Goal: Task Accomplishment & Management: Complete application form

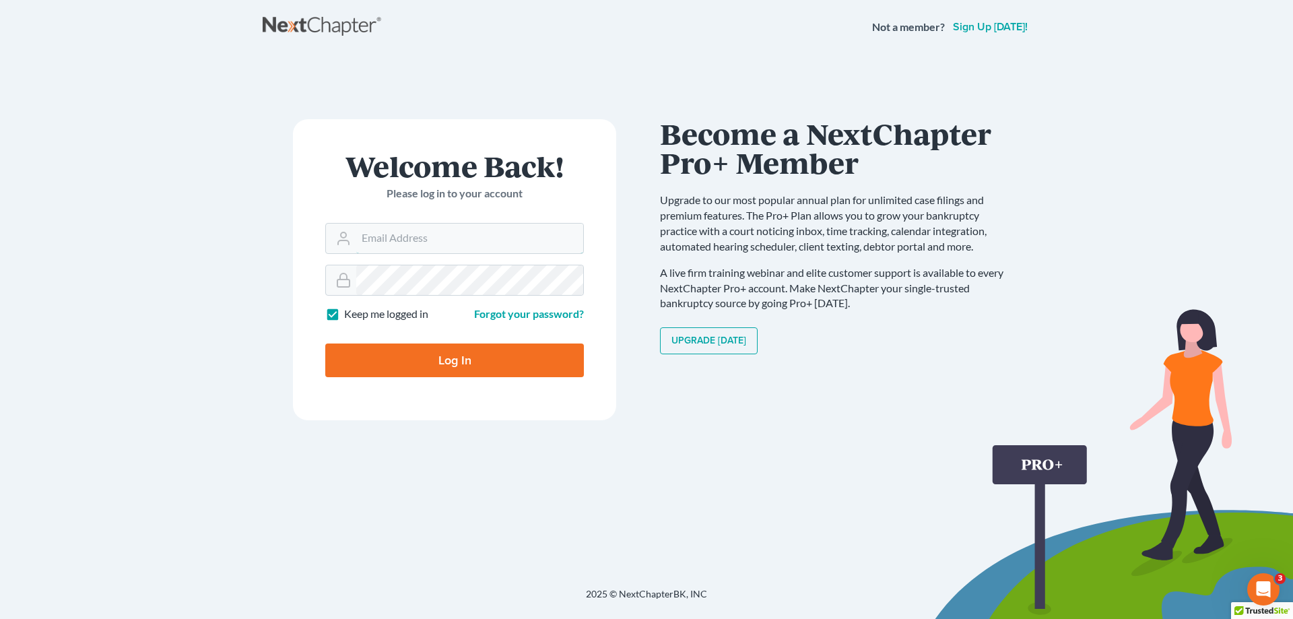
type input "[PERSON_NAME][EMAIL_ADDRESS][DOMAIN_NAME]"
click at [525, 360] on input "Log In" at bounding box center [454, 360] width 259 height 34
type input "Thinking..."
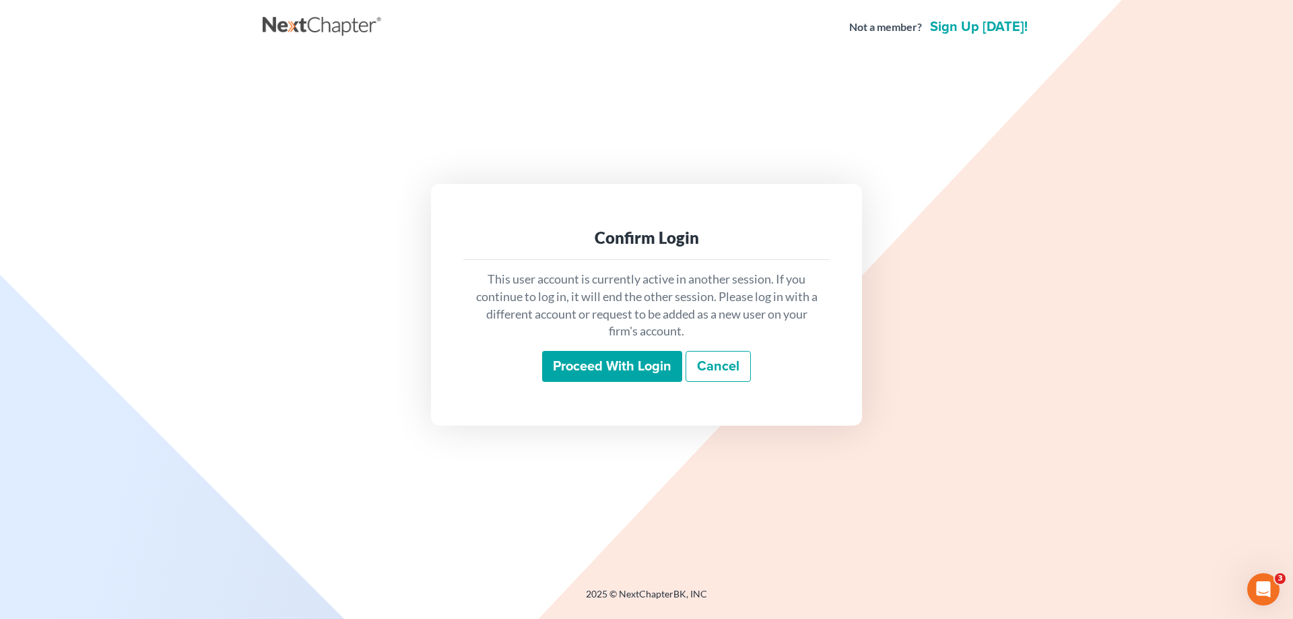
click at [628, 362] on input "Proceed with login" at bounding box center [612, 366] width 140 height 31
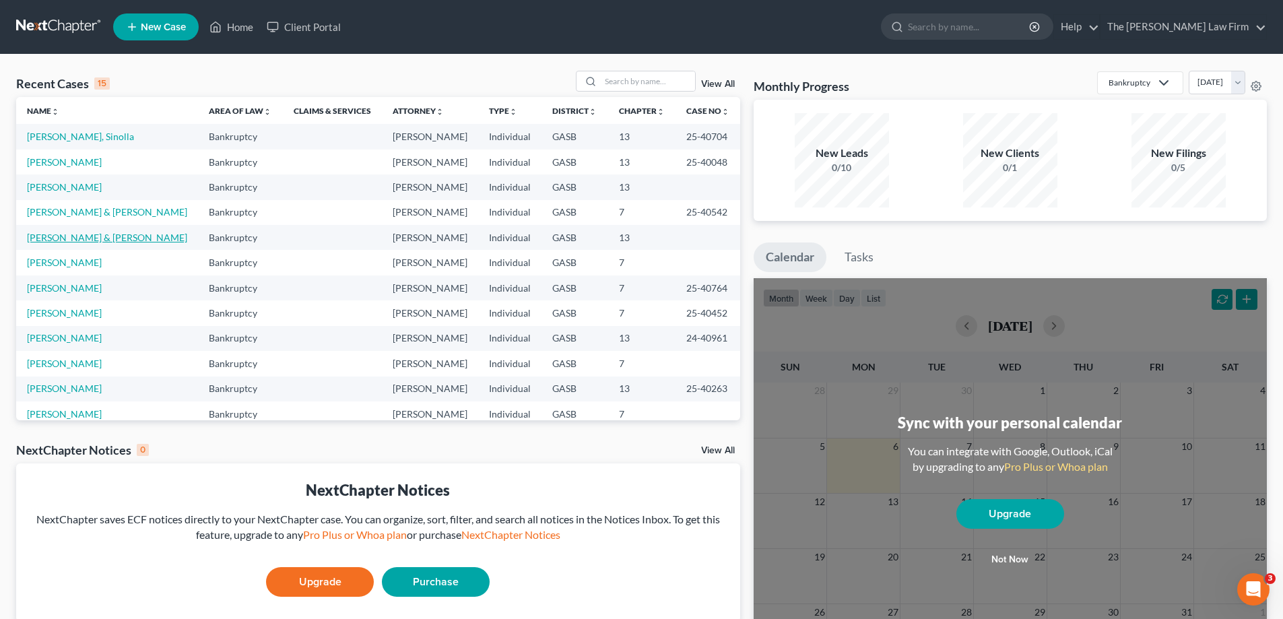
click at [111, 238] on link "[PERSON_NAME] & [PERSON_NAME]" at bounding box center [107, 237] width 160 height 11
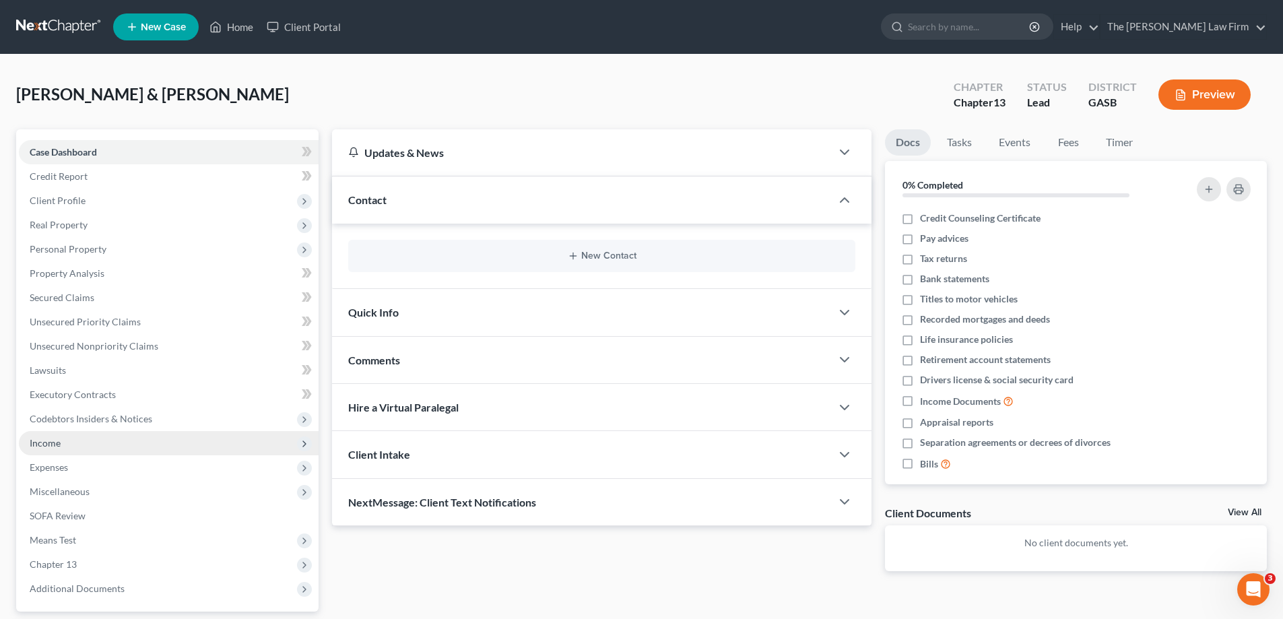
click at [196, 434] on span "Income" at bounding box center [169, 443] width 300 height 24
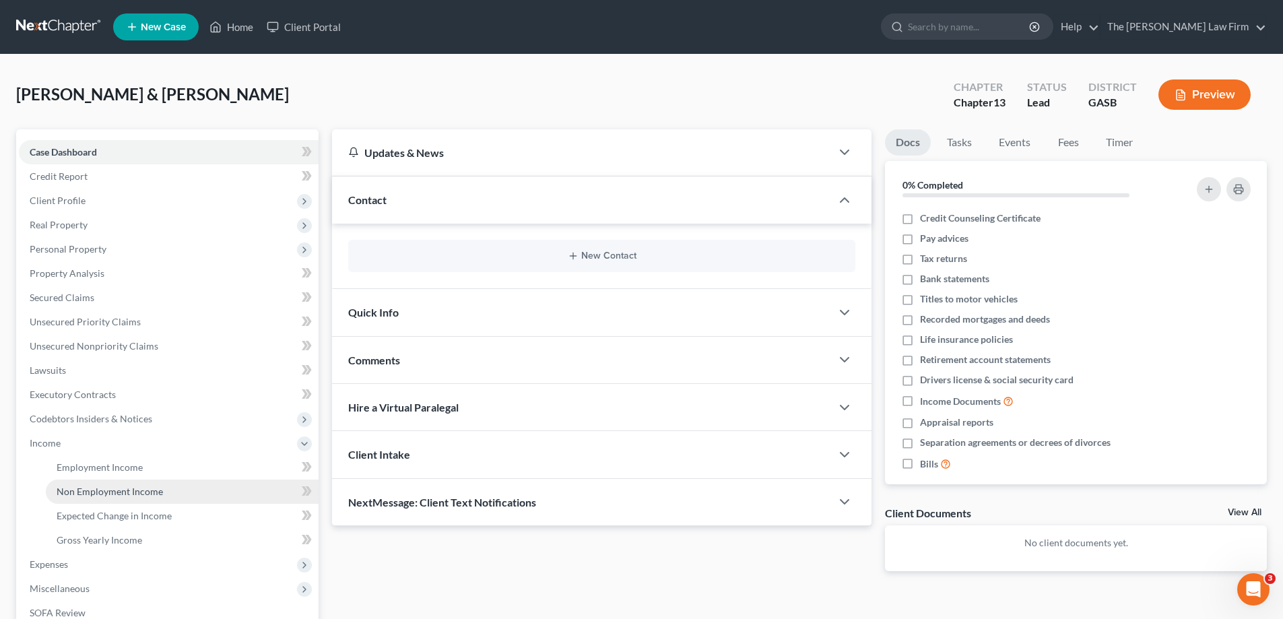
click at [185, 485] on link "Non Employment Income" at bounding box center [182, 491] width 273 height 24
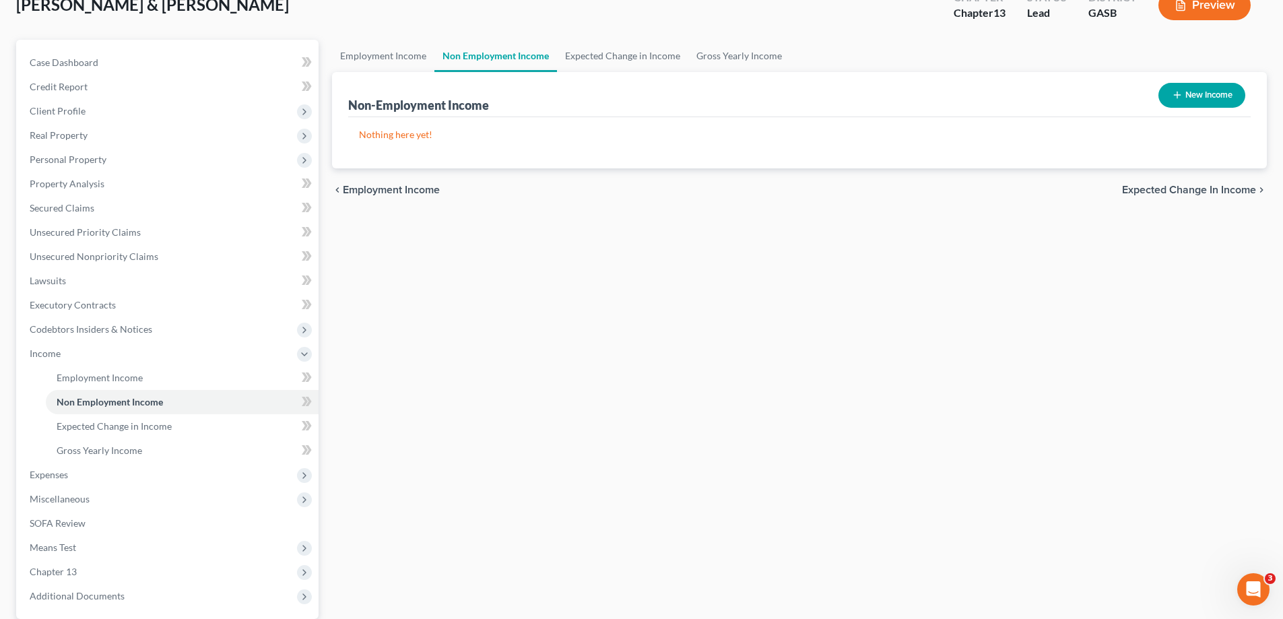
scroll to position [67, 0]
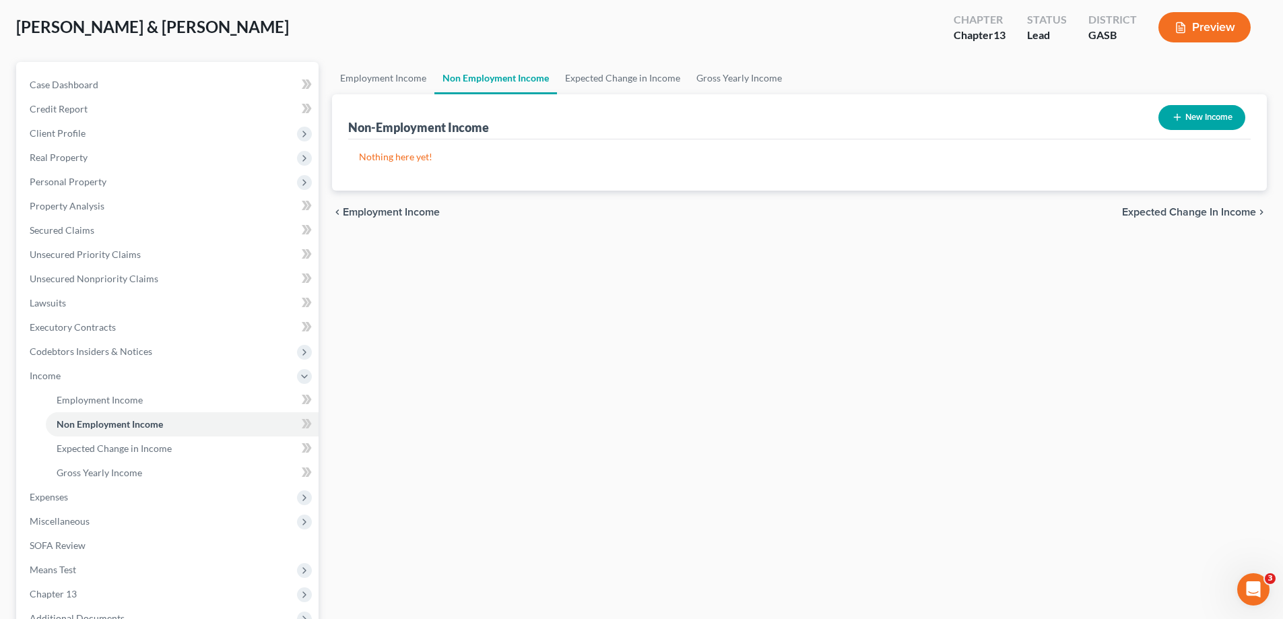
click at [1215, 128] on button "New Income" at bounding box center [1201, 117] width 87 height 25
select select "0"
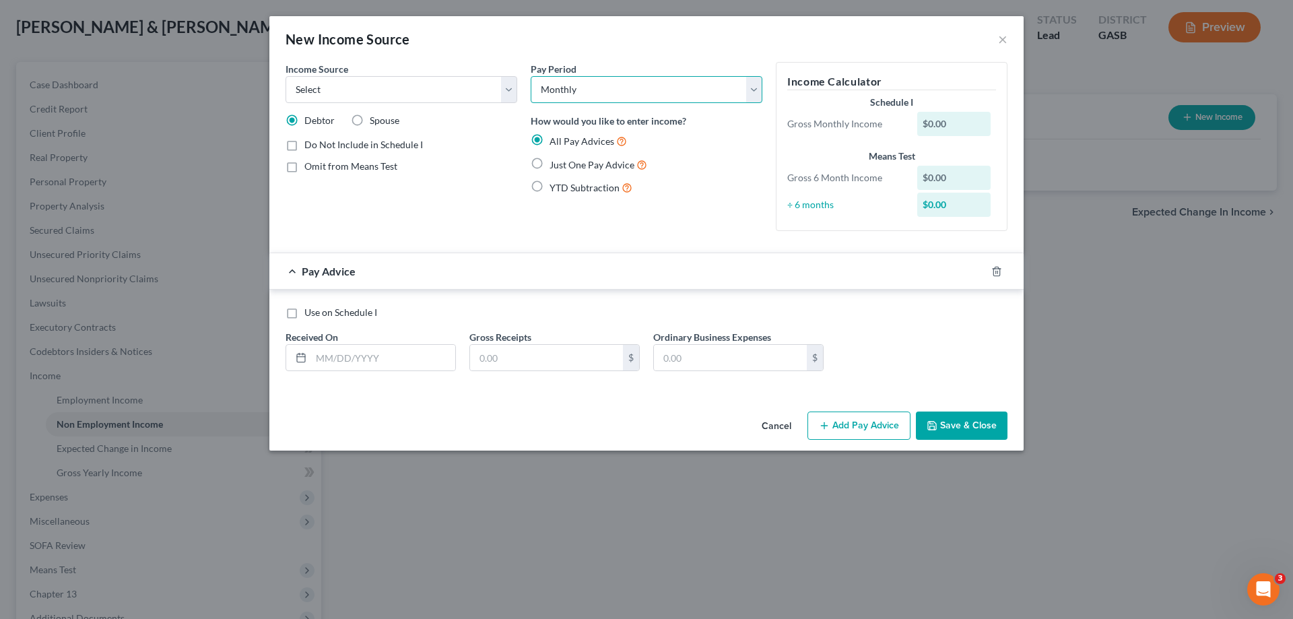
click at [653, 90] on select "Select Monthly Twice Monthly Every Other Week Weekly" at bounding box center [647, 89] width 232 height 27
drag, startPoint x: 653, startPoint y: 90, endPoint x: 640, endPoint y: 92, distance: 13.0
click at [653, 90] on select "Select Monthly Twice Monthly Every Other Week Weekly" at bounding box center [647, 89] width 232 height 27
click at [356, 106] on div "Income Source * Select Unemployment Disability (from employer) Pension Retireme…" at bounding box center [401, 152] width 245 height 180
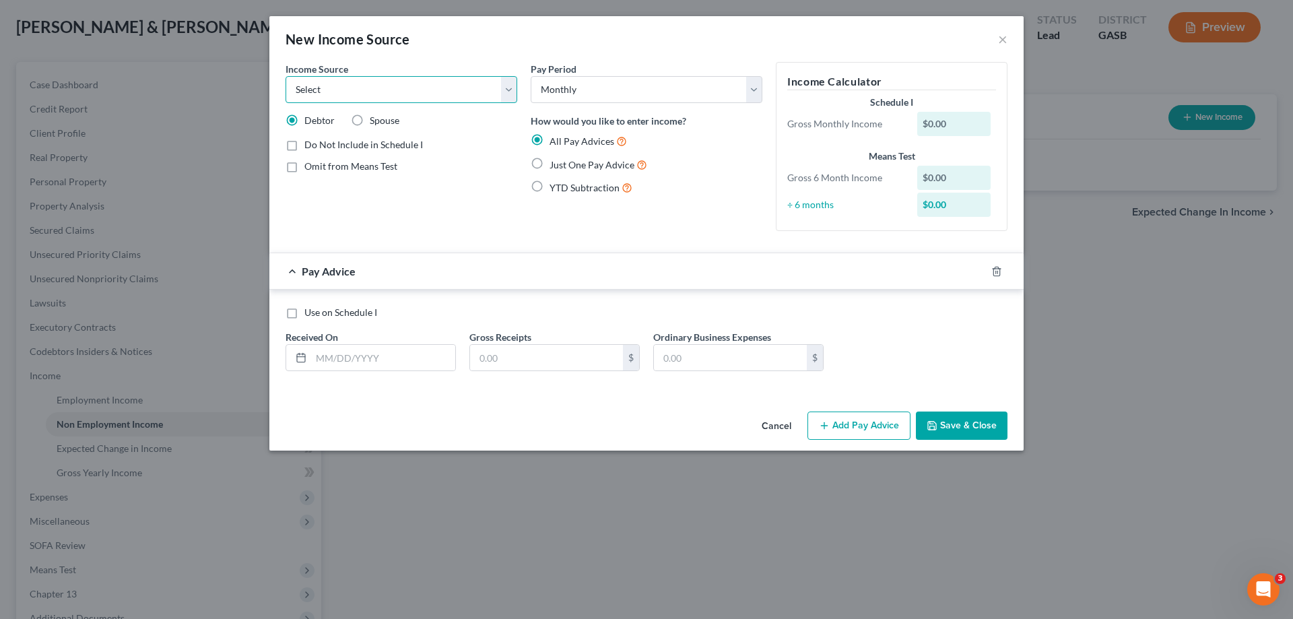
click at [372, 89] on select "Select Unemployment Disability (from employer) Pension Retirement Social Securi…" at bounding box center [401, 89] width 232 height 27
click at [997, 49] on div "New Income Source ×" at bounding box center [646, 39] width 754 height 46
click at [1003, 38] on button "×" at bounding box center [1002, 39] width 9 height 16
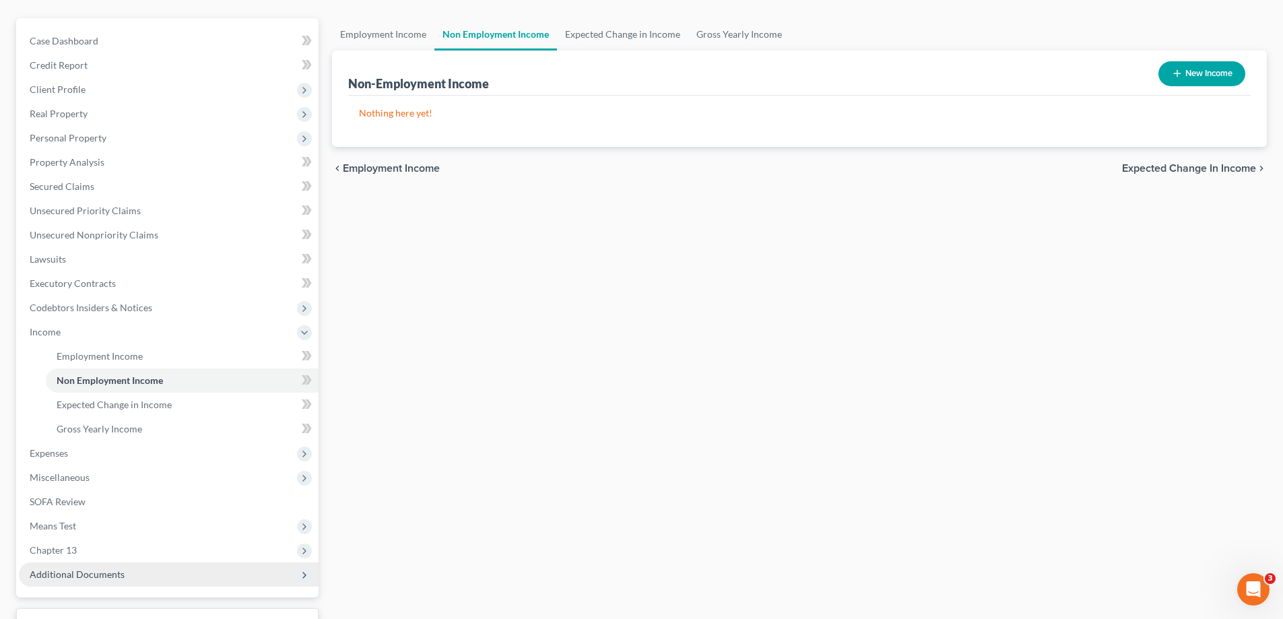
scroll to position [0, 0]
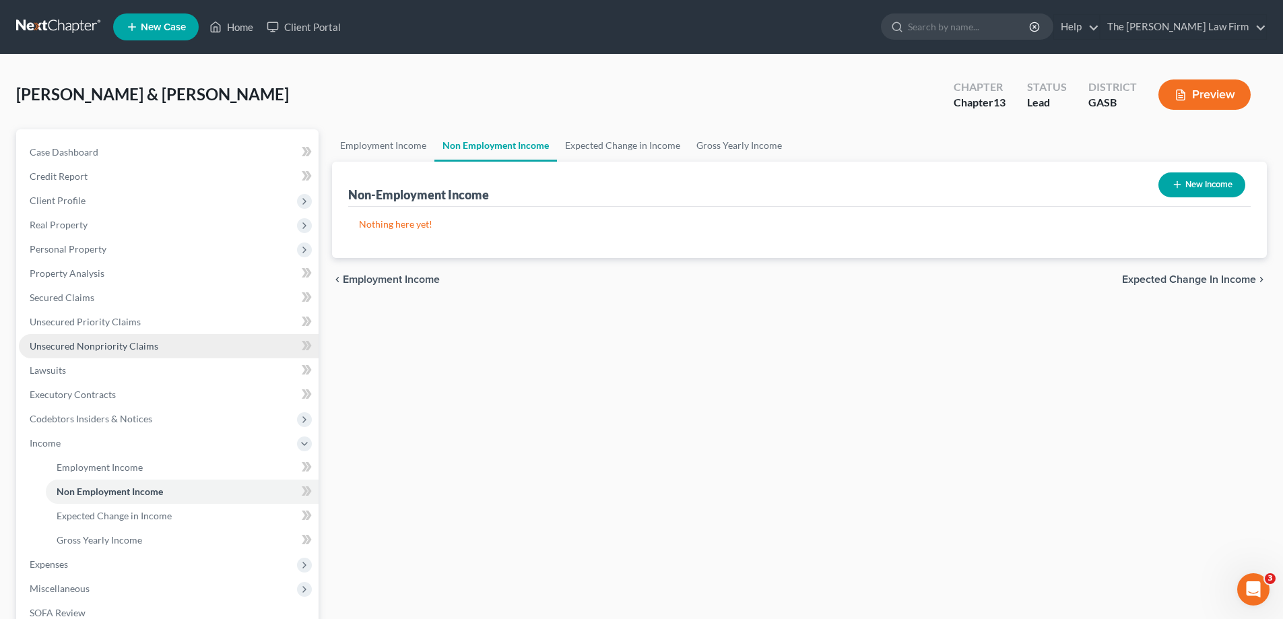
click at [164, 342] on link "Unsecured Nonpriority Claims" at bounding box center [169, 346] width 300 height 24
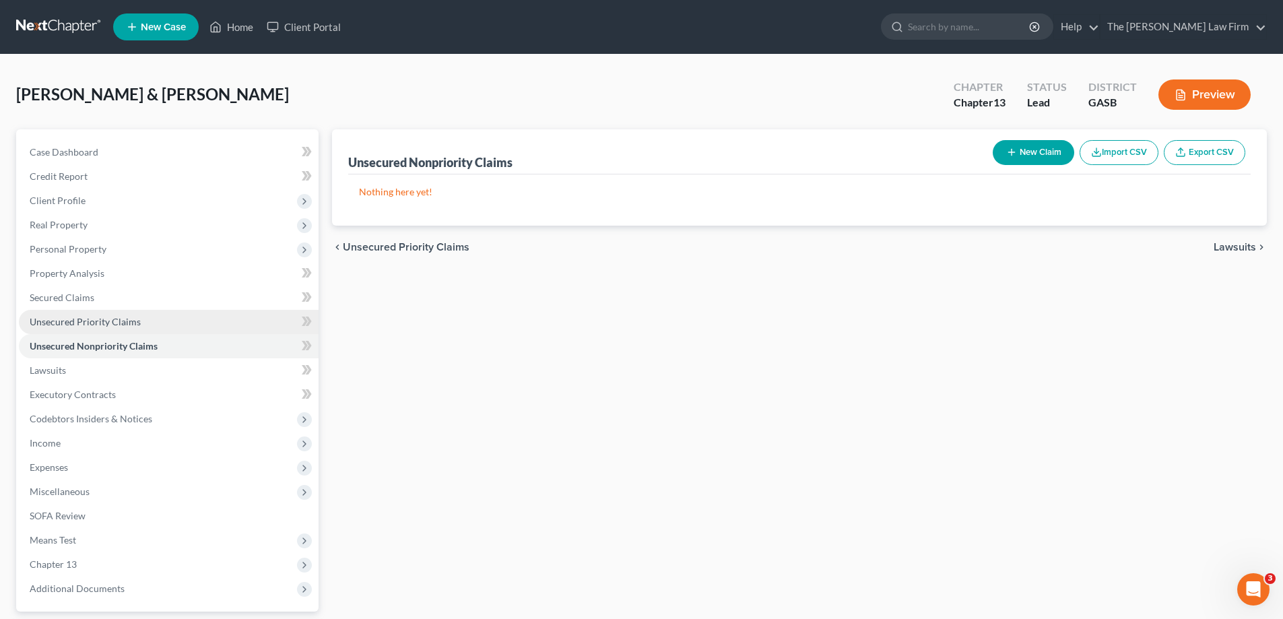
click at [174, 318] on link "Unsecured Priority Claims" at bounding box center [169, 322] width 300 height 24
click at [177, 349] on link "Unsecured Nonpriority Claims" at bounding box center [169, 346] width 300 height 24
click at [1037, 154] on button "New Claim" at bounding box center [1033, 152] width 81 height 25
select select "2"
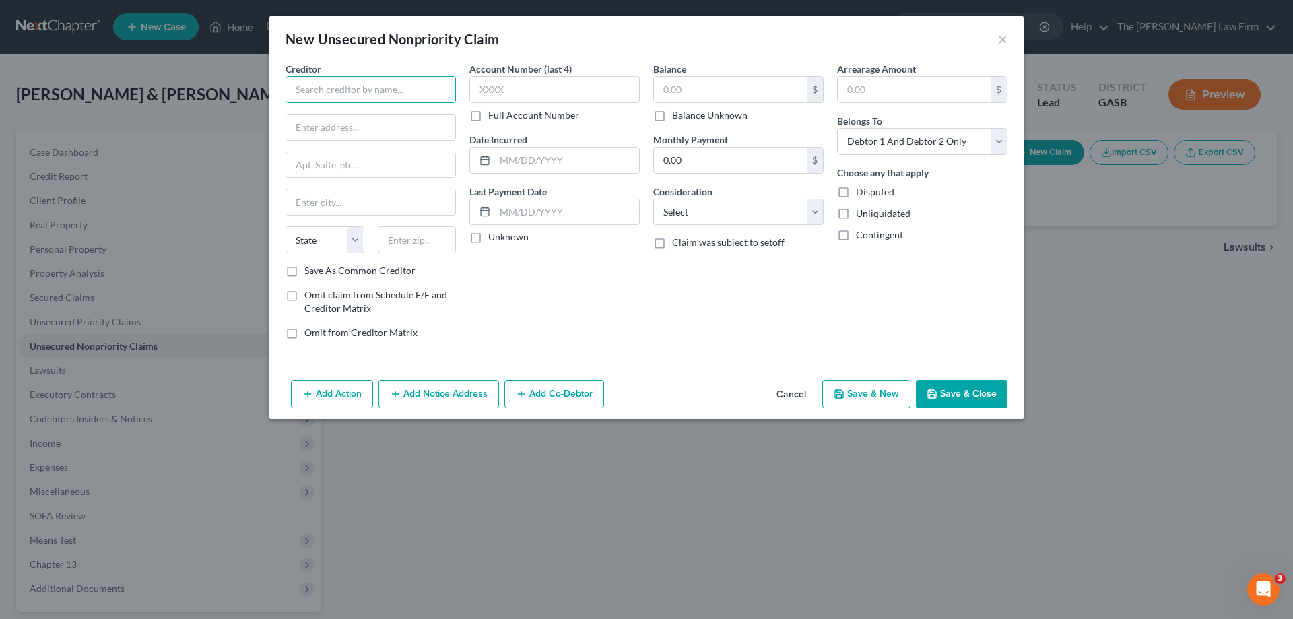
click at [400, 83] on input "text" at bounding box center [370, 89] width 170 height 27
type input "[PERSON_NAME] Co"
type input "[STREET_ADDRESS]"
click at [351, 195] on input "text" at bounding box center [370, 202] width 169 height 26
type input "[GEOGRAPHIC_DATA]"
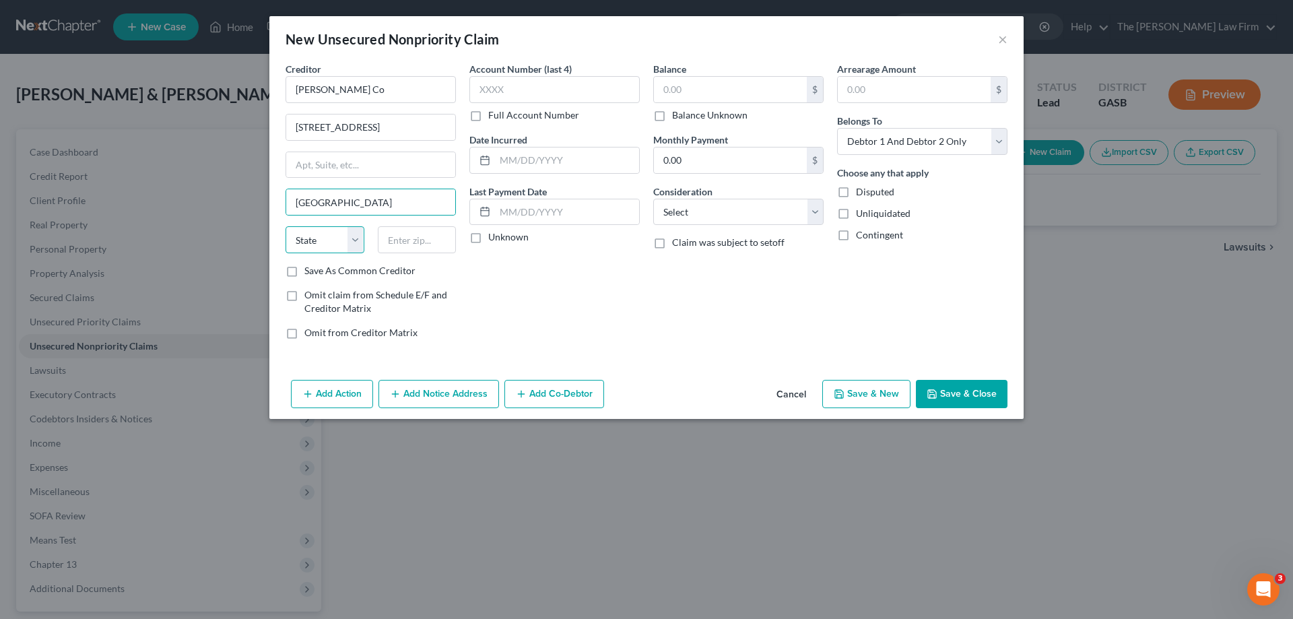
click at [328, 239] on select "State [US_STATE] AK AR AZ CA CO CT DE DC [GEOGRAPHIC_DATA] [GEOGRAPHIC_DATA] GU…" at bounding box center [324, 239] width 79 height 27
select select "36"
click at [285, 226] on select "State [US_STATE] AK AR AZ CA CO CT DE DC [GEOGRAPHIC_DATA] [GEOGRAPHIC_DATA] GU…" at bounding box center [324, 239] width 79 height 27
click at [414, 224] on div "Creditor * [PERSON_NAME] Co [STREET_ADDRESS] Cleveland State [US_STATE] AK AR A…" at bounding box center [370, 163] width 170 height 202
click at [426, 244] on input "text" at bounding box center [417, 239] width 79 height 27
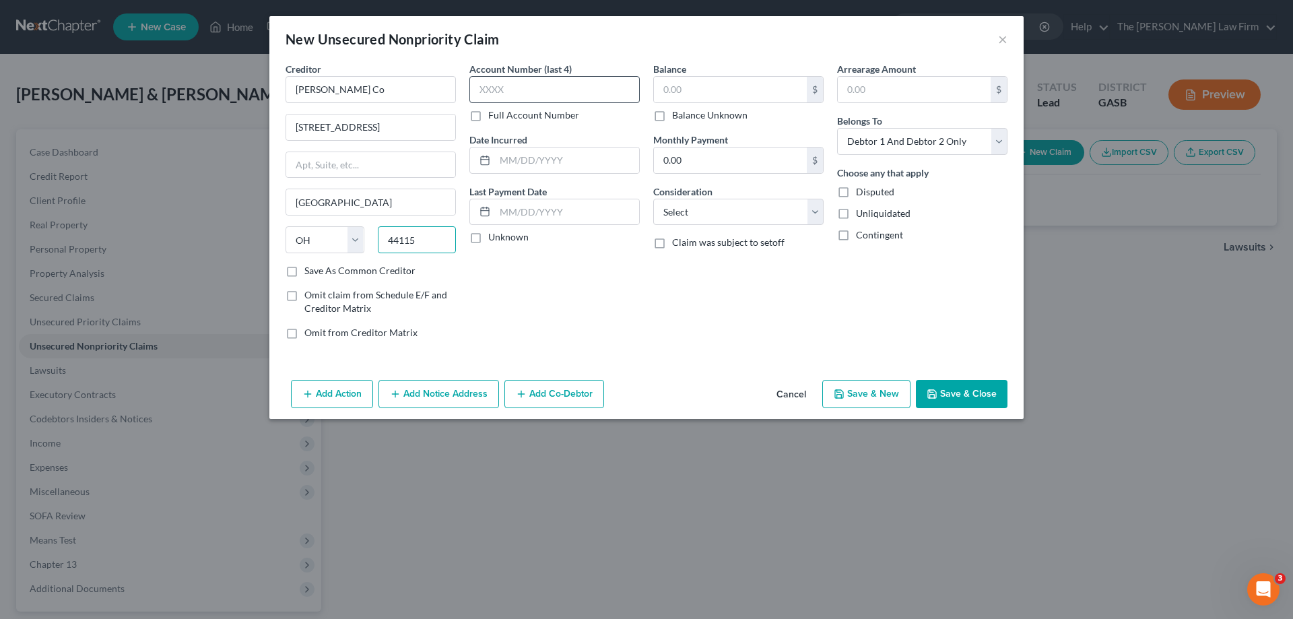
type input "44115"
click at [561, 93] on input "text" at bounding box center [554, 89] width 170 height 27
type input "3741"
click at [578, 166] on input "text" at bounding box center [567, 160] width 144 height 26
click at [699, 205] on select "Select Cable / Satellite Services Collection Agency Credit Card Debt Debt Couns…" at bounding box center [738, 212] width 170 height 27
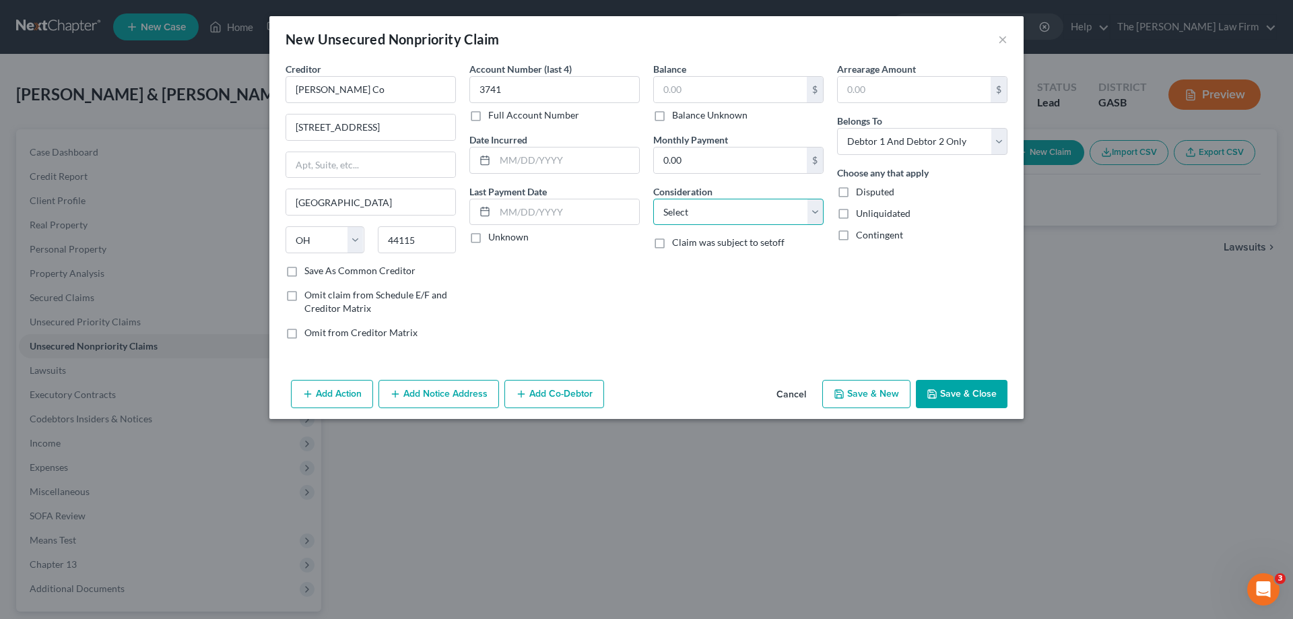
click at [699, 205] on select "Select Cable / Satellite Services Collection Agency Credit Card Debt Debt Couns…" at bounding box center [738, 212] width 170 height 27
select select "2"
click at [653, 199] on select "Select Cable / Satellite Services Collection Agency Credit Card Debt Debt Couns…" at bounding box center [738, 212] width 170 height 27
click at [727, 199] on select "Select Cable / Satellite Services Collection Agency Credit Card Debt Debt Couns…" at bounding box center [738, 212] width 170 height 27
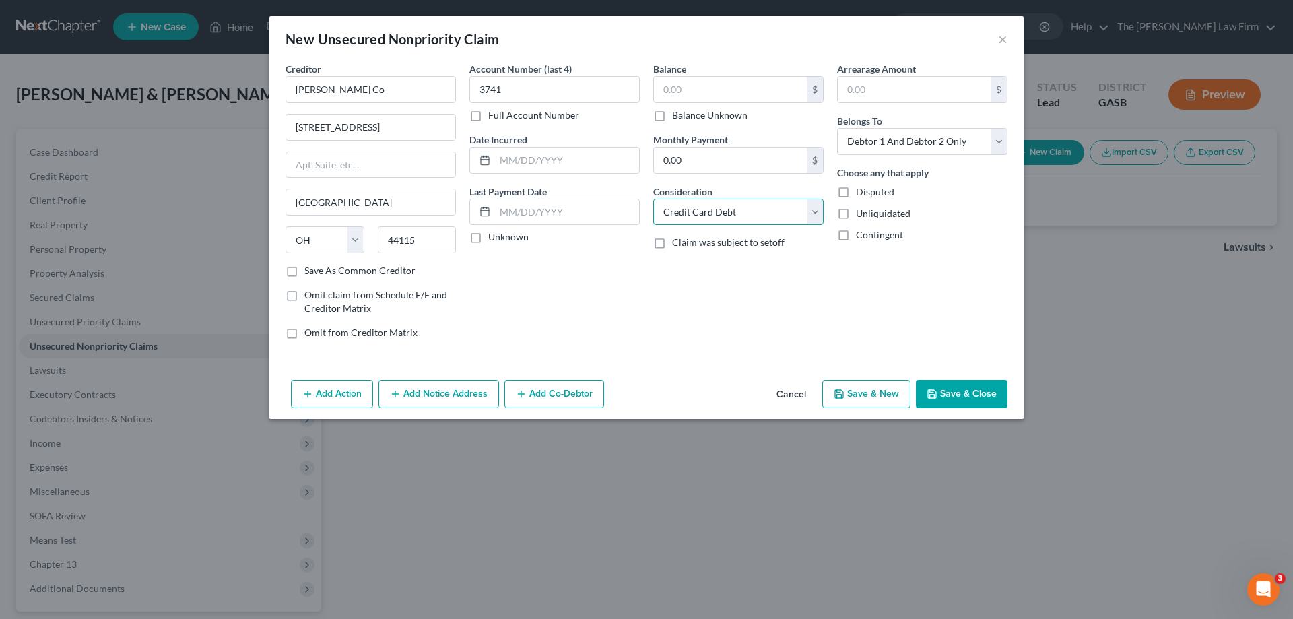
click at [727, 199] on select "Select Cable / Satellite Services Collection Agency Credit Card Debt Debt Couns…" at bounding box center [738, 212] width 170 height 27
click at [743, 157] on input "0.00" at bounding box center [730, 160] width 153 height 26
click at [751, 108] on div "Balance Unknown" at bounding box center [738, 114] width 170 height 13
click at [758, 90] on input "text" at bounding box center [730, 90] width 153 height 26
type input "798.84"
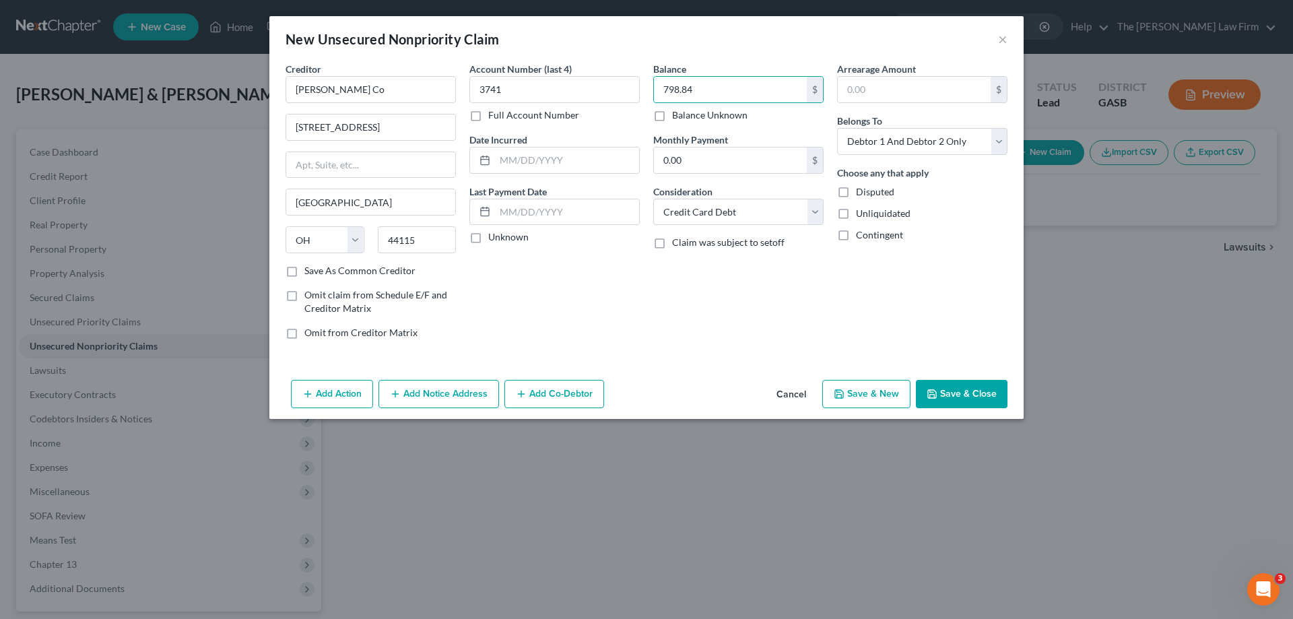
click at [752, 332] on div "Balance 798.84 $ Balance Unknown Balance Undetermined 798.84 $ Balance Unknown …" at bounding box center [738, 206] width 184 height 288
click at [904, 96] on input "text" at bounding box center [914, 90] width 153 height 26
type input "798.84"
click at [758, 327] on div "Balance 798.84 $ Balance Unknown Balance Undetermined 798.84 $ Balance Unknown …" at bounding box center [738, 206] width 184 height 288
click at [981, 403] on button "Save & Close" at bounding box center [962, 394] width 92 height 28
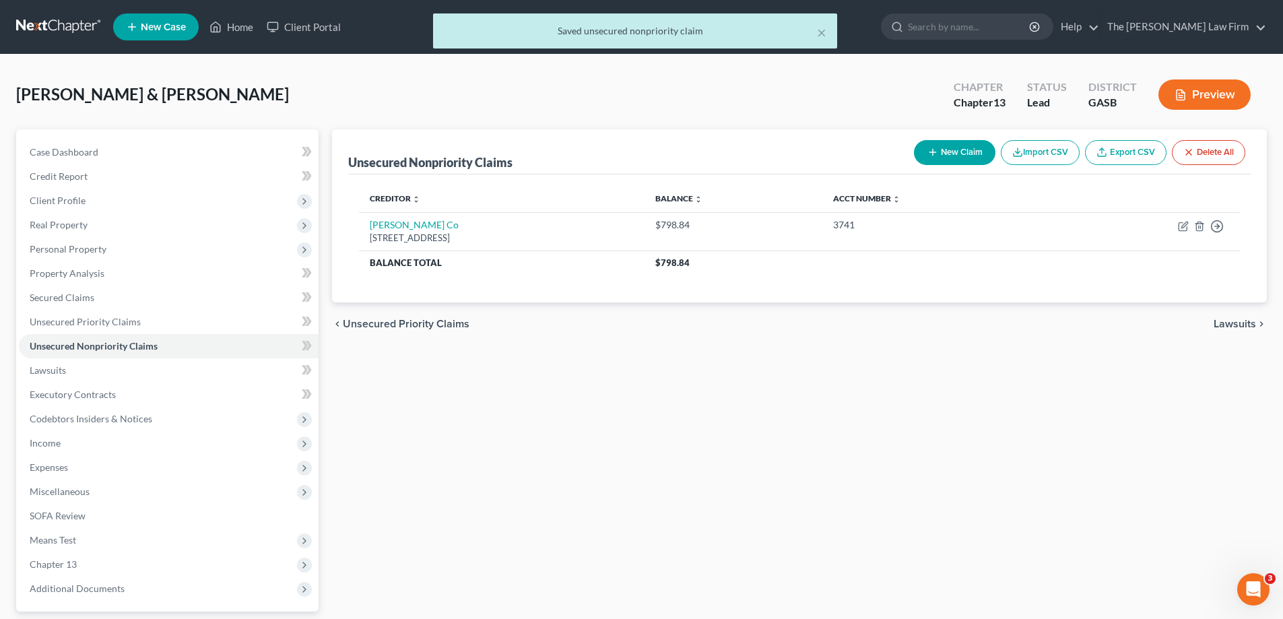
click at [928, 152] on icon "button" at bounding box center [932, 152] width 11 height 11
select select "2"
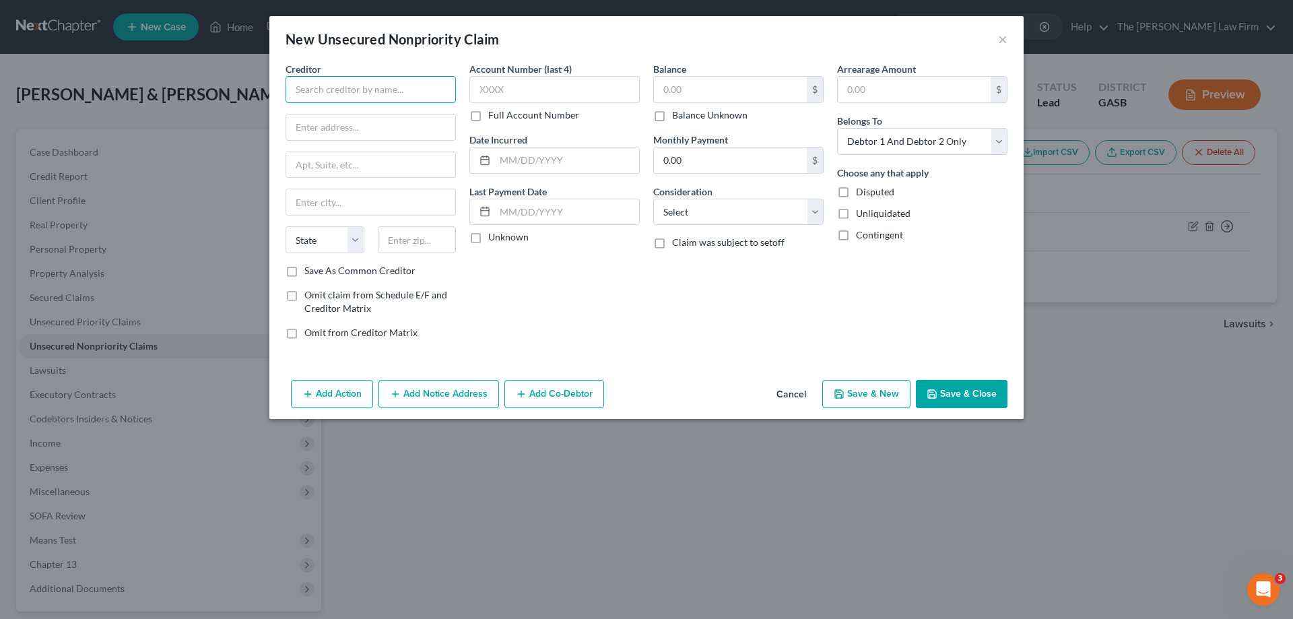
click at [341, 80] on input "text" at bounding box center [370, 89] width 170 height 27
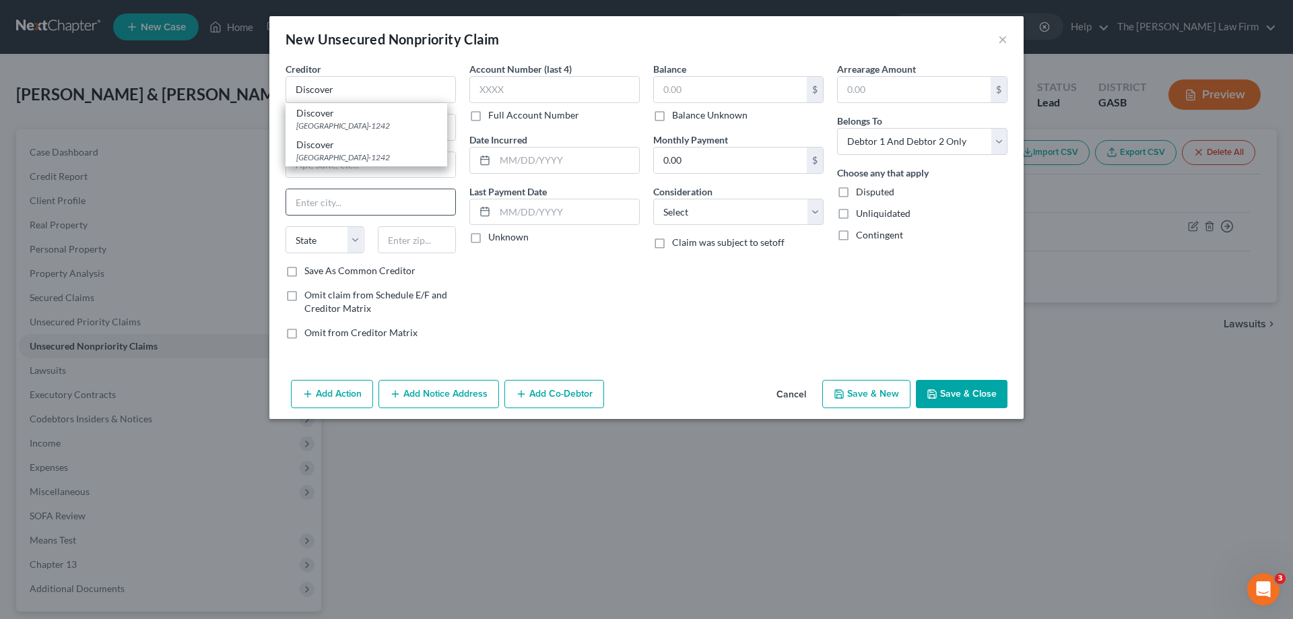
click at [381, 193] on input "text" at bounding box center [370, 202] width 169 height 26
click at [378, 121] on input "text" at bounding box center [370, 127] width 169 height 26
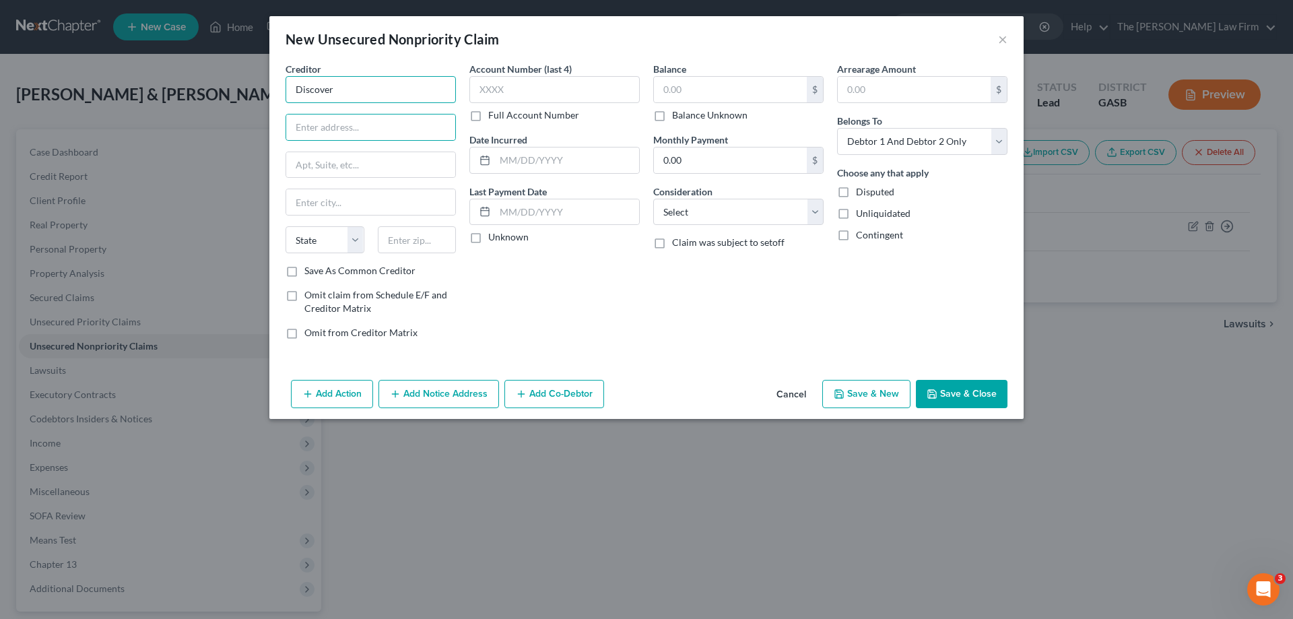
click at [396, 95] on input "Discover" at bounding box center [370, 89] width 170 height 27
type input "D"
type input "Discover"
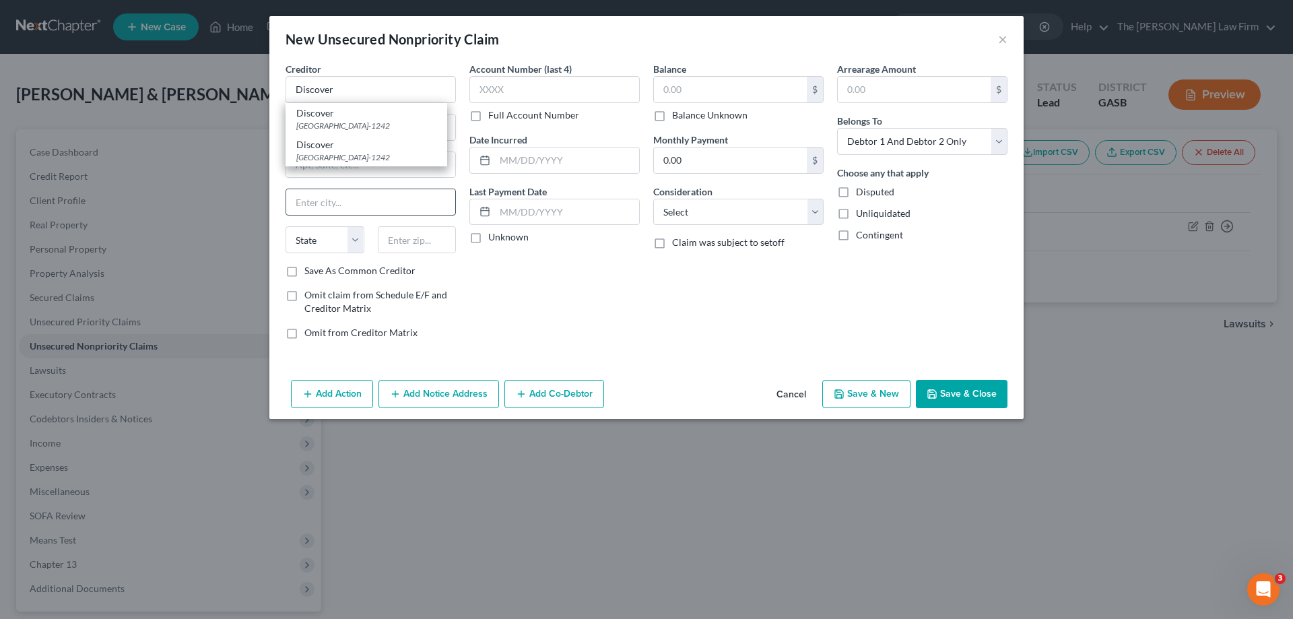
click at [428, 198] on input "text" at bounding box center [370, 202] width 169 height 26
click at [396, 131] on input "text" at bounding box center [370, 127] width 169 height 26
type input "P.O. Box 30923"
type input "[GEOGRAPHIC_DATA]"
select select "46"
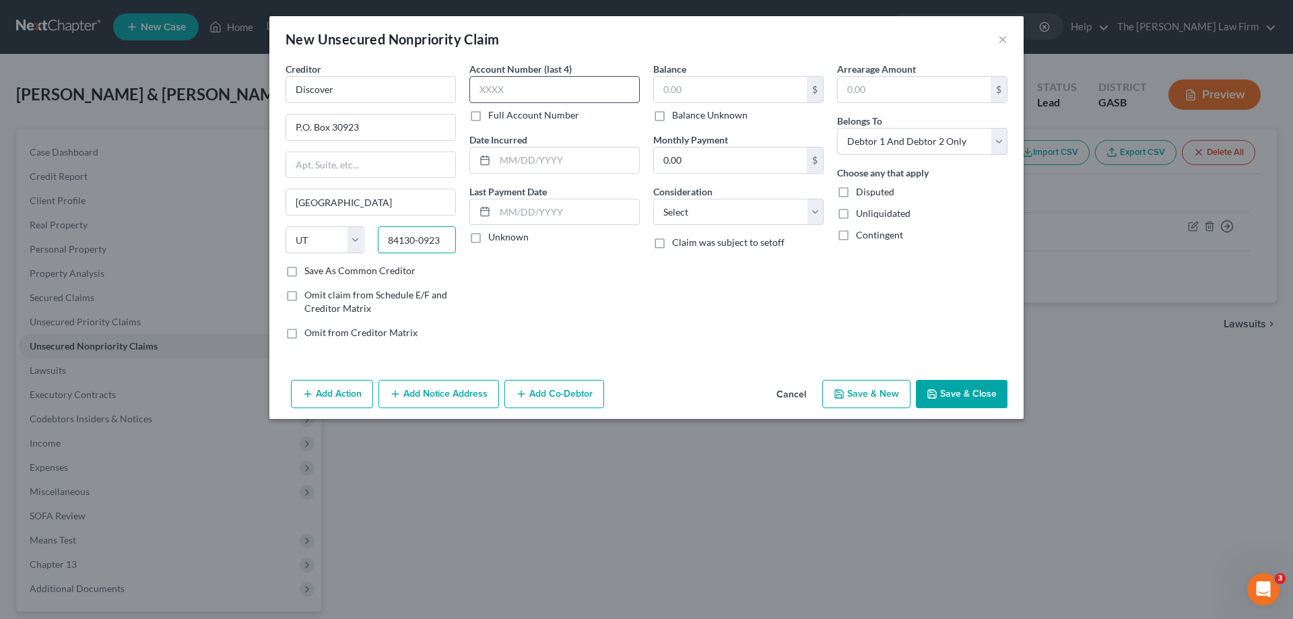
type input "84130-0923"
click at [592, 83] on input "text" at bounding box center [554, 89] width 170 height 27
type input "7616"
click at [617, 156] on input "text" at bounding box center [567, 160] width 144 height 26
click at [766, 95] on input "text" at bounding box center [730, 90] width 153 height 26
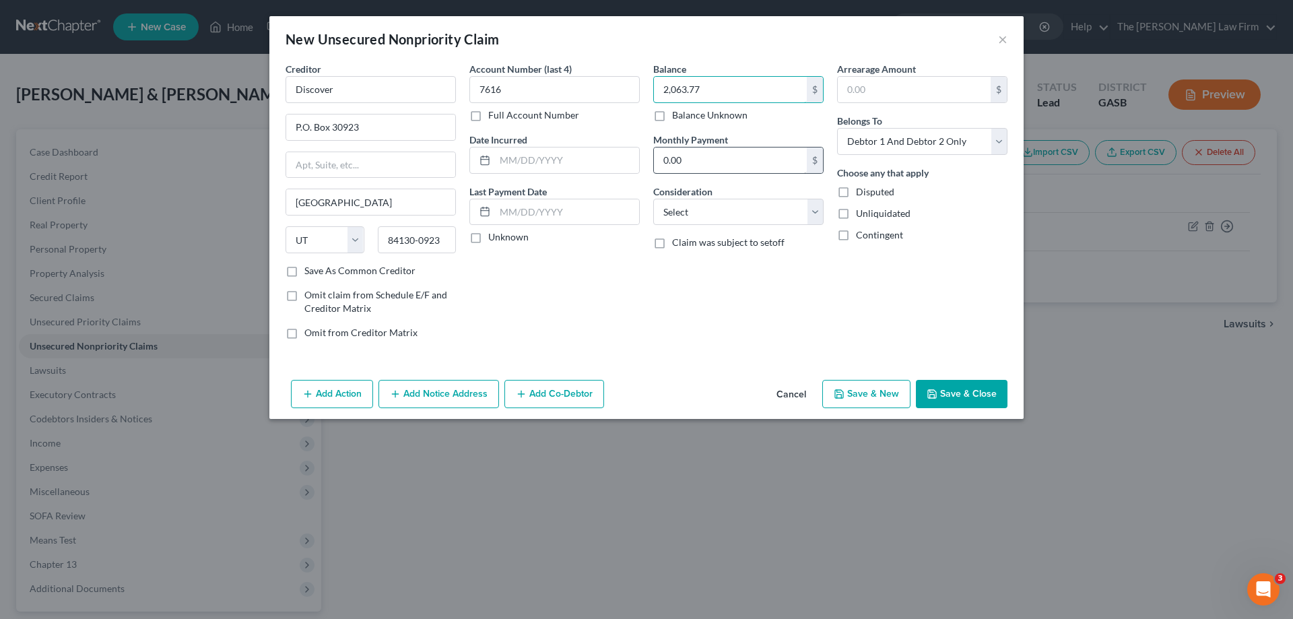
type input "2,063.77"
click at [765, 166] on input "0.00" at bounding box center [730, 160] width 153 height 26
drag, startPoint x: 766, startPoint y: 205, endPoint x: 764, endPoint y: 215, distance: 10.2
click at [766, 205] on select "Select Cable / Satellite Services Collection Agency Credit Card Debt Debt Couns…" at bounding box center [738, 212] width 170 height 27
select select "2"
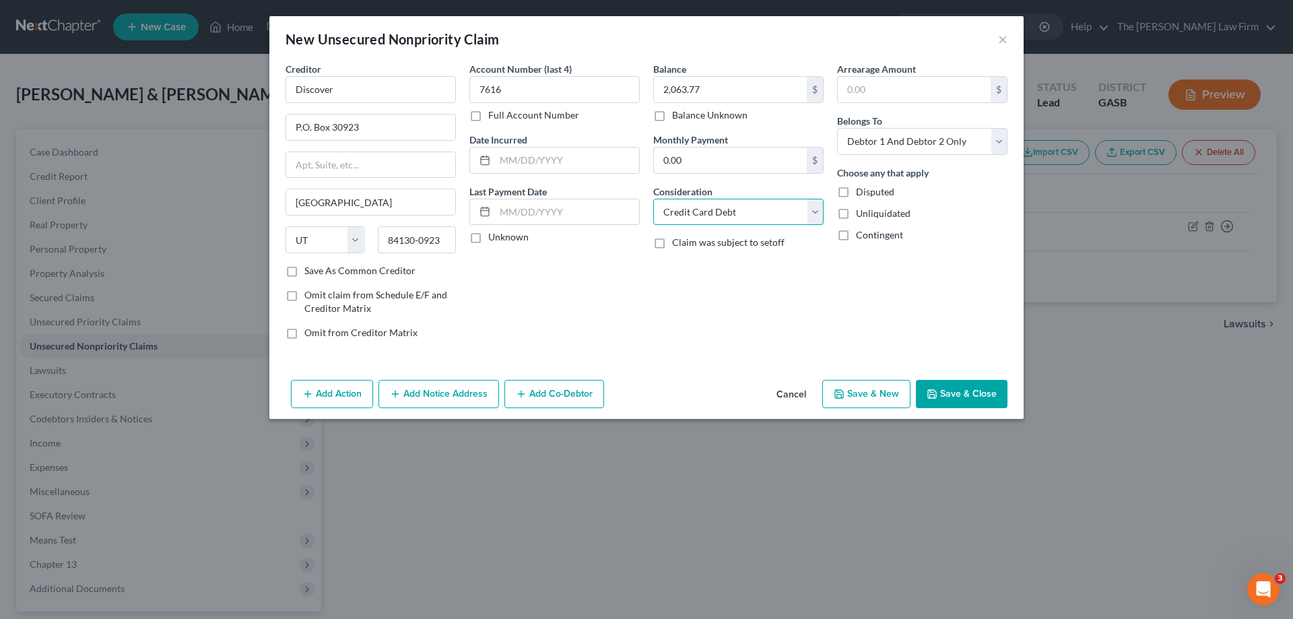
click at [653, 199] on select "Select Cable / Satellite Services Collection Agency Credit Card Debt Debt Couns…" at bounding box center [738, 212] width 170 height 27
click at [768, 304] on div "Balance 2,063.77 $ Balance Unknown Balance Undetermined 2,063.77 $ Balance Unkn…" at bounding box center [738, 206] width 184 height 288
click at [925, 96] on input "text" at bounding box center [914, 90] width 153 height 26
type input "2,063.77"
click at [833, 290] on div "Arrearage Amount 2,063.77 $ Belongs To * Select Debtor 1 Only Debtor 2 Only Deb…" at bounding box center [922, 206] width 184 height 288
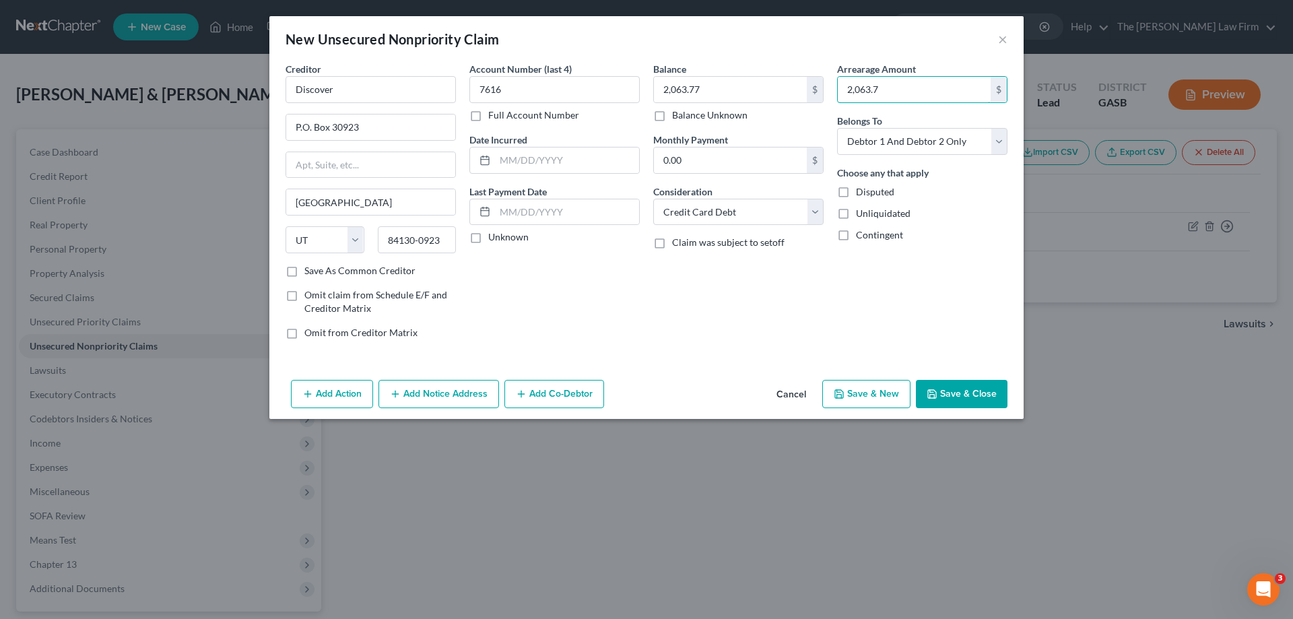
type input "2,063.77"
click at [943, 387] on button "Save & Close" at bounding box center [962, 394] width 92 height 28
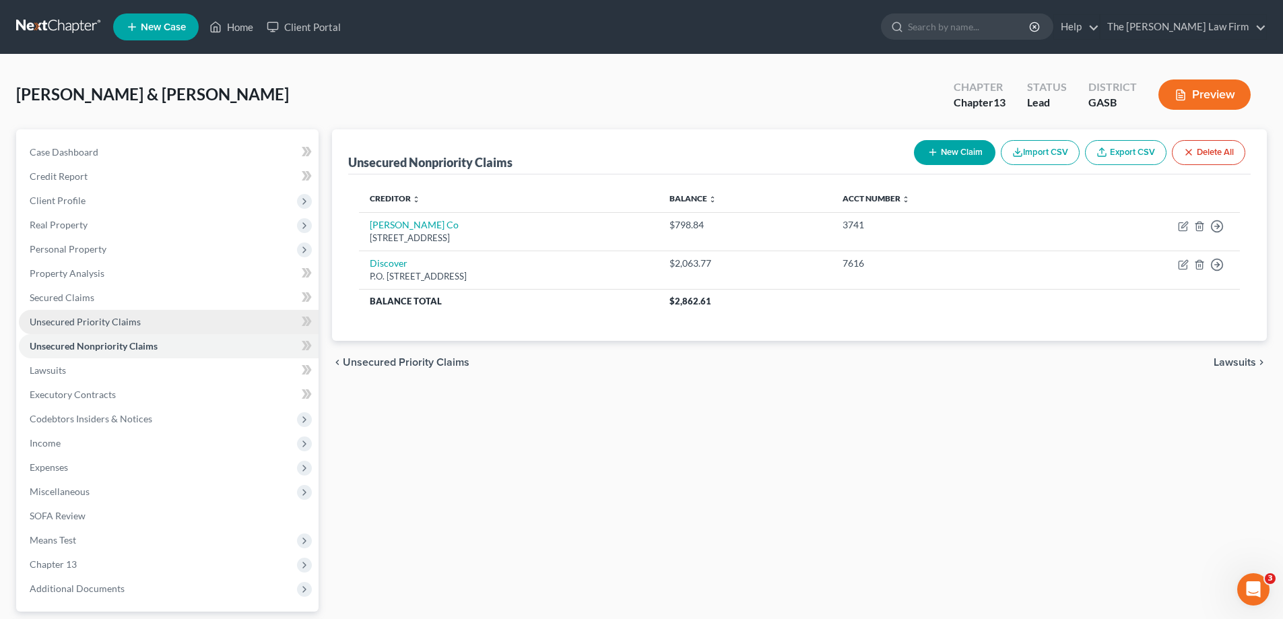
click at [142, 323] on link "Unsecured Priority Claims" at bounding box center [169, 322] width 300 height 24
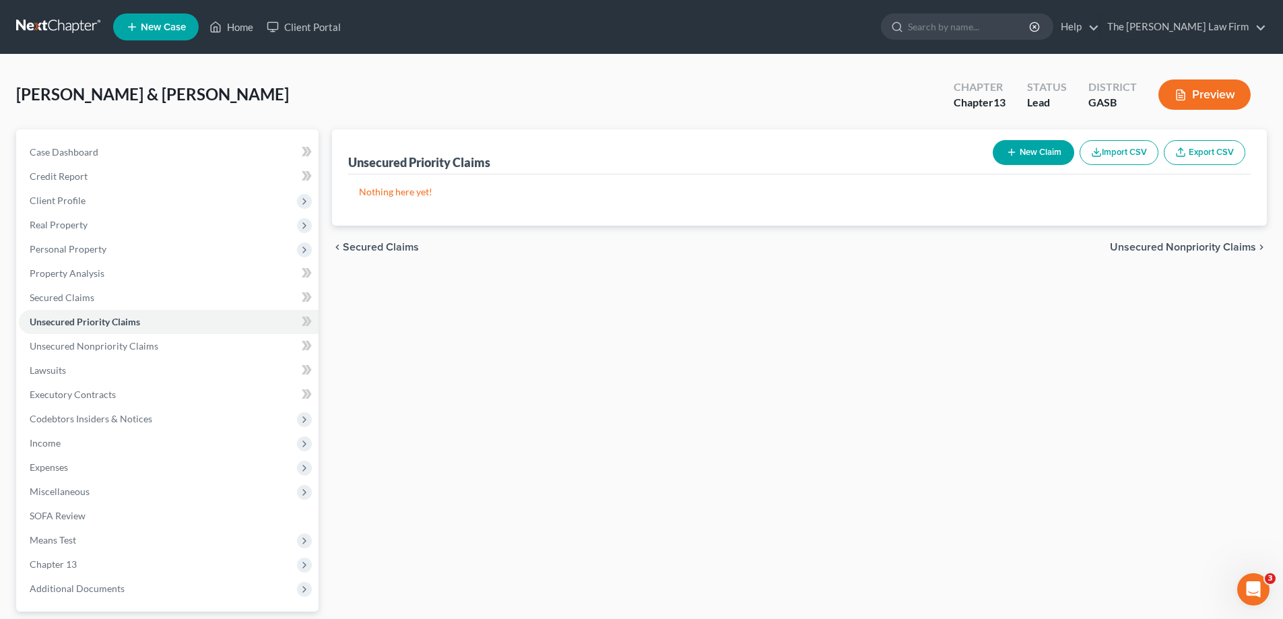
click at [1042, 146] on button "New Claim" at bounding box center [1033, 152] width 81 height 25
select select "2"
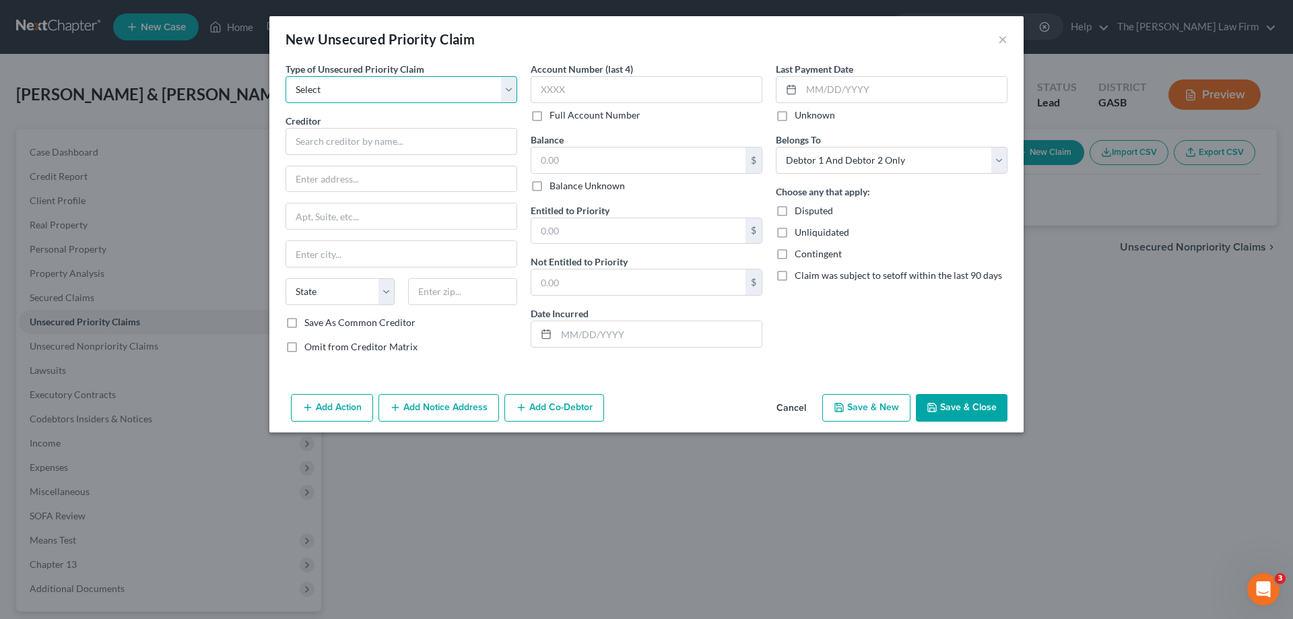
click at [384, 83] on select "Select Taxes & Other Government Units Domestic Support Obligations Extensions o…" at bounding box center [401, 89] width 232 height 27
select select "0"
click at [285, 76] on select "Select Taxes & Other Government Units Domestic Support Obligations Extensions o…" at bounding box center [401, 89] width 232 height 27
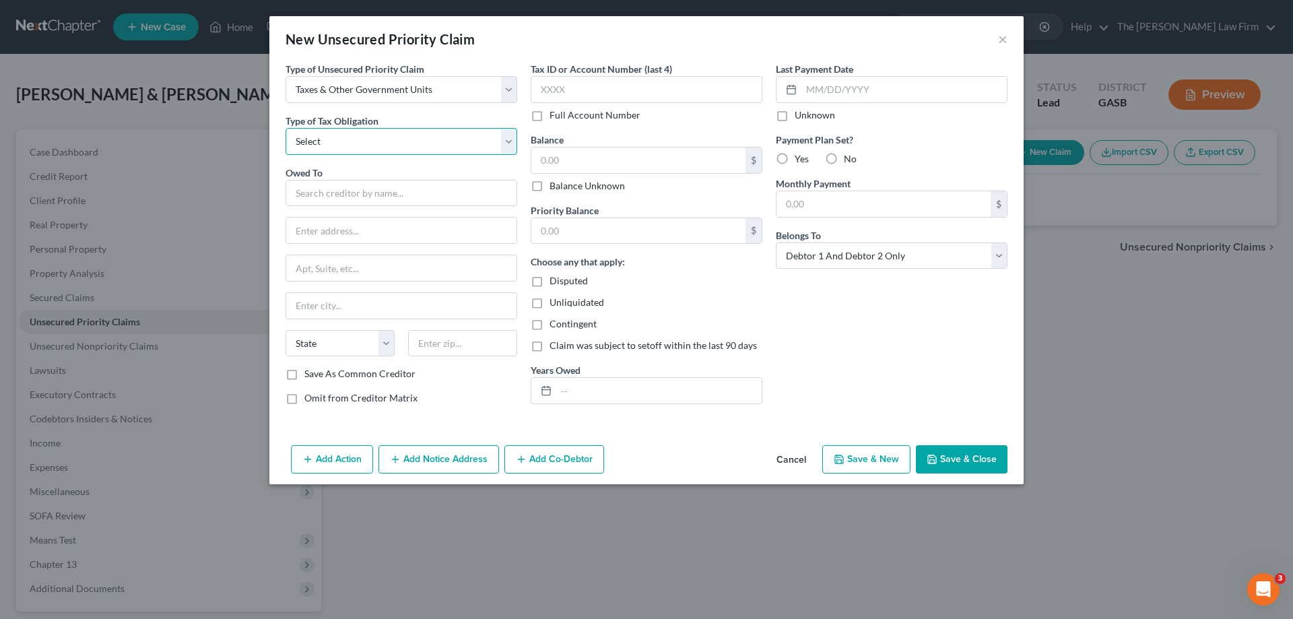
click at [415, 154] on select "Select Federal City State Franchise Tax Board Other" at bounding box center [401, 141] width 232 height 27
select select "2"
click at [285, 128] on select "Select Federal City State Franchise Tax Board Other" at bounding box center [401, 141] width 232 height 27
click at [437, 185] on input "text" at bounding box center [401, 193] width 232 height 27
type input "[US_STATE] Department of Revenue"
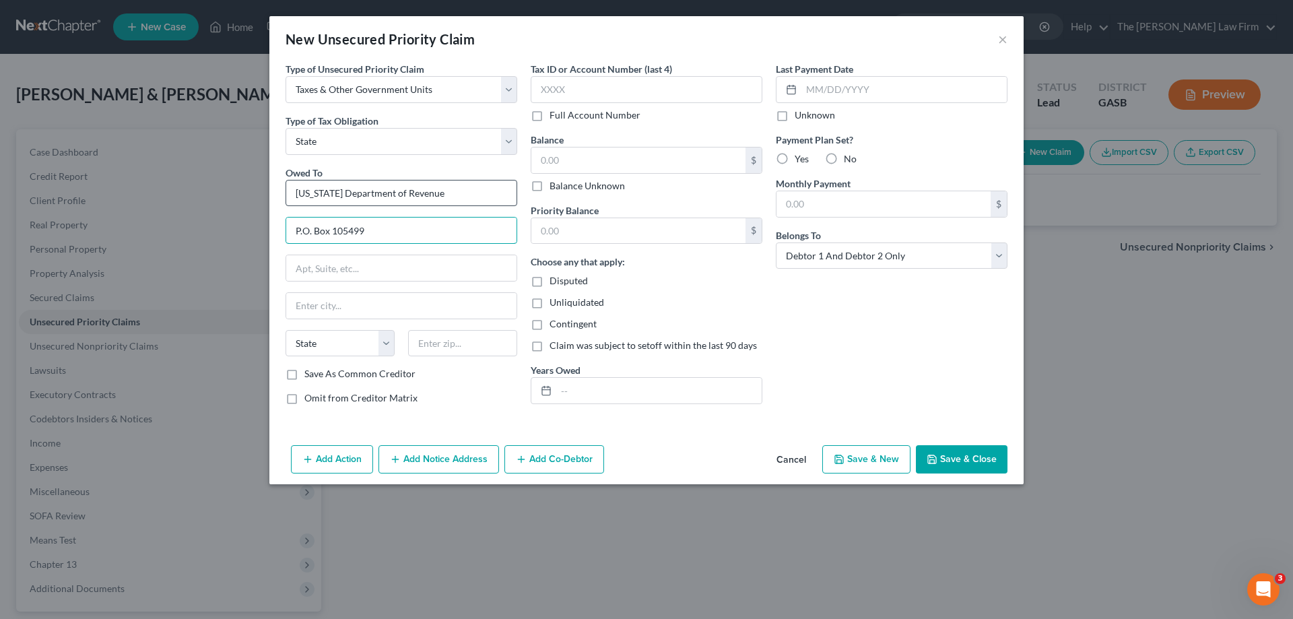
type input "P.O. Box 105499"
type input "t"
type input "[GEOGRAPHIC_DATA]"
select select "10"
type input "30348-5499"
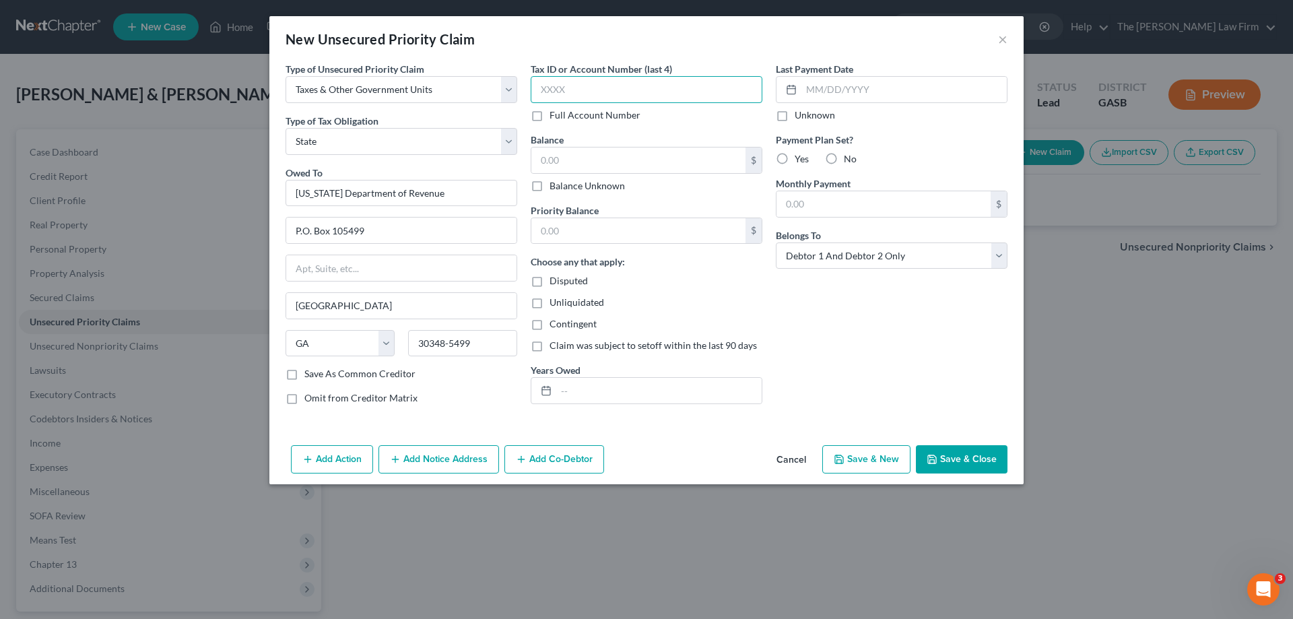
click at [704, 94] on input "text" at bounding box center [647, 89] width 232 height 27
drag, startPoint x: 667, startPoint y: 145, endPoint x: 665, endPoint y: 158, distance: 12.2
click at [667, 146] on div "Balance $ Balance Unknown Balance Undetermined $ Balance Unknown" at bounding box center [647, 163] width 232 height 60
click at [665, 158] on input "text" at bounding box center [638, 160] width 214 height 26
type input "1,519.84"
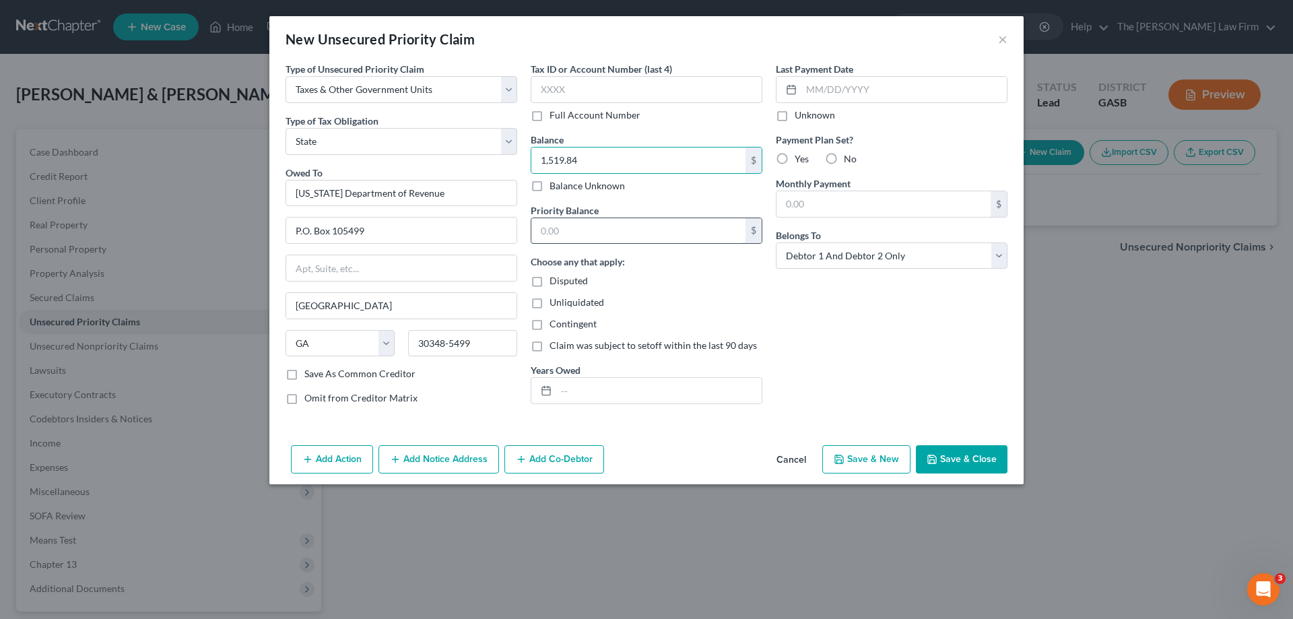
click at [699, 226] on input "text" at bounding box center [638, 231] width 214 height 26
type input "1,519.84"
click at [888, 403] on div "Last Payment Date Unknown Payment Plan Set? Yes No Monthly Payment $ Belongs To…" at bounding box center [891, 239] width 245 height 354
click at [625, 380] on input "text" at bounding box center [658, 391] width 205 height 26
type input "2024"
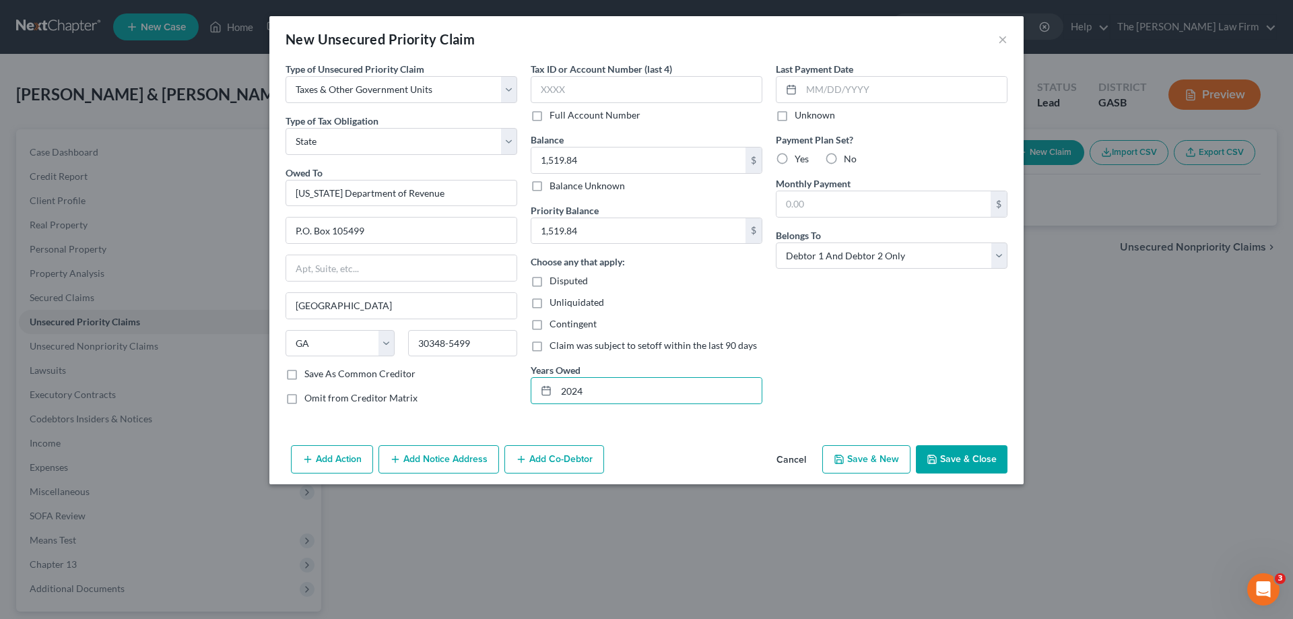
click at [962, 335] on div "Last Payment Date Unknown Payment Plan Set? Yes No Monthly Payment $ Belongs To…" at bounding box center [891, 239] width 245 height 354
click at [844, 165] on label "No" at bounding box center [850, 158] width 13 height 13
click at [849, 161] on input "No" at bounding box center [853, 156] width 9 height 9
radio input "true"
click at [851, 205] on input "text" at bounding box center [883, 204] width 214 height 26
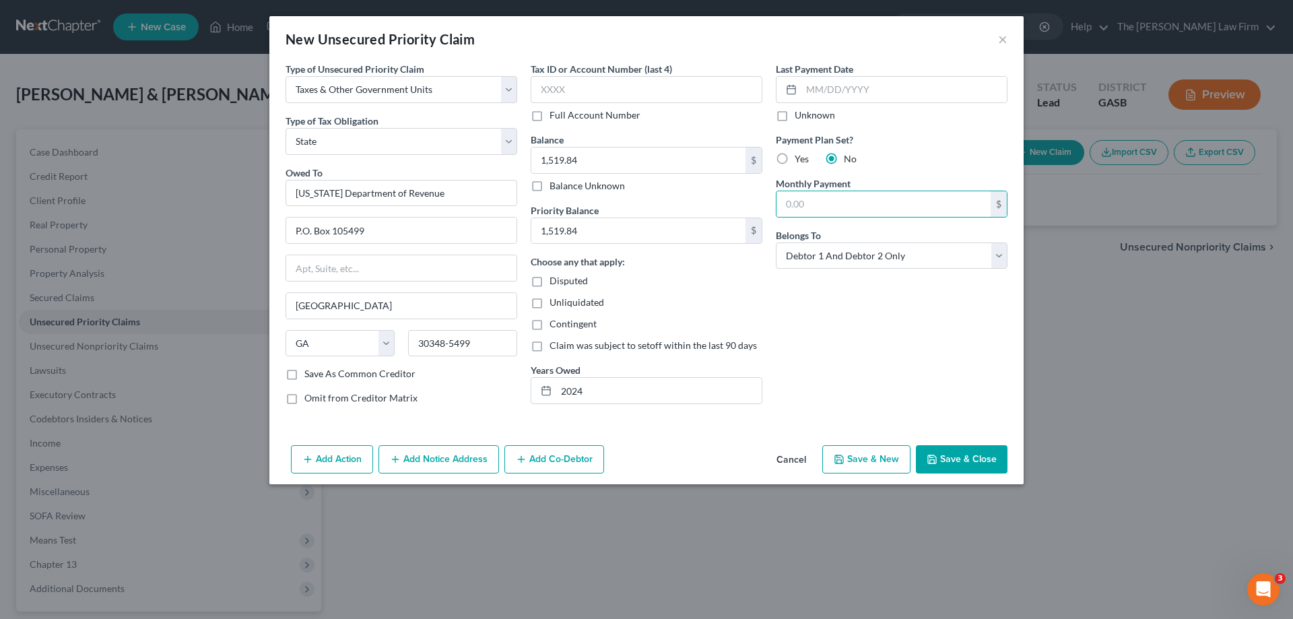
click at [832, 292] on div "Last Payment Date Unknown Payment Plan Set? Yes No Monthly Payment $ Belongs To…" at bounding box center [891, 239] width 245 height 354
click at [886, 232] on div "Belongs To * Select Debtor 1 Only Debtor 2 Only Debtor 1 And Debtor 2 Only At L…" at bounding box center [892, 248] width 232 height 41
click at [888, 244] on select "Select Debtor 1 Only Debtor 2 Only Debtor 1 And Debtor 2 Only At Least One Of T…" at bounding box center [892, 255] width 232 height 27
click at [776, 242] on select "Select Debtor 1 Only Debtor 2 Only Debtor 1 And Debtor 2 Only At Least One Of T…" at bounding box center [892, 255] width 232 height 27
click at [848, 384] on div "Last Payment Date Unknown Payment Plan Set? Yes No Monthly Payment $ Belongs To…" at bounding box center [891, 239] width 245 height 354
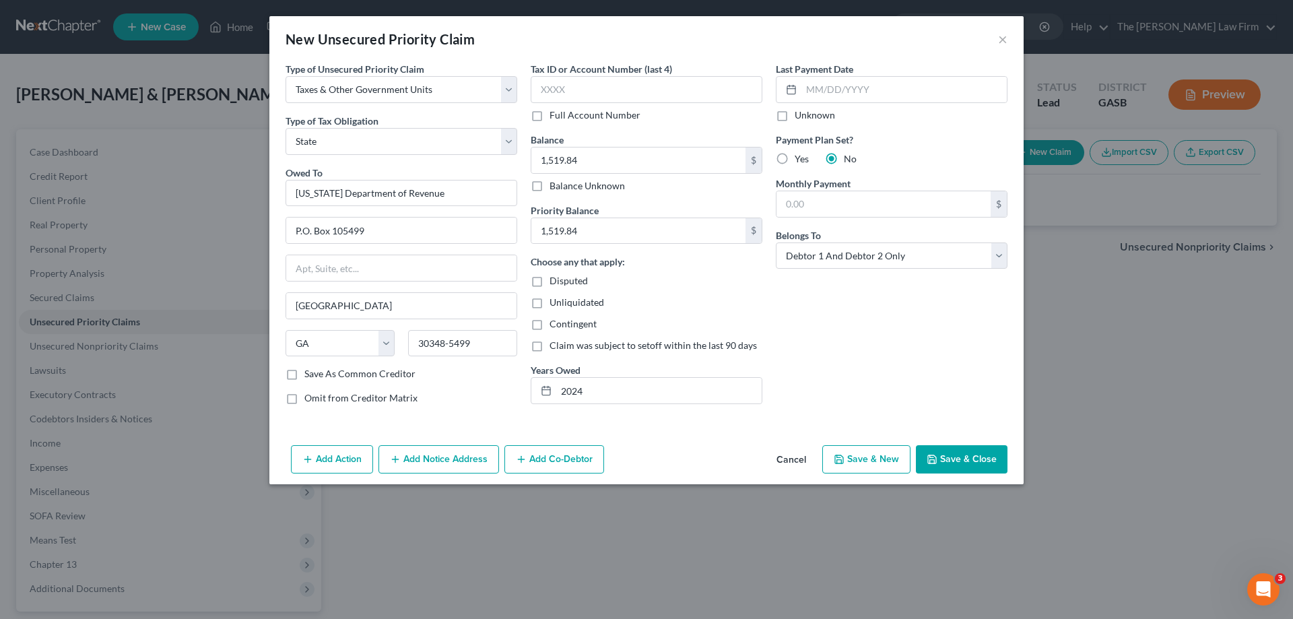
click at [979, 455] on button "Save & Close" at bounding box center [962, 459] width 92 height 28
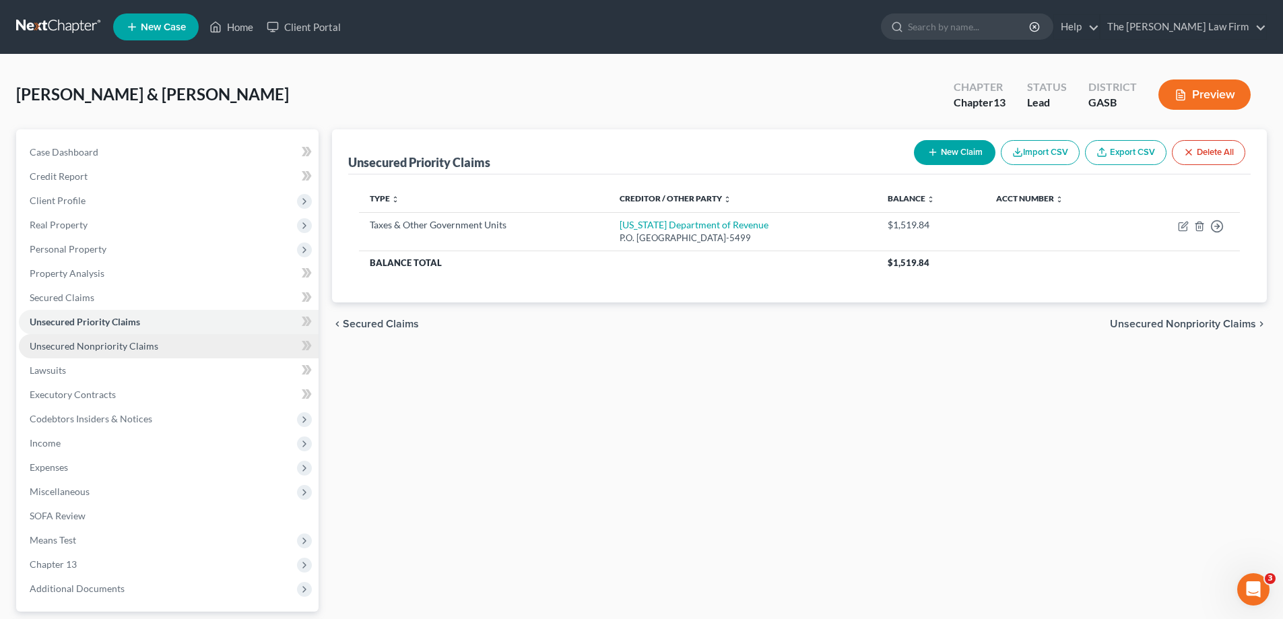
click at [124, 346] on span "Unsecured Nonpriority Claims" at bounding box center [94, 345] width 129 height 11
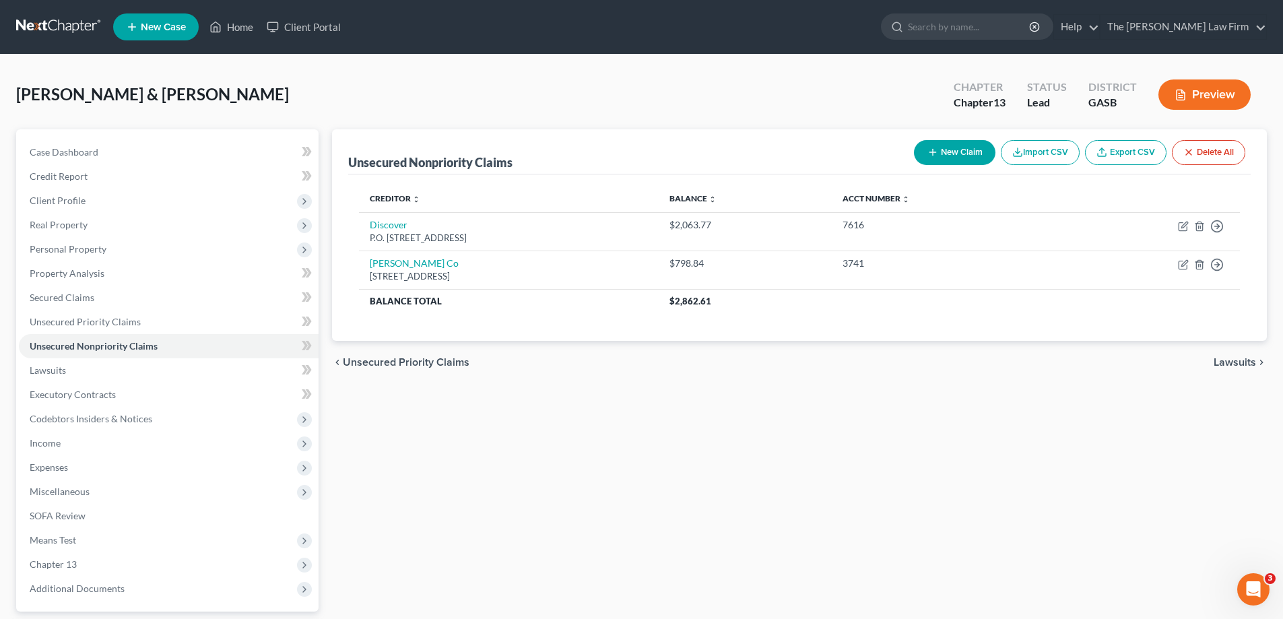
click at [937, 149] on button "New Claim" at bounding box center [954, 152] width 81 height 25
select select "2"
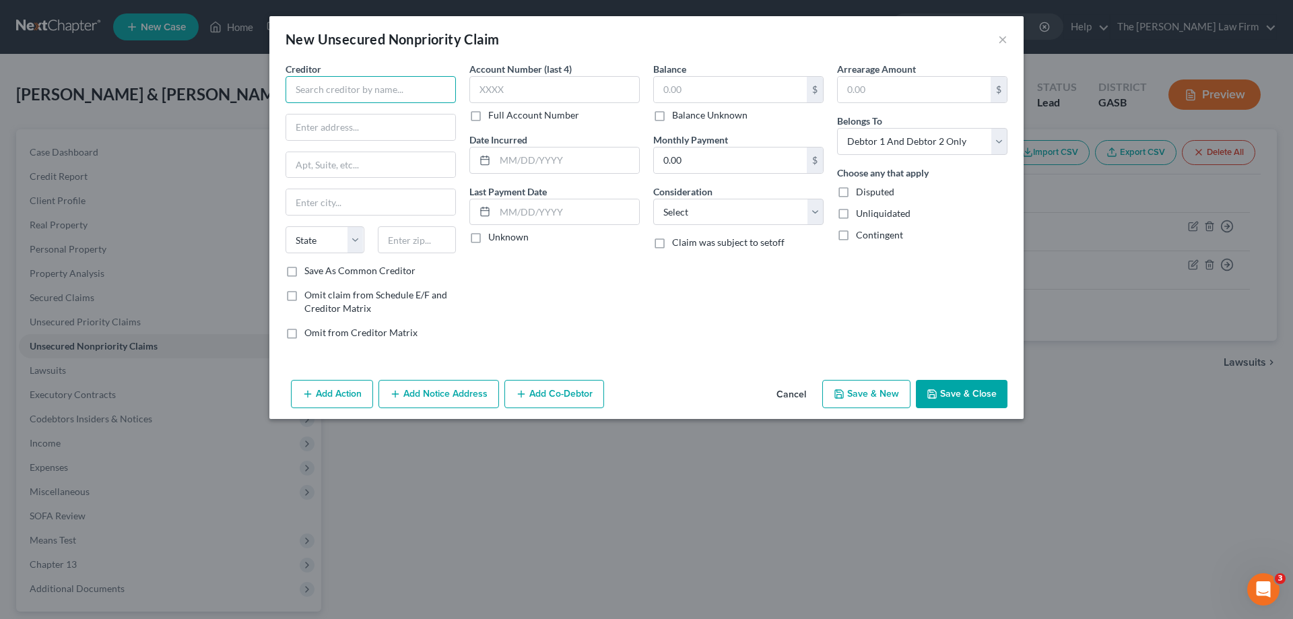
click at [403, 87] on input "text" at bounding box center [370, 89] width 170 height 27
click at [400, 87] on input "Blaze" at bounding box center [370, 89] width 170 height 27
type input "Blaze Mastercard"
click at [344, 127] on input "P.O. Box 5234" at bounding box center [370, 127] width 169 height 26
type input "P.O. Box 2534"
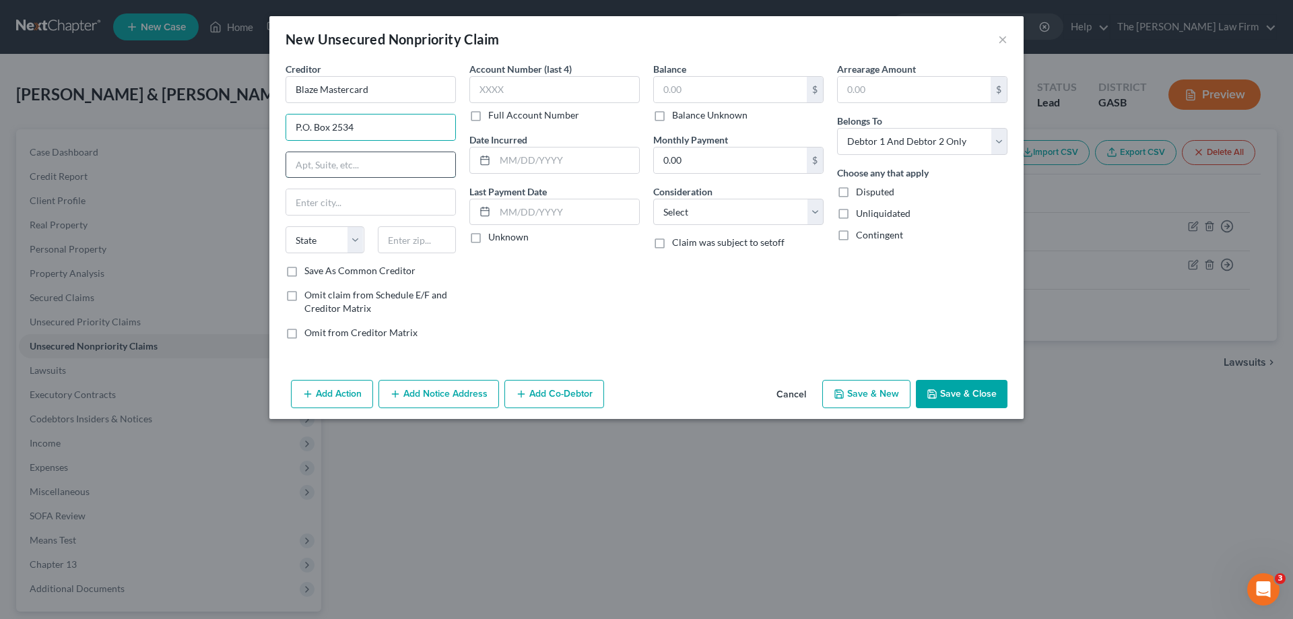
click at [358, 165] on input "text" at bounding box center [370, 165] width 169 height 26
type input "[GEOGRAPHIC_DATA]"
select select "30"
type input "68103-2534"
click at [495, 104] on div "Account Number (last 4) Full Account Number" at bounding box center [554, 92] width 170 height 60
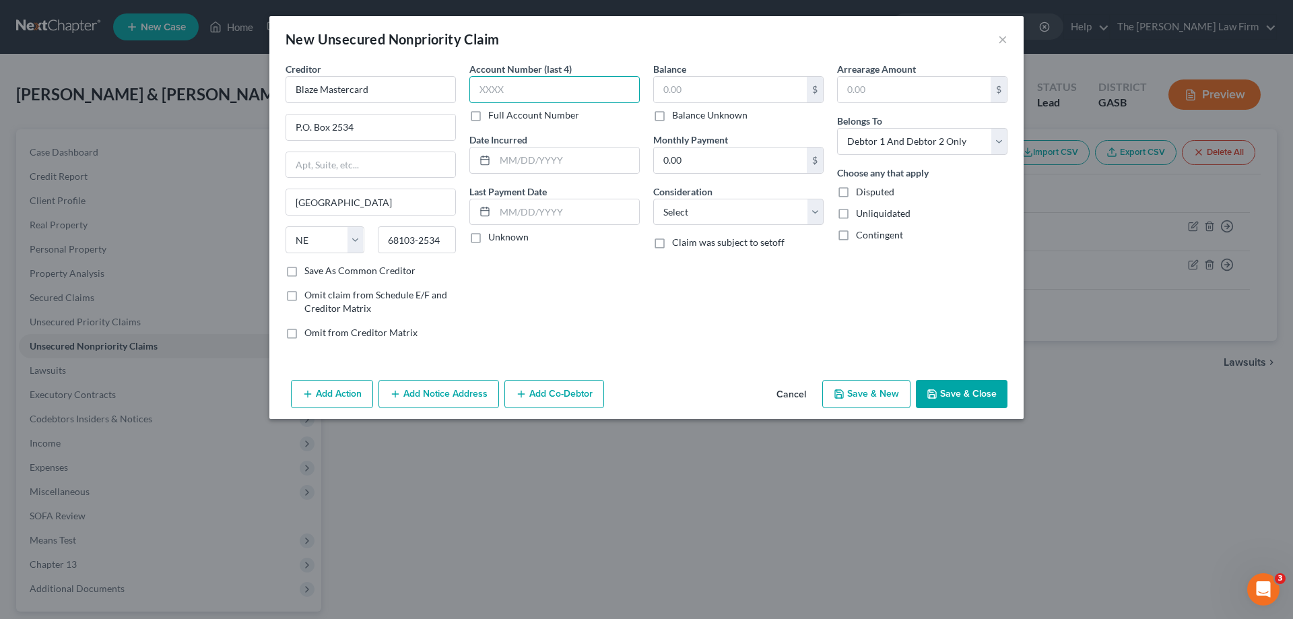
click at [506, 87] on input "text" at bounding box center [554, 89] width 170 height 27
type input "9503"
click at [726, 213] on select "Select Cable / Satellite Services Collection Agency Credit Card Debt Debt Couns…" at bounding box center [738, 212] width 170 height 27
select select "2"
click at [653, 199] on select "Select Cable / Satellite Services Collection Agency Credit Card Debt Debt Couns…" at bounding box center [738, 212] width 170 height 27
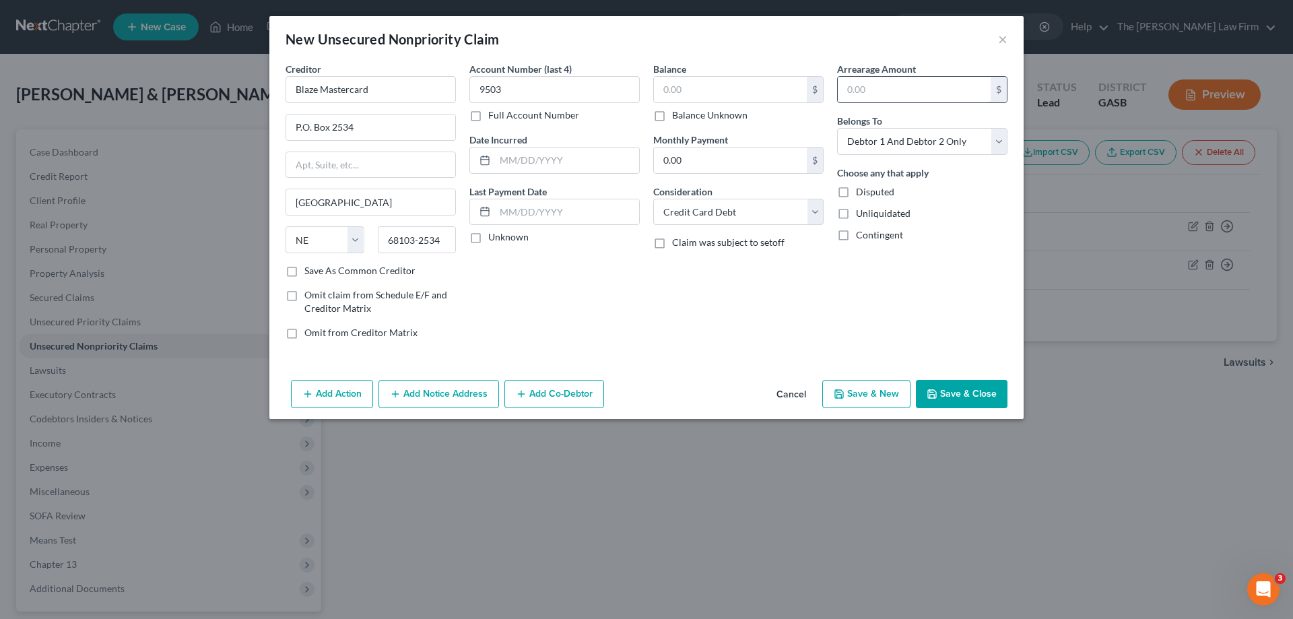
click at [913, 80] on input "text" at bounding box center [914, 90] width 153 height 26
type input "15.96"
click at [808, 313] on div "Balance $ Balance Unknown Balance Undetermined $ Balance Unknown Monthly Paymen…" at bounding box center [738, 206] width 184 height 288
click at [990, 143] on select "Select Debtor 1 Only Debtor 2 Only Debtor 1 And Debtor 2 Only At Least One Of T…" at bounding box center [922, 141] width 170 height 27
click at [837, 128] on select "Select Debtor 1 Only Debtor 2 Only Debtor 1 And Debtor 2 Only At Least One Of T…" at bounding box center [922, 141] width 170 height 27
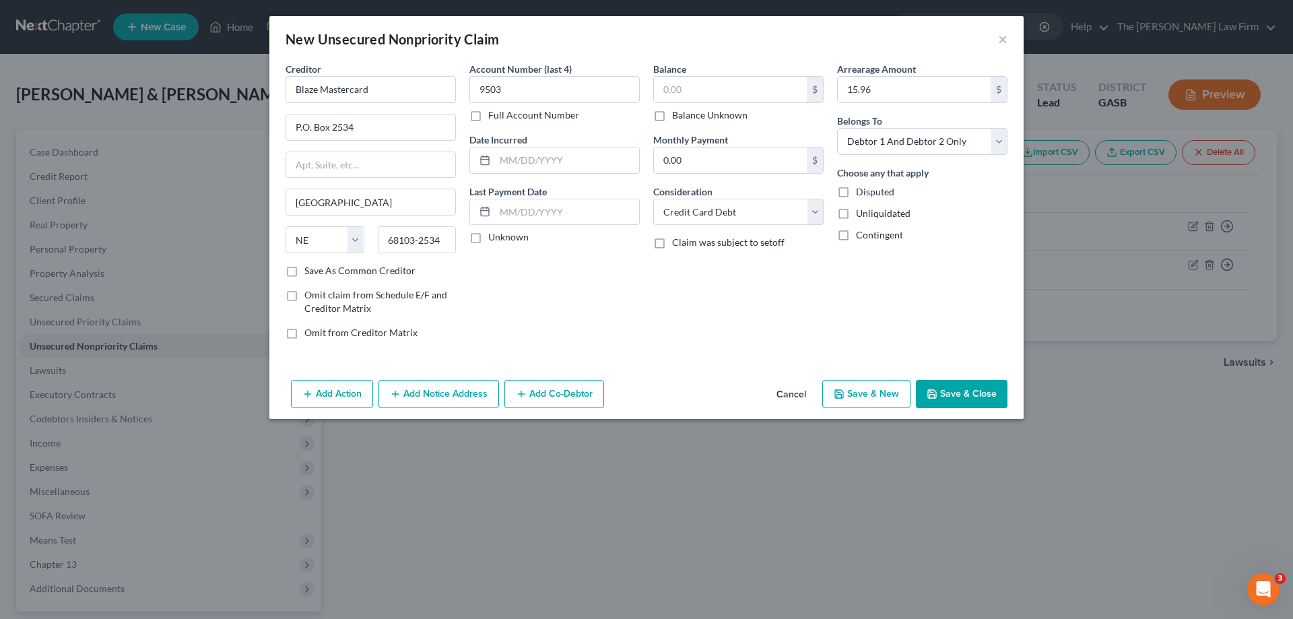
click at [994, 401] on button "Save & Close" at bounding box center [962, 394] width 92 height 28
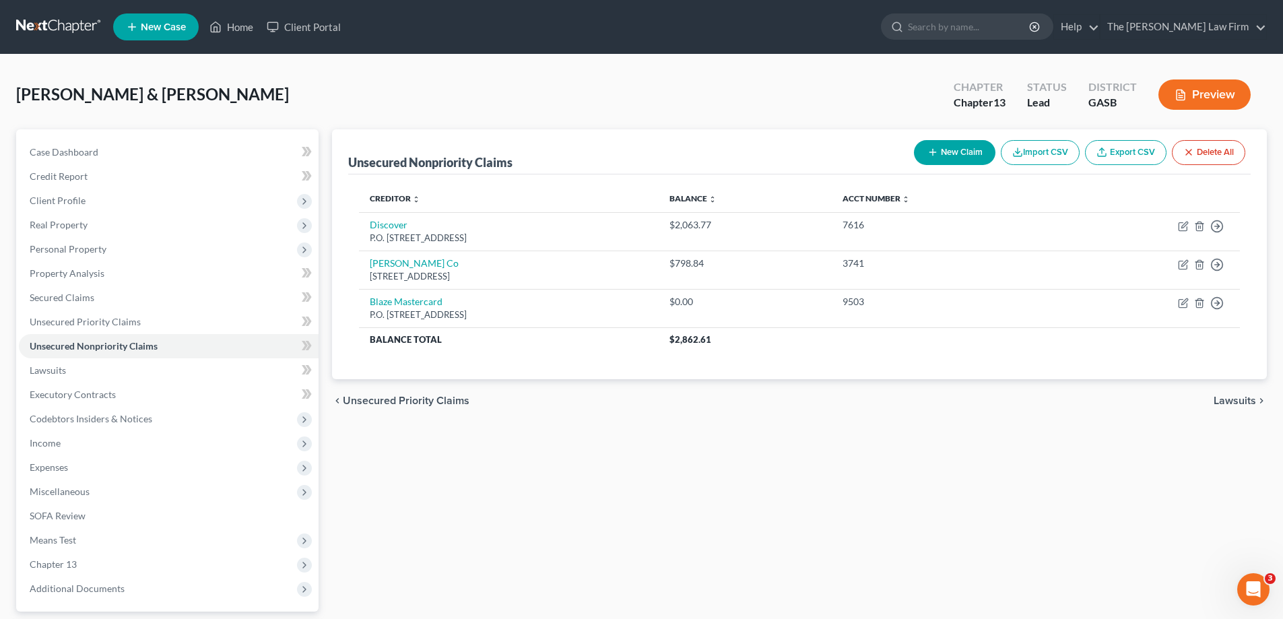
click at [956, 149] on button "New Claim" at bounding box center [954, 152] width 81 height 25
select select "2"
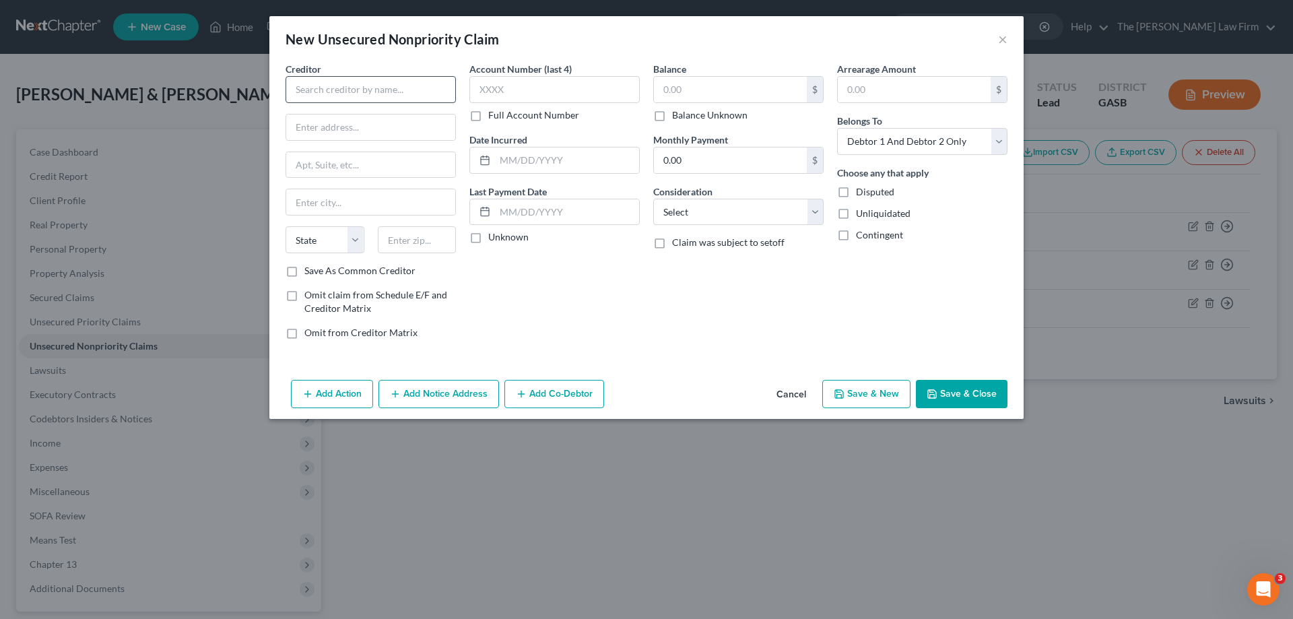
click at [380, 50] on div "New Unsecured Nonpriority Claim ×" at bounding box center [646, 39] width 754 height 46
click at [355, 91] on input "text" at bounding box center [370, 89] width 170 height 27
type input "e"
type input "Best Egg"
type input "P.O. Box 7606"
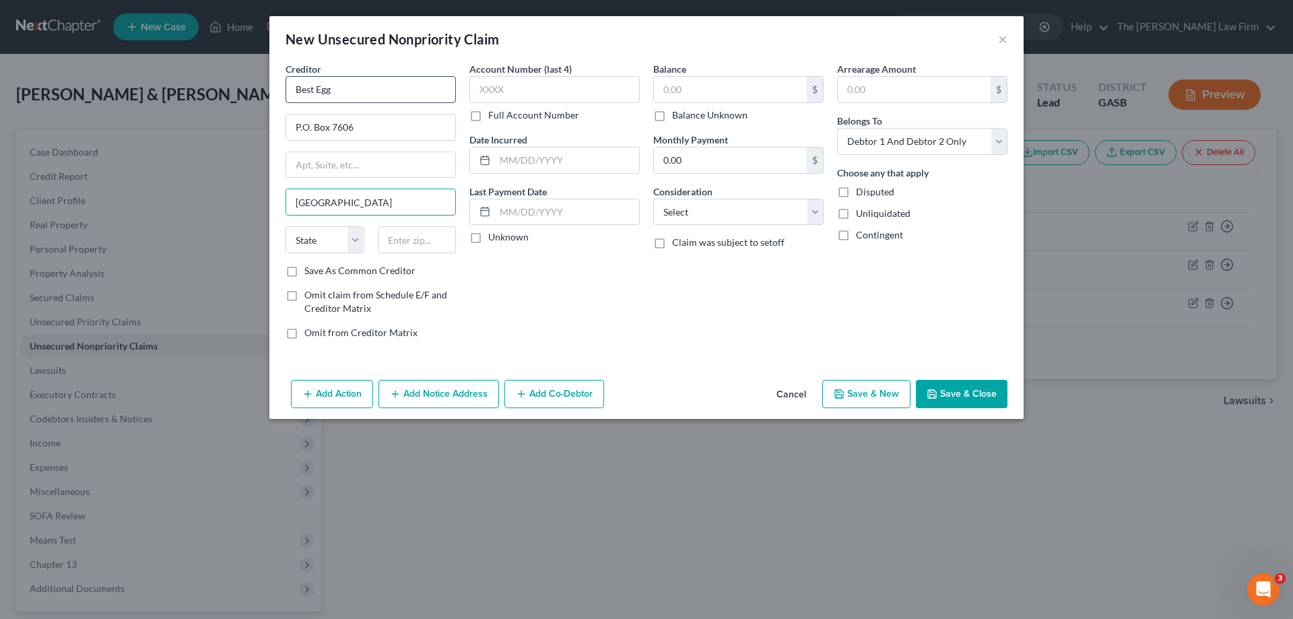
type input "[GEOGRAPHIC_DATA]"
select select "39"
type input "19101"
click at [591, 82] on input "text" at bounding box center [554, 89] width 170 height 27
type input "4887"
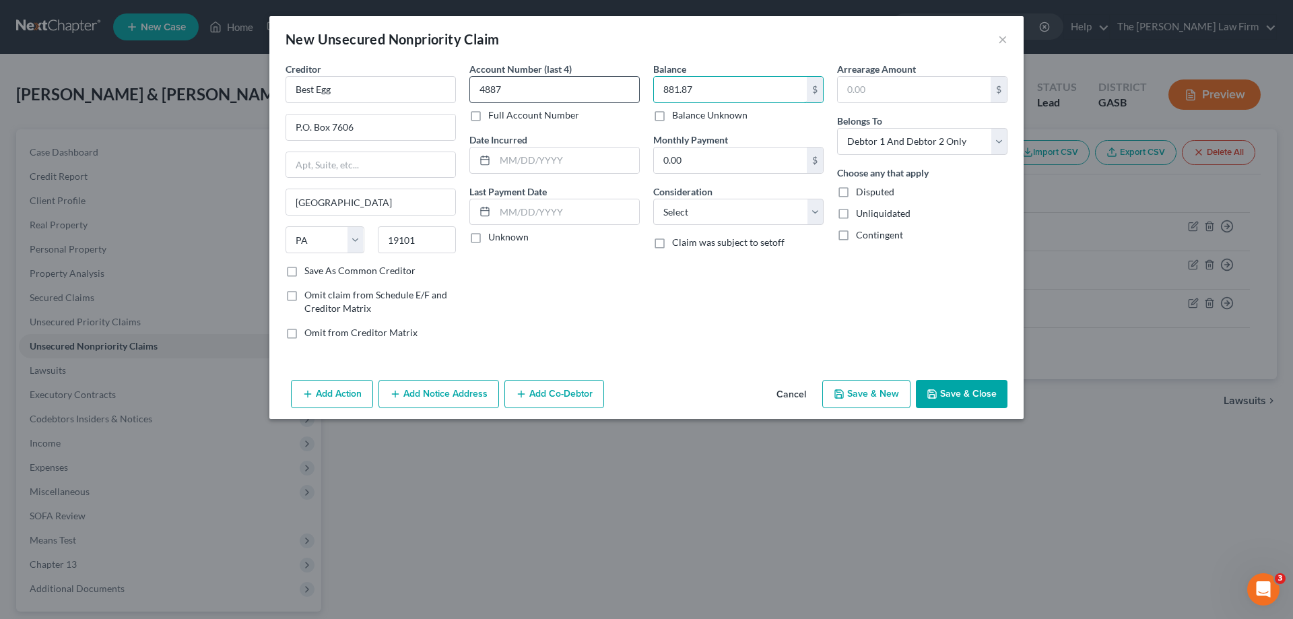
type input "881.87"
type input "253.25"
click at [741, 223] on select "Select Cable / Satellite Services Collection Agency Credit Card Debt Debt Couns…" at bounding box center [738, 212] width 170 height 27
select select "2"
click at [653, 199] on select "Select Cable / Satellite Services Collection Agency Credit Card Debt Debt Couns…" at bounding box center [738, 212] width 170 height 27
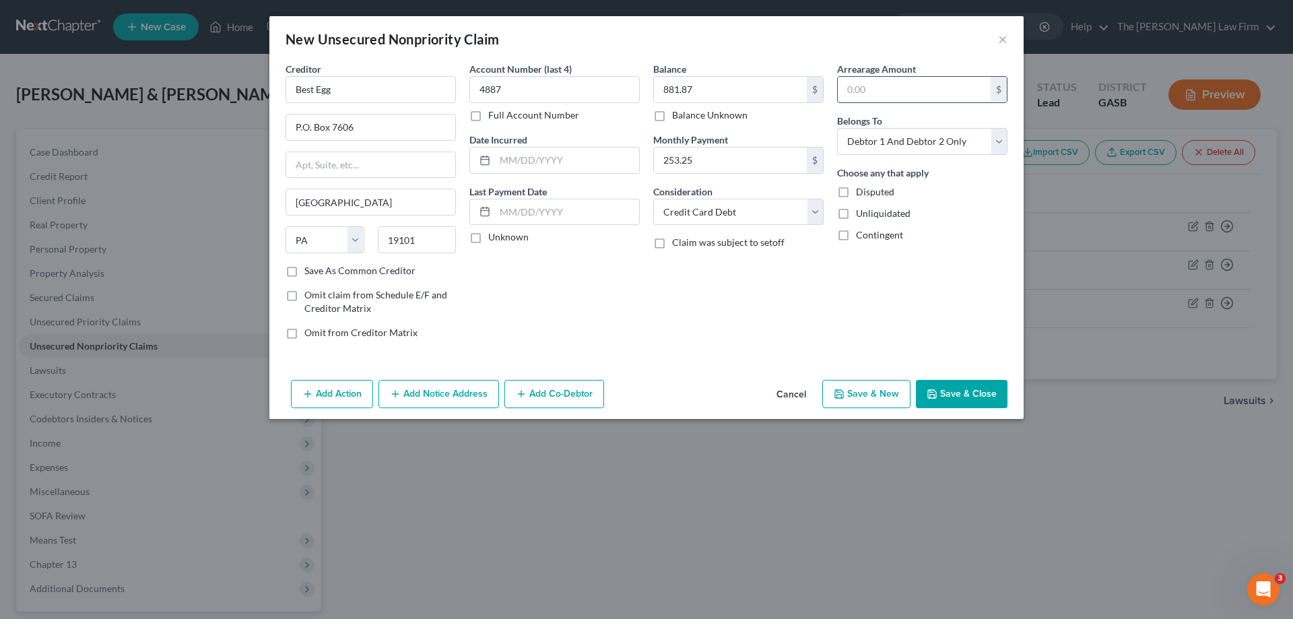
click at [889, 77] on input "text" at bounding box center [914, 90] width 153 height 26
type input "185.10"
click at [694, 318] on div "Balance 881.87 $ Balance Unknown Balance Undetermined 881.87 $ Balance Unknown …" at bounding box center [738, 206] width 184 height 288
click at [984, 392] on button "Save & Close" at bounding box center [962, 394] width 92 height 28
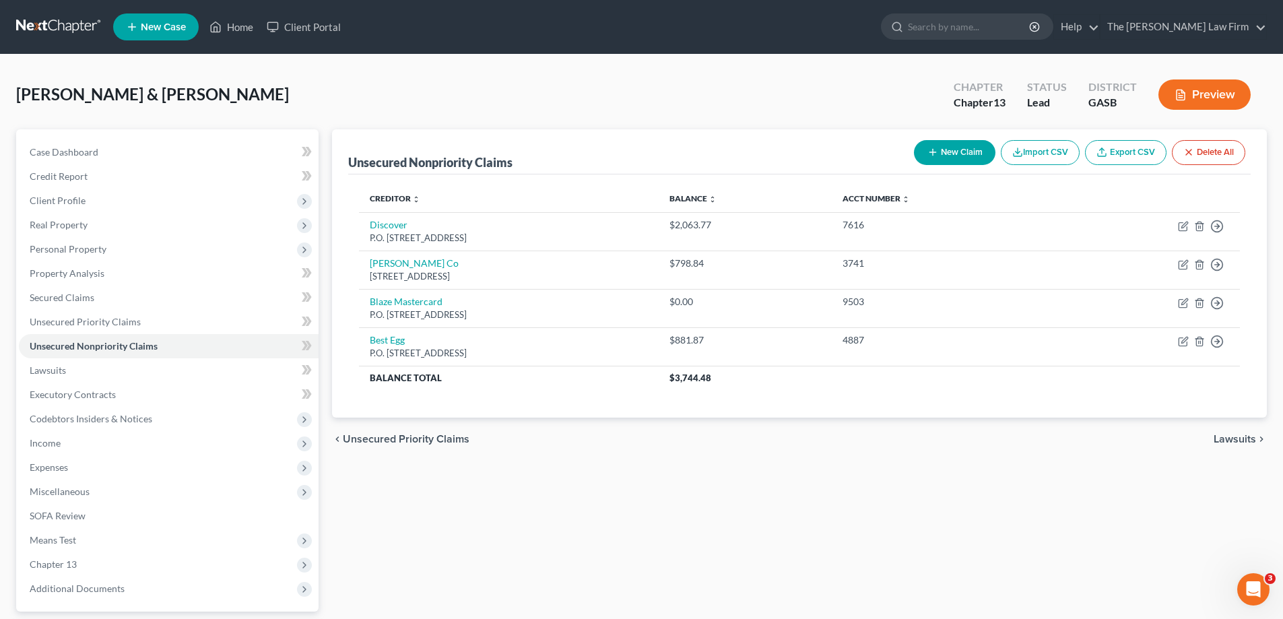
click at [955, 152] on button "New Claim" at bounding box center [954, 152] width 81 height 25
select select "2"
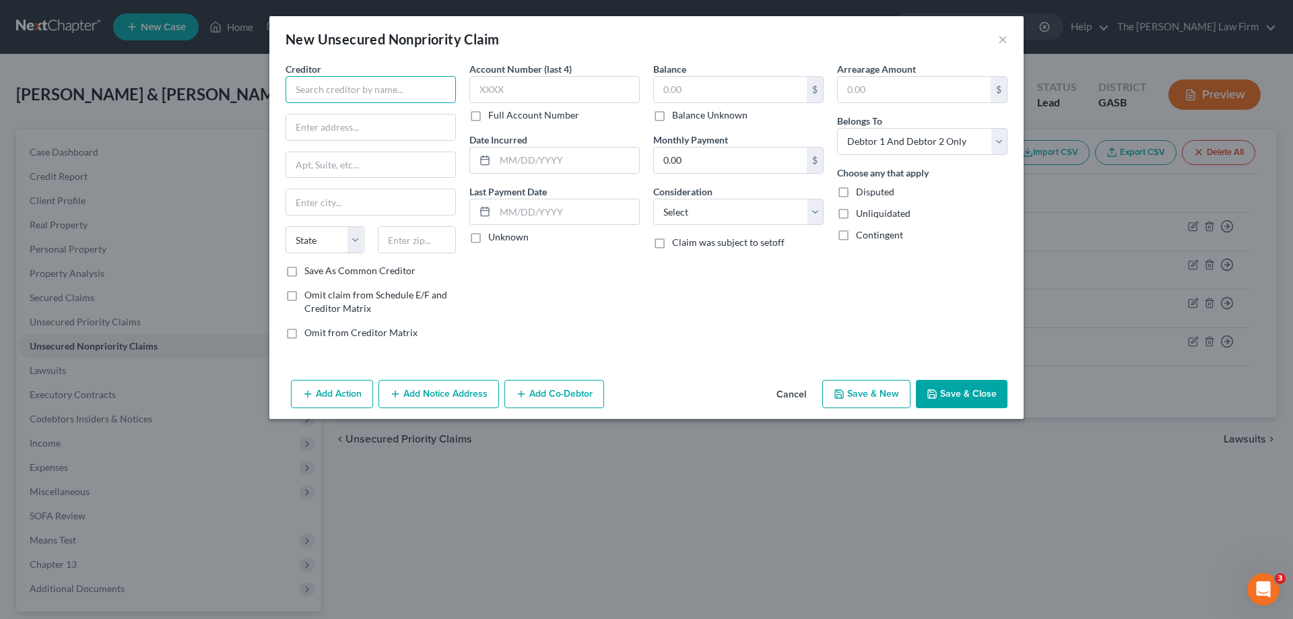
click at [396, 102] on input "text" at bounding box center [370, 89] width 170 height 27
type input "ALLY Bank"
click at [776, 207] on select "Select Cable / Satellite Services Collection Agency Credit Card Debt Debt Couns…" at bounding box center [738, 212] width 170 height 27
click at [729, 209] on select "Select Cable / Satellite Services Collection Agency Credit Card Debt Debt Couns…" at bounding box center [738, 212] width 170 height 27
click at [724, 245] on span "Claim was subject to setoff" at bounding box center [728, 241] width 112 height 11
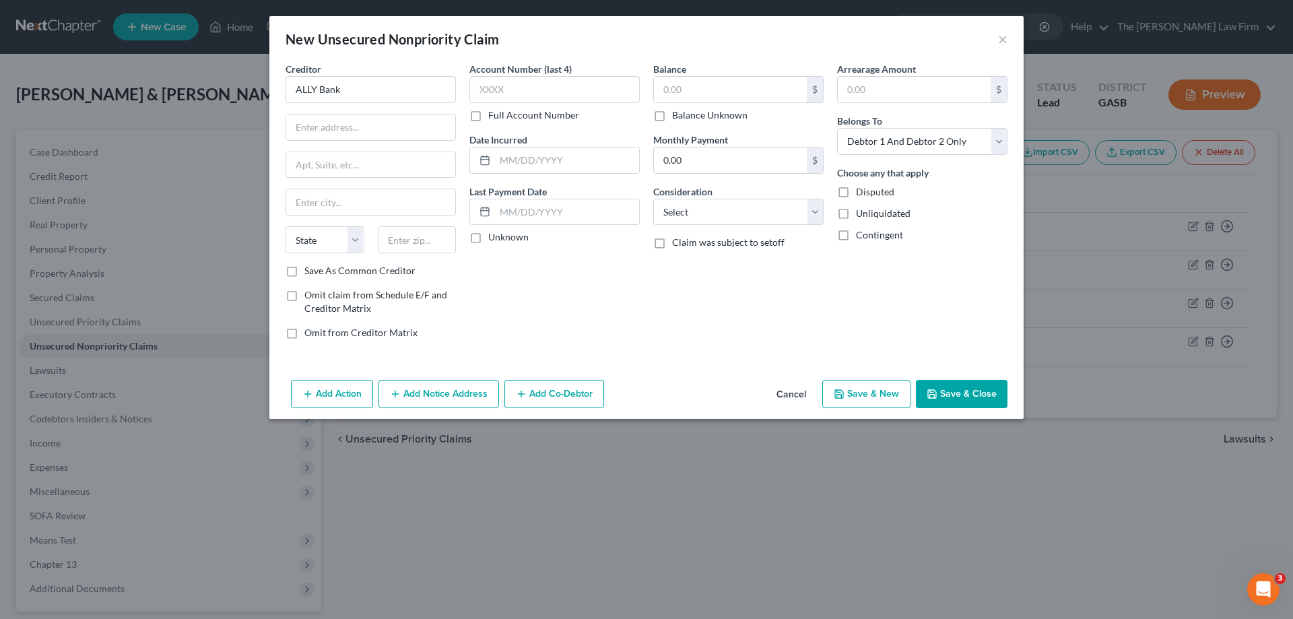
click at [686, 244] on input "Claim was subject to setoff" at bounding box center [681, 240] width 9 height 9
checkbox input "true"
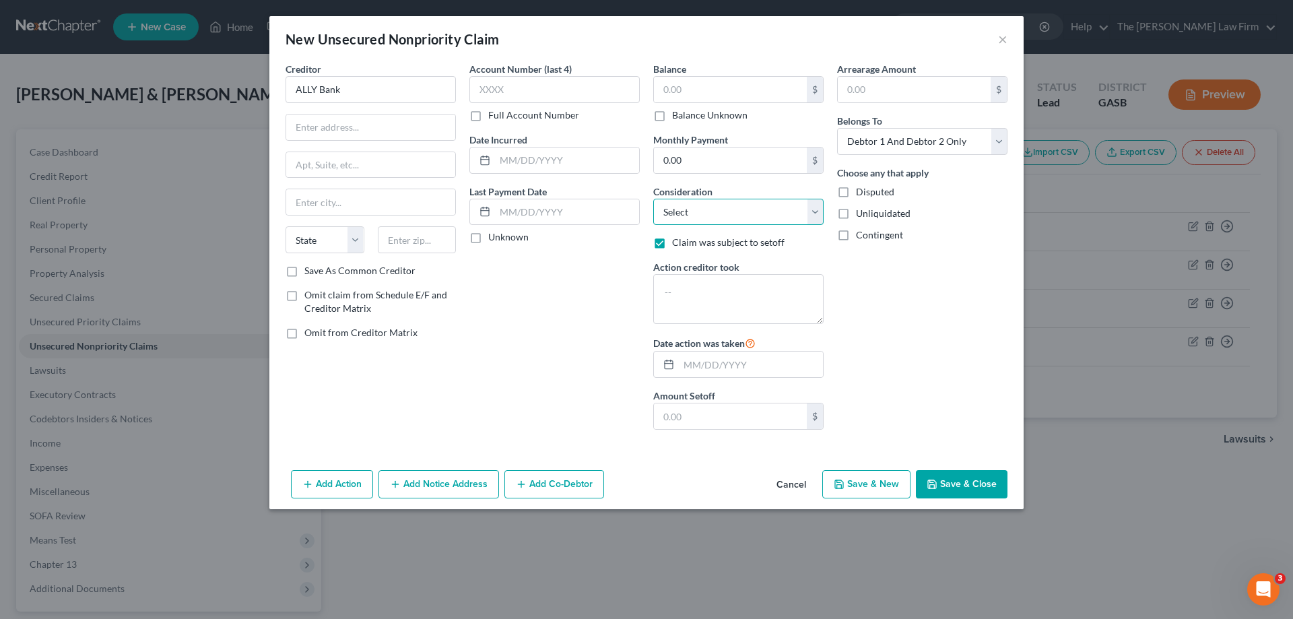
click at [694, 217] on select "Select Cable / Satellite Services Collection Agency Credit Card Debt Debt Couns…" at bounding box center [738, 212] width 170 height 27
select select "2"
click at [653, 199] on select "Select Cable / Satellite Services Collection Agency Credit Card Debt Debt Couns…" at bounding box center [738, 212] width 170 height 27
click at [707, 300] on textarea at bounding box center [738, 299] width 170 height 50
type textarea "c/o"
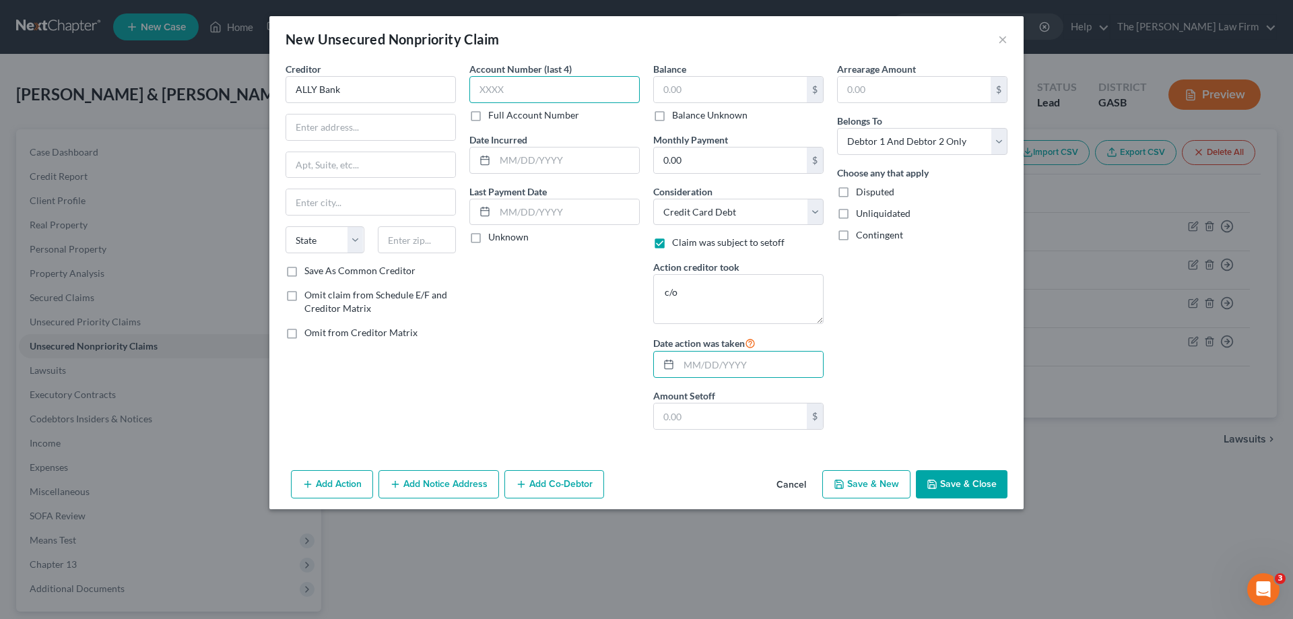
click at [586, 92] on input "text" at bounding box center [554, 89] width 170 height 27
type input "8137"
click at [419, 129] on input "text" at bounding box center [370, 127] width 169 height 26
click at [409, 156] on input "text" at bounding box center [370, 165] width 169 height 26
click at [426, 134] on input "text" at bounding box center [370, 127] width 169 height 26
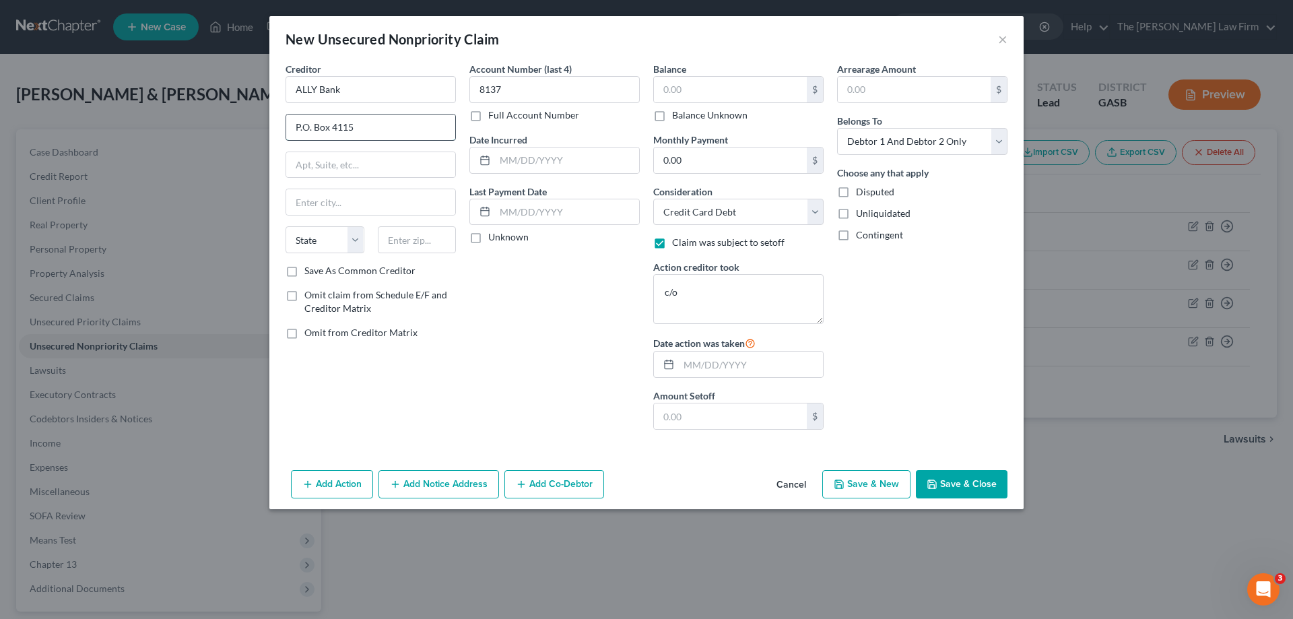
type input "P.O. Box 4115"
type input "[GEOGRAPHIC_DATA]"
select select "4"
type input "94524"
click at [741, 97] on input "text" at bounding box center [730, 90] width 153 height 26
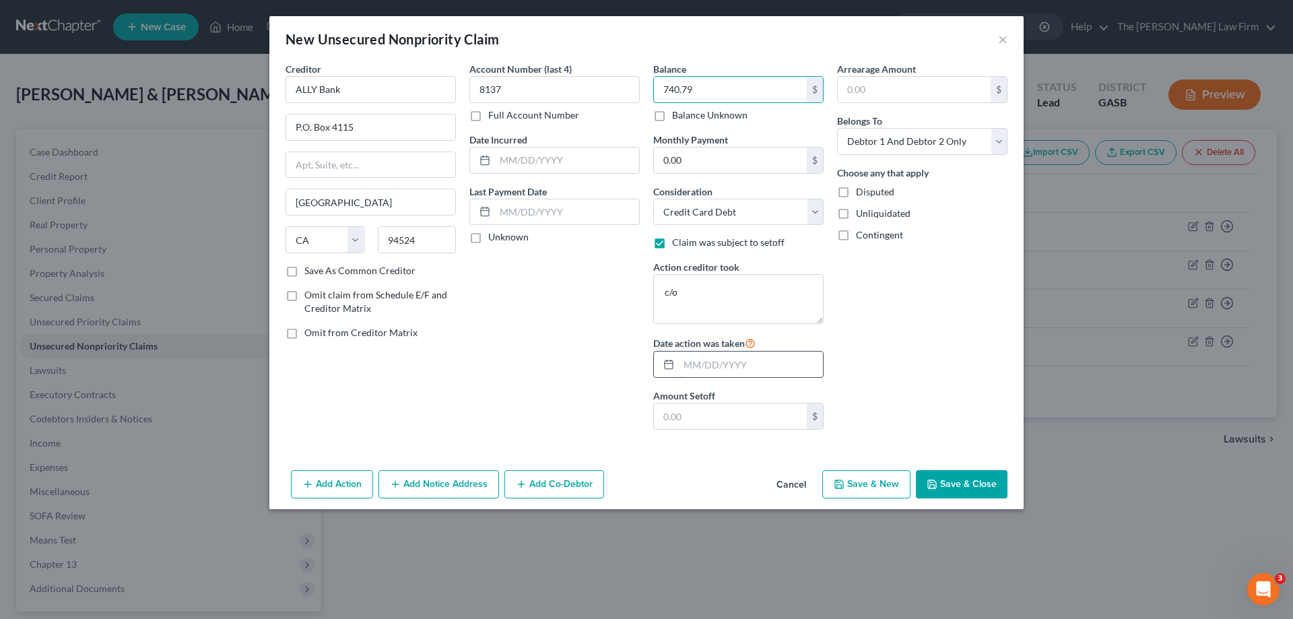
type input "740.79"
click at [743, 373] on input "text" at bounding box center [751, 364] width 144 height 26
click at [732, 426] on input "text" at bounding box center [730, 416] width 153 height 26
type input "740.79"
click at [976, 481] on button "Save & Close" at bounding box center [962, 484] width 92 height 28
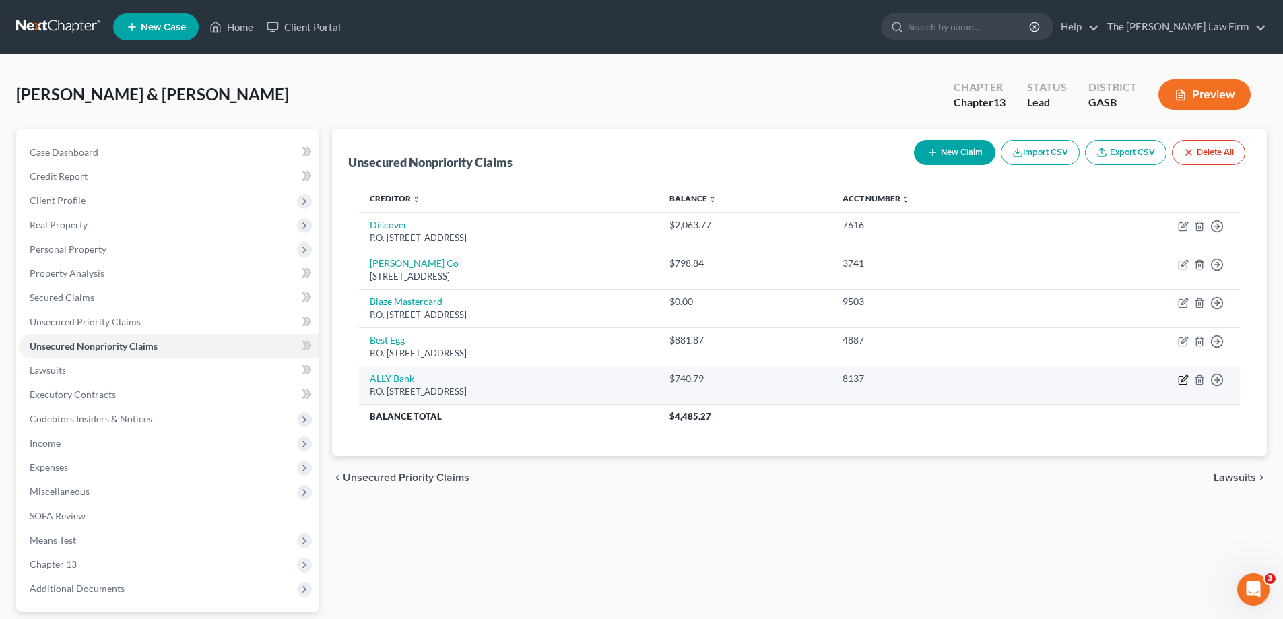
click at [1184, 384] on icon "button" at bounding box center [1182, 380] width 8 height 8
select select "4"
select select "2"
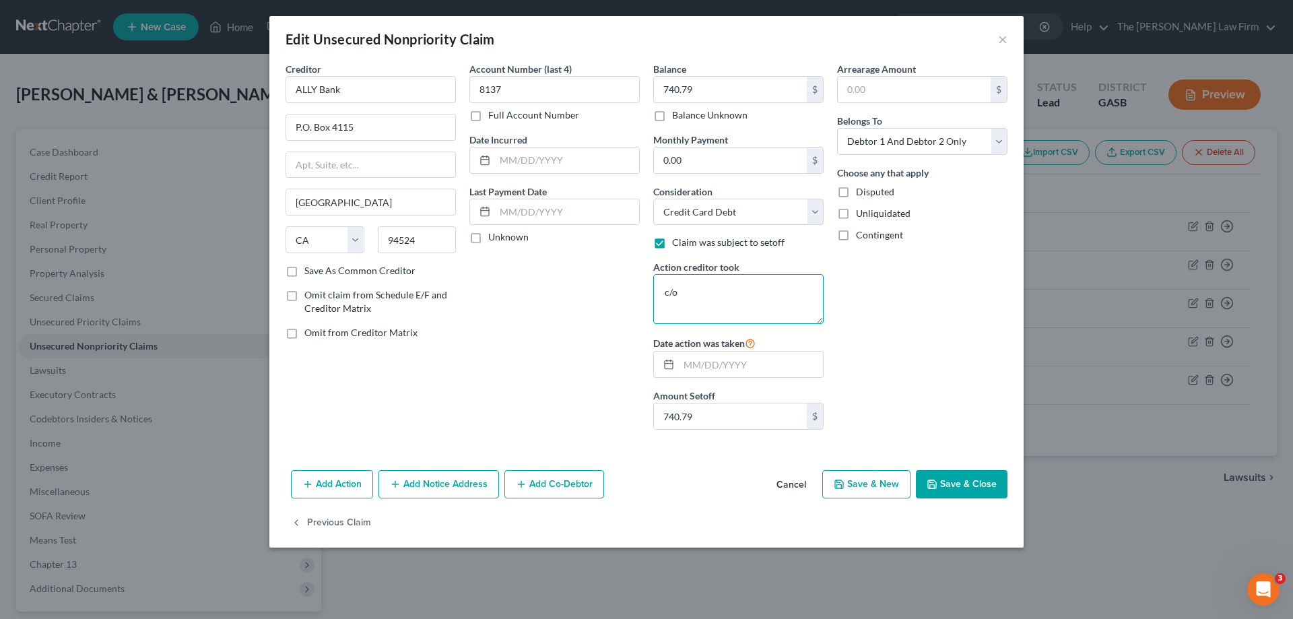
click at [722, 296] on textarea "c/o" at bounding box center [738, 299] width 170 height 50
type textarea "C"
type textarea "Charge Off"
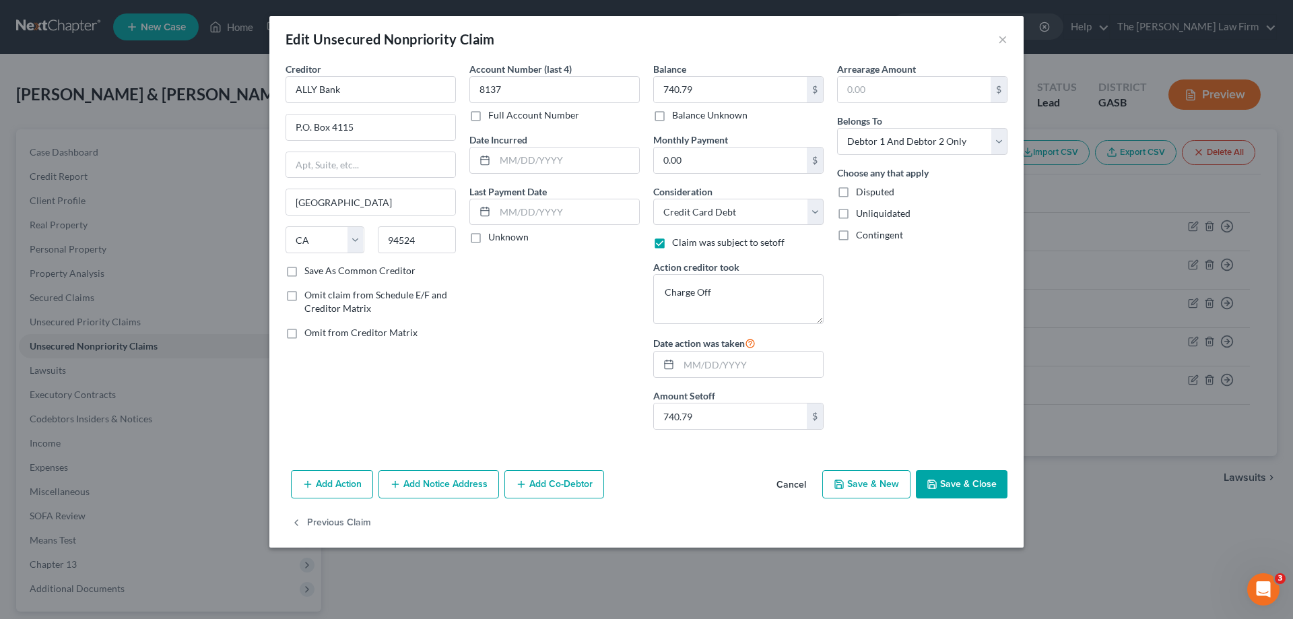
click at [957, 498] on button "Save & Close" at bounding box center [962, 484] width 92 height 28
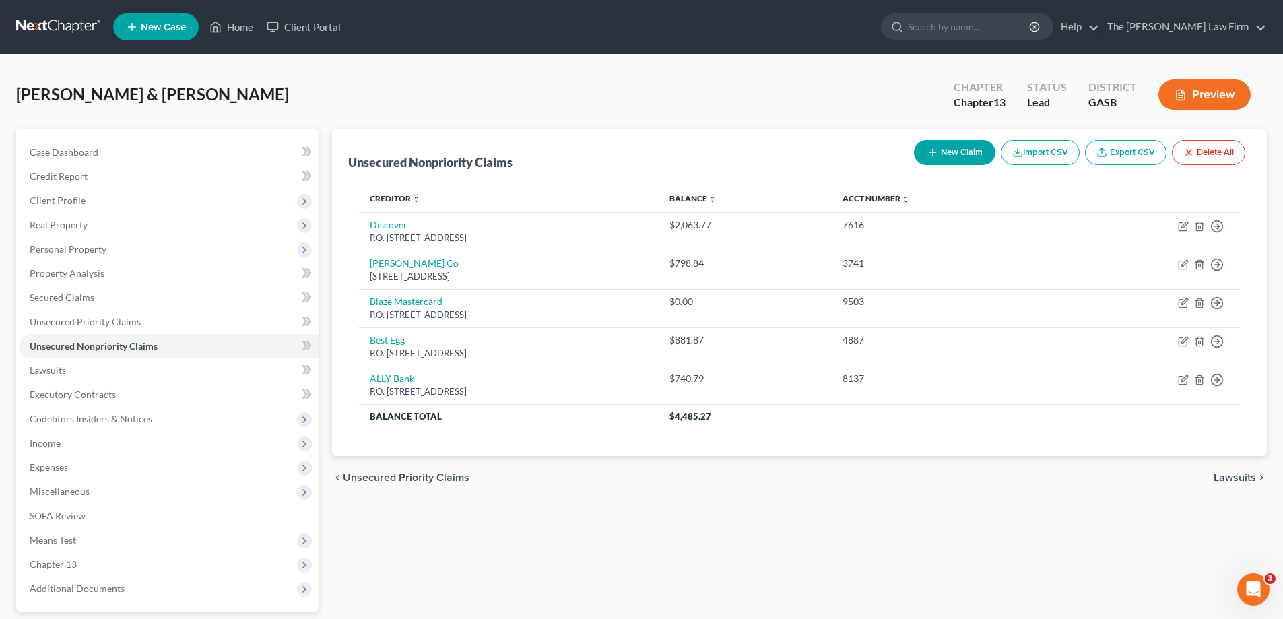
click at [951, 154] on button "New Claim" at bounding box center [954, 152] width 81 height 25
select select "2"
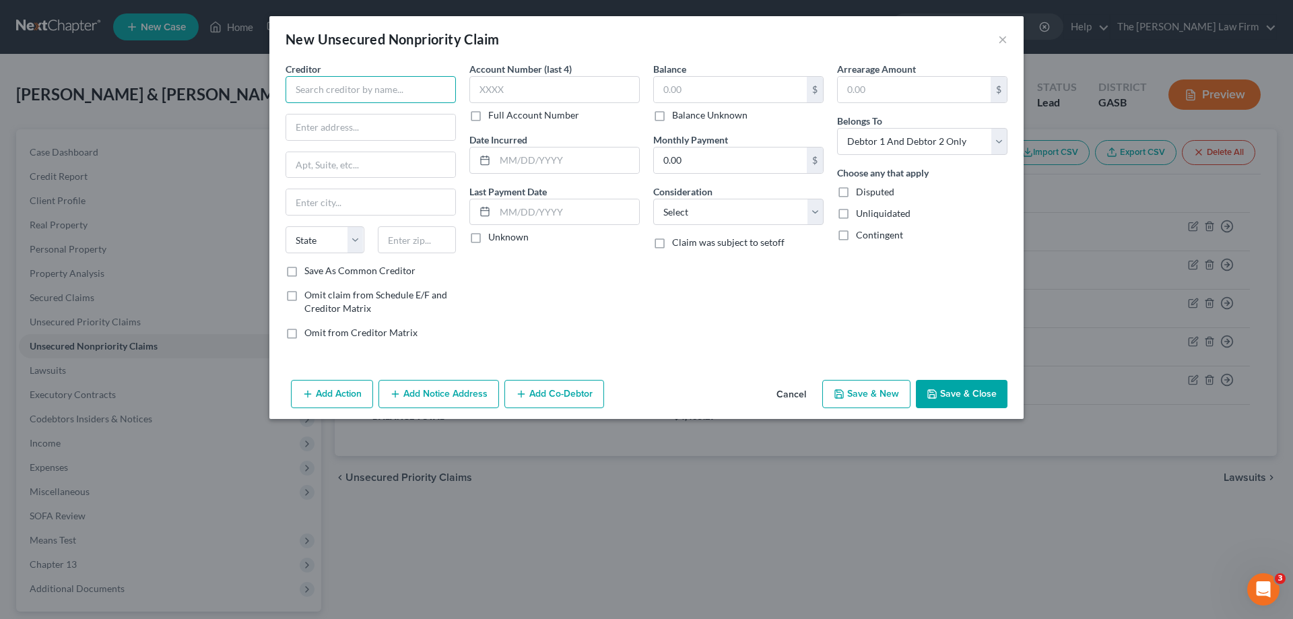
click at [375, 82] on input "text" at bounding box center [370, 89] width 170 height 27
type input "ALLY Credit Card"
type input "P.O. Box 9222"
type input "o"
type input "Old Bethpage"
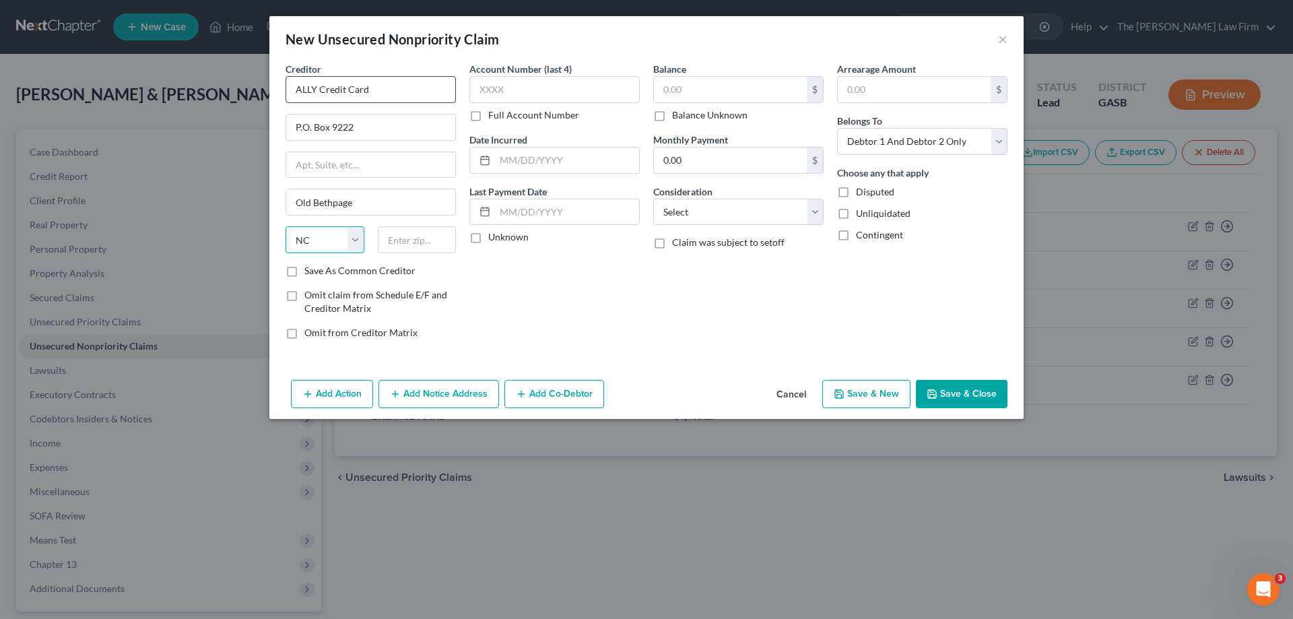
select select "35"
type input "11804-9222"
click at [531, 89] on input "text" at bounding box center [554, 89] width 170 height 27
type input "3727"
click at [571, 250] on div "Account Number (last 4) 3727 Full Account Number Date Incurred Last Payment Dat…" at bounding box center [555, 206] width 184 height 288
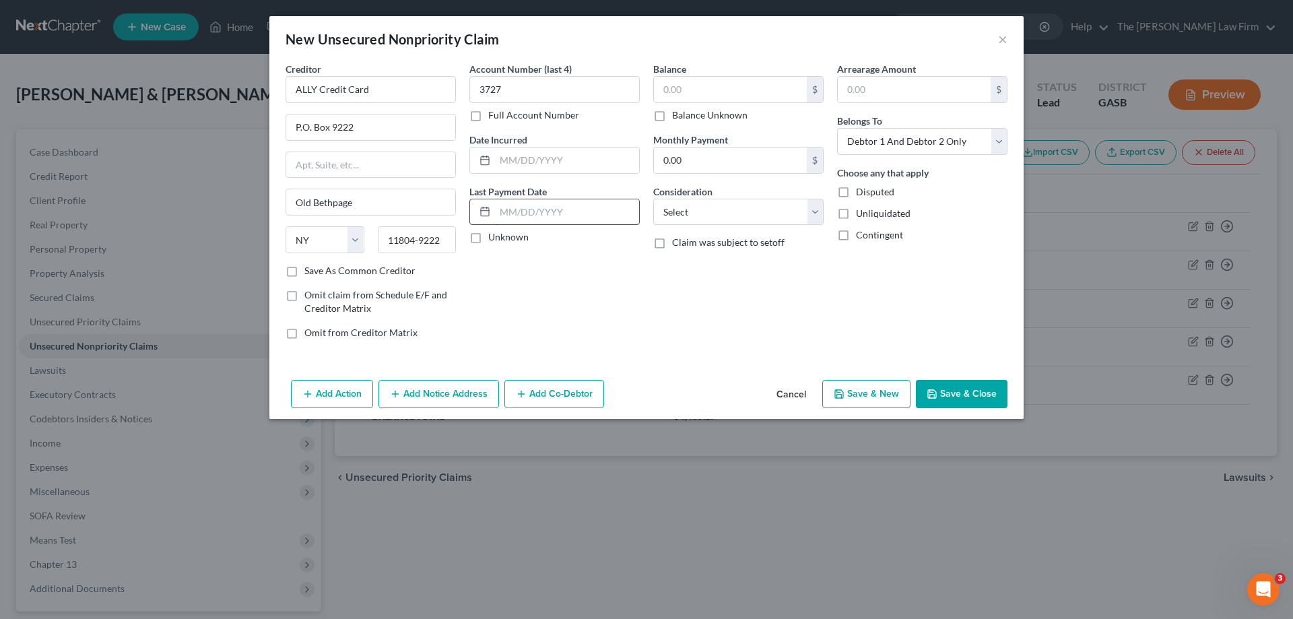
click at [610, 213] on input "text" at bounding box center [567, 212] width 144 height 26
click at [740, 100] on input "text" at bounding box center [730, 90] width 153 height 26
click at [741, 98] on input "716.00" at bounding box center [730, 90] width 153 height 26
type input "3,336.41"
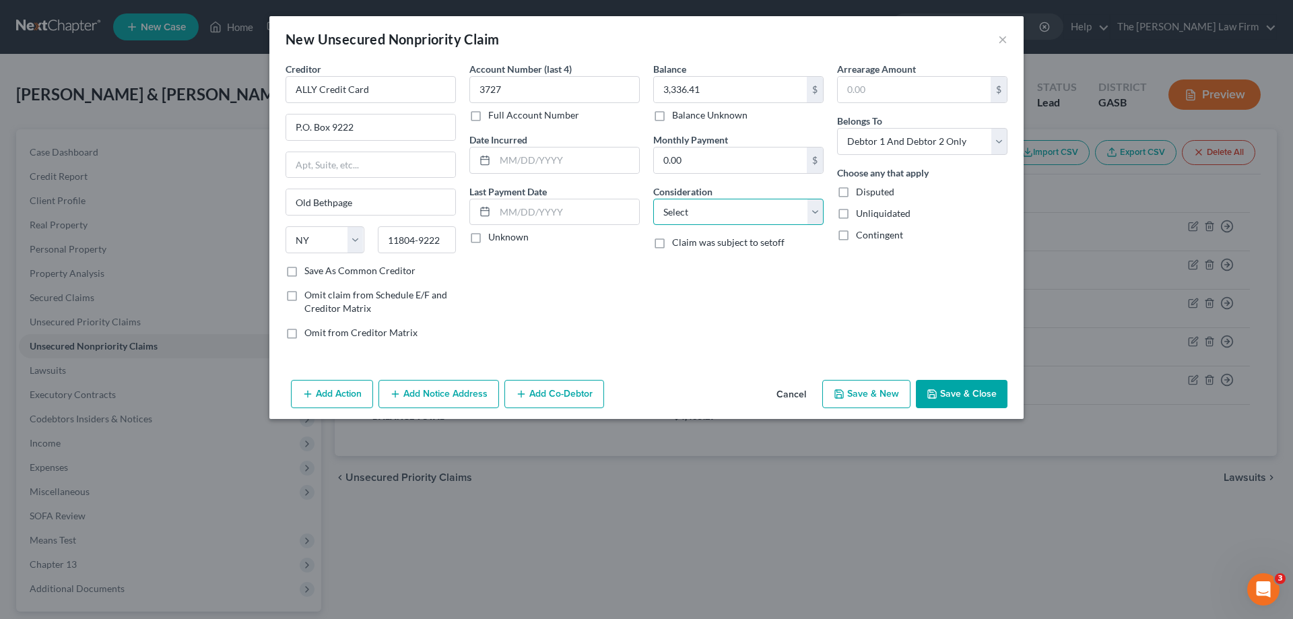
click at [735, 218] on select "Select Cable / Satellite Services Collection Agency Credit Card Debt Debt Couns…" at bounding box center [738, 212] width 170 height 27
select select "2"
click at [653, 199] on select "Select Cable / Satellite Services Collection Agency Credit Card Debt Debt Couns…" at bounding box center [738, 212] width 170 height 27
click at [940, 86] on input "text" at bounding box center [914, 90] width 153 height 26
type input "3,336.41"
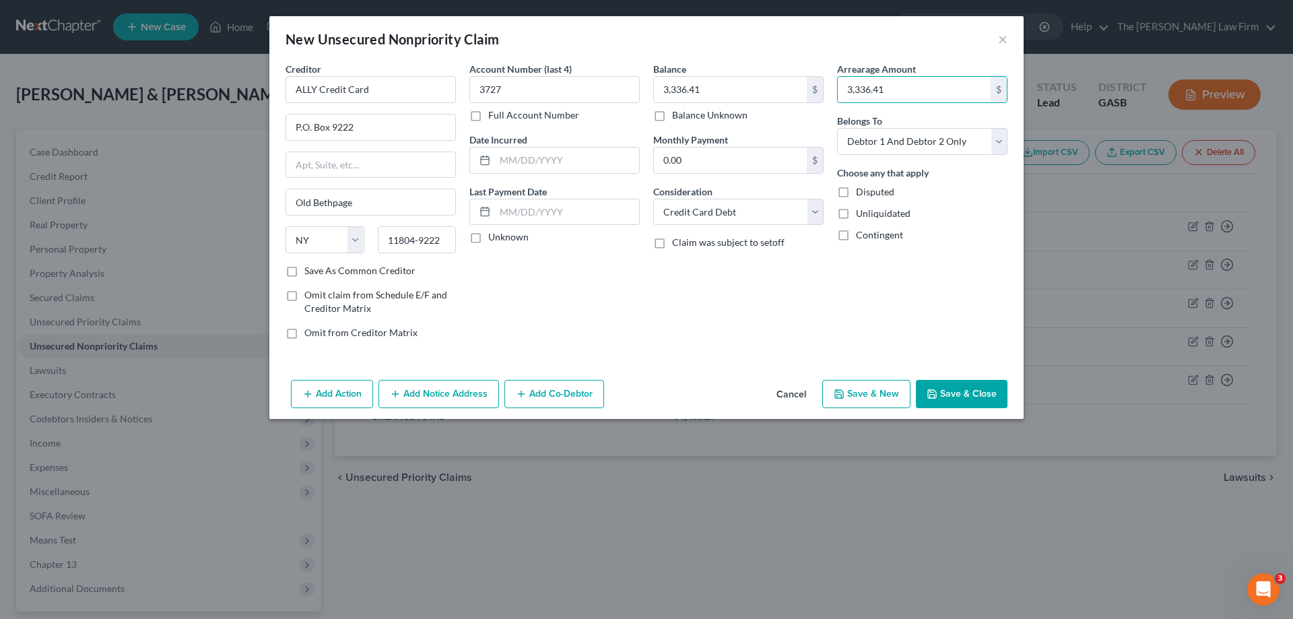
click at [712, 285] on div "Balance 3,336.41 $ Balance Unknown Balance Undetermined 3,336.41 $ Balance Unkn…" at bounding box center [738, 206] width 184 height 288
click at [789, 254] on div "Balance 3,336.41 $ Balance Unknown Balance Undetermined 3,336.41 $ Balance Unkn…" at bounding box center [738, 206] width 184 height 288
click at [720, 153] on input "0.00" at bounding box center [730, 160] width 153 height 26
type input "716.00"
click at [650, 314] on div "Balance 3,336.41 $ Balance Unknown Balance Undetermined 3,336.41 $ Balance Unkn…" at bounding box center [738, 206] width 184 height 288
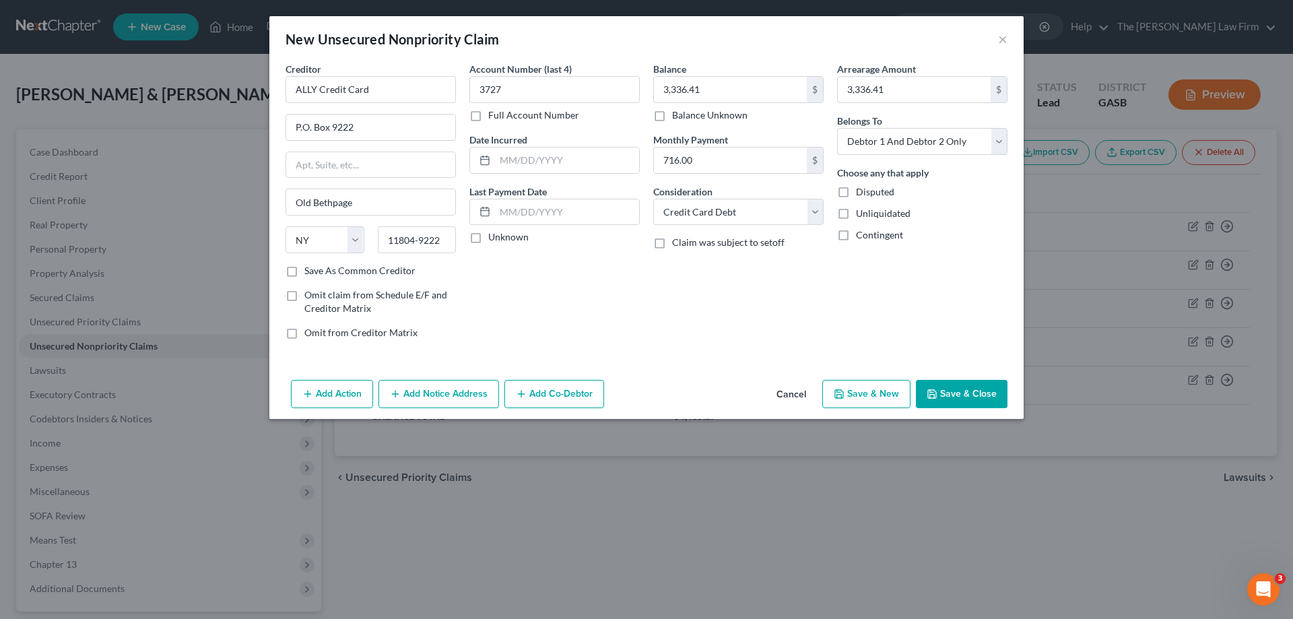
click at [983, 399] on button "Save & Close" at bounding box center [962, 394] width 92 height 28
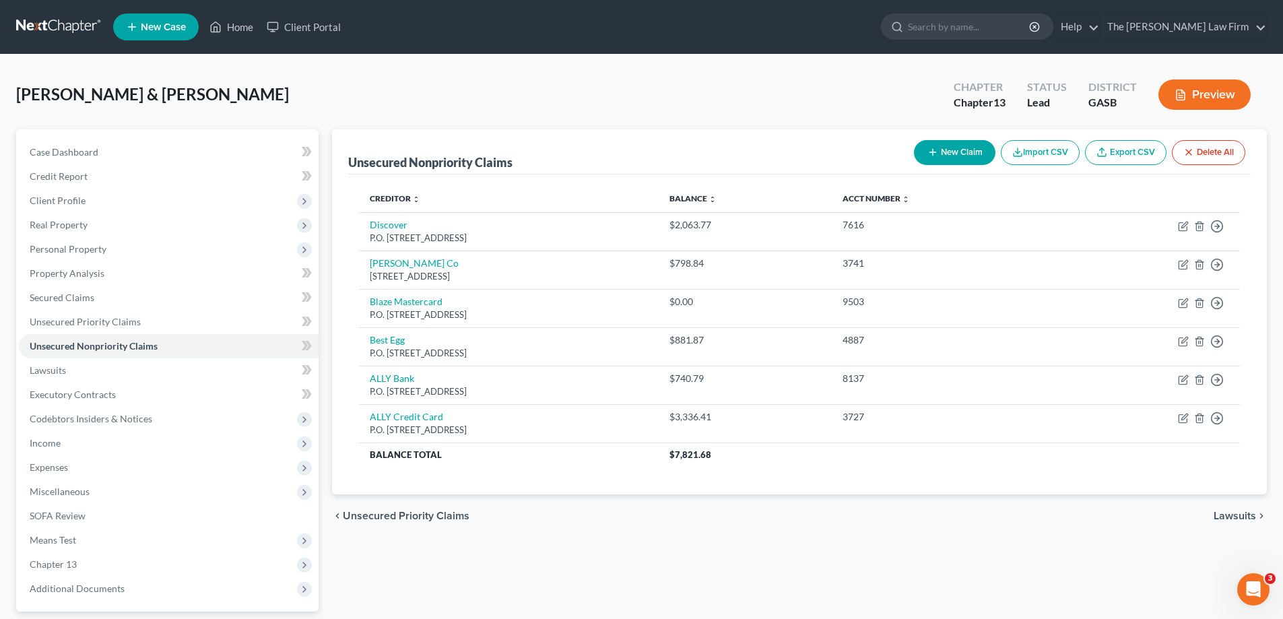
click at [923, 157] on button "New Claim" at bounding box center [954, 152] width 81 height 25
select select "2"
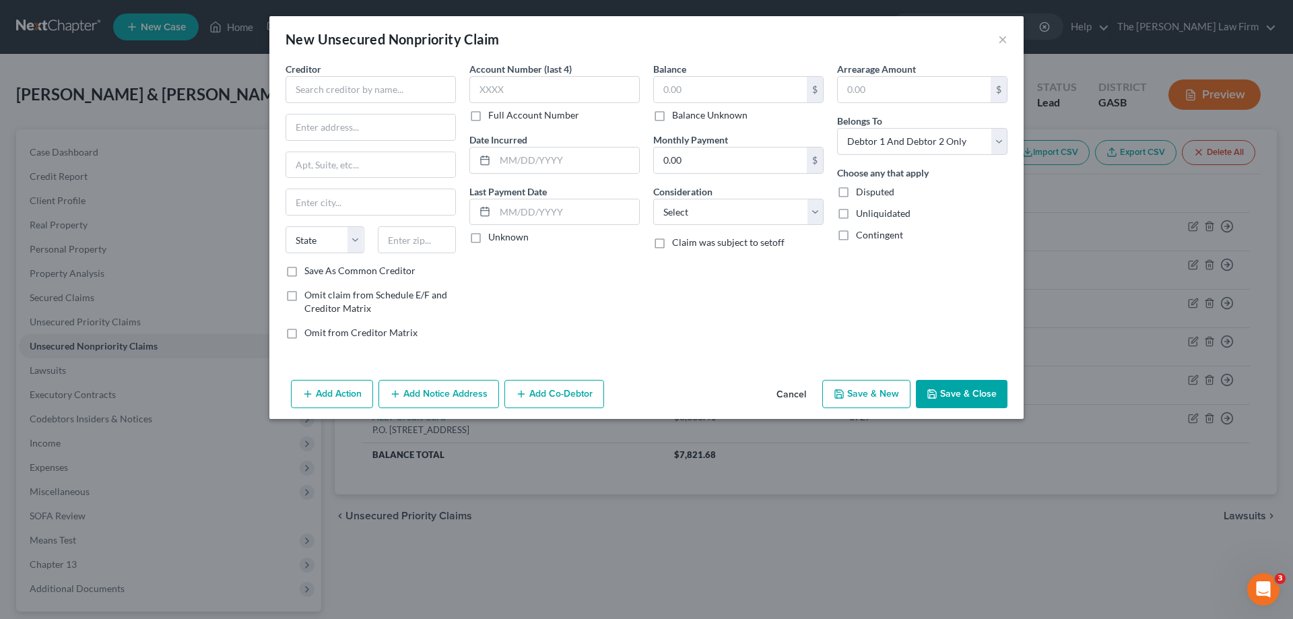
click at [355, 75] on div "Creditor *" at bounding box center [370, 82] width 170 height 41
click at [357, 86] on input "text" at bounding box center [370, 89] width 170 height 27
type input "Citi Mastercard"
type input "P.O. Box 390905"
type input "<"
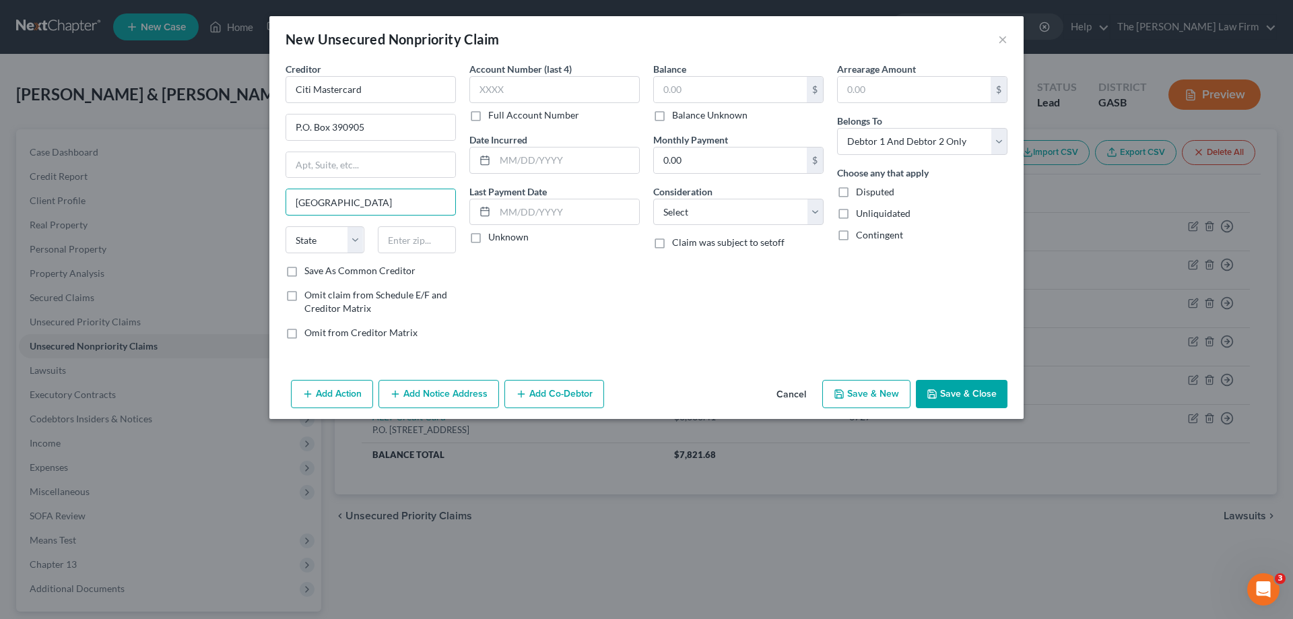
type input "[GEOGRAPHIC_DATA]"
select select "24"
type input "55439"
click at [568, 81] on input "text" at bounding box center [554, 89] width 170 height 27
type input "6615"
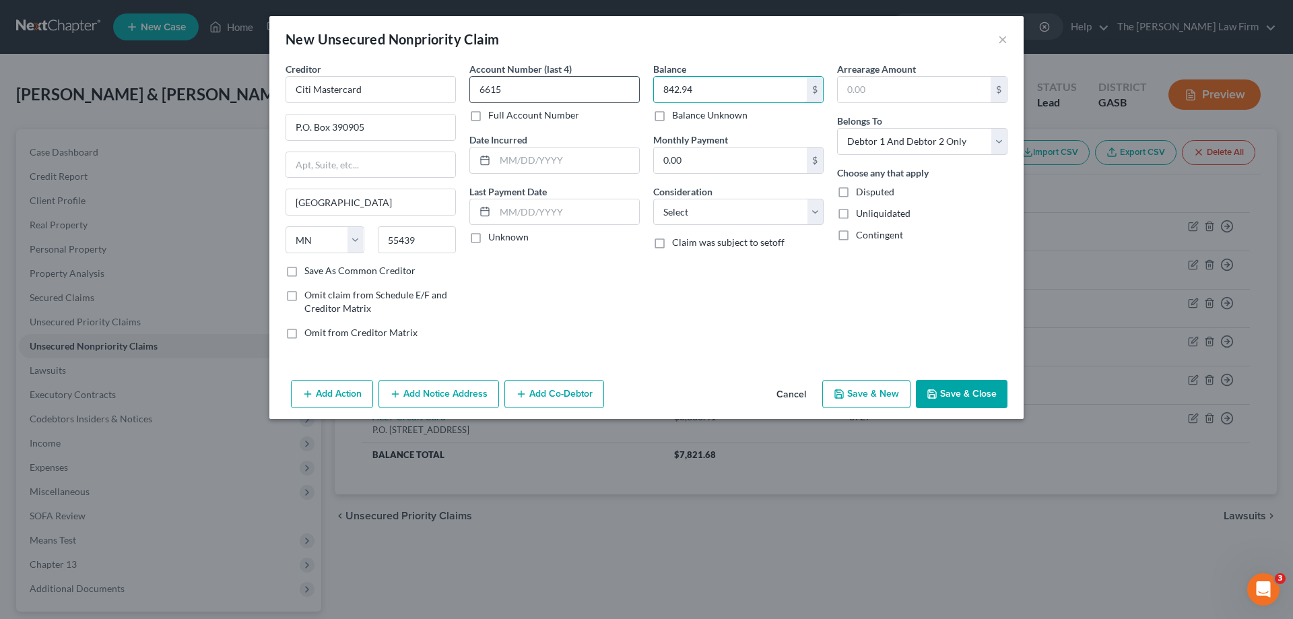
type input "842.94"
click at [758, 212] on select "Select Cable / Satellite Services Collection Agency Credit Card Debt Debt Couns…" at bounding box center [738, 212] width 170 height 27
click at [653, 199] on select "Select Cable / Satellite Services Collection Agency Credit Card Debt Debt Couns…" at bounding box center [738, 212] width 170 height 27
click at [764, 207] on select "Select Cable / Satellite Services Collection Agency Credit Card Debt Debt Couns…" at bounding box center [738, 212] width 170 height 27
select select "2"
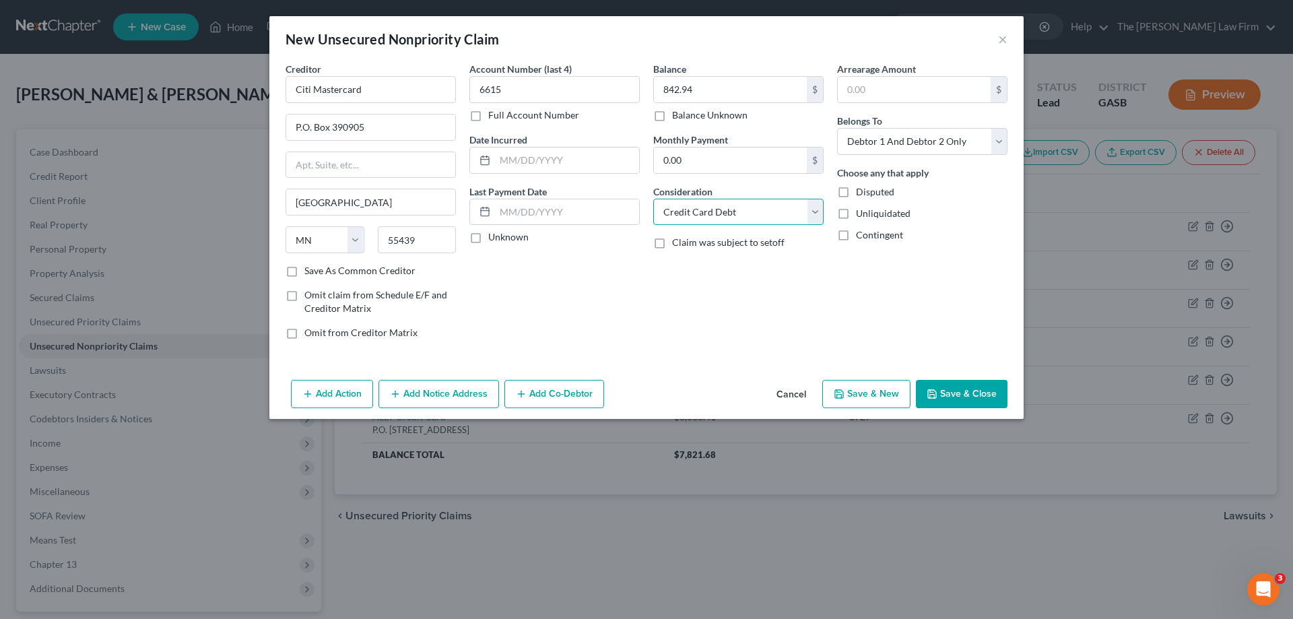
click at [653, 199] on select "Select Cable / Satellite Services Collection Agency Credit Card Debt Debt Couns…" at bounding box center [738, 212] width 170 height 27
click at [958, 383] on button "Save & Close" at bounding box center [962, 394] width 92 height 28
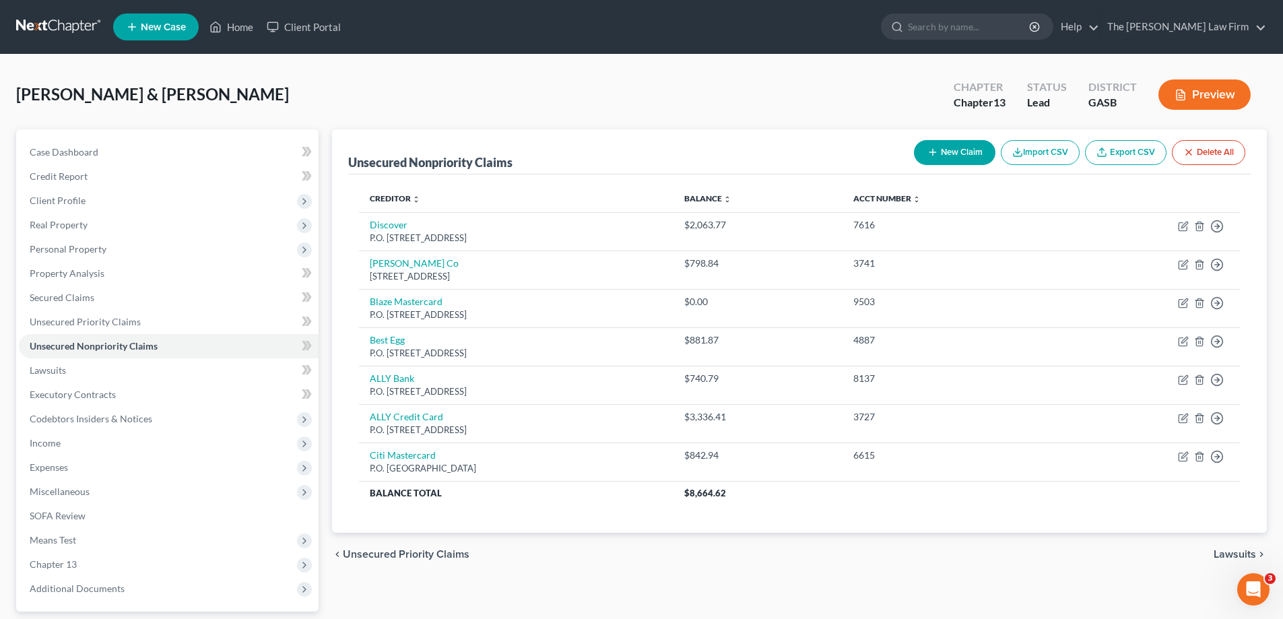
click at [951, 152] on button "New Claim" at bounding box center [954, 152] width 81 height 25
select select "2"
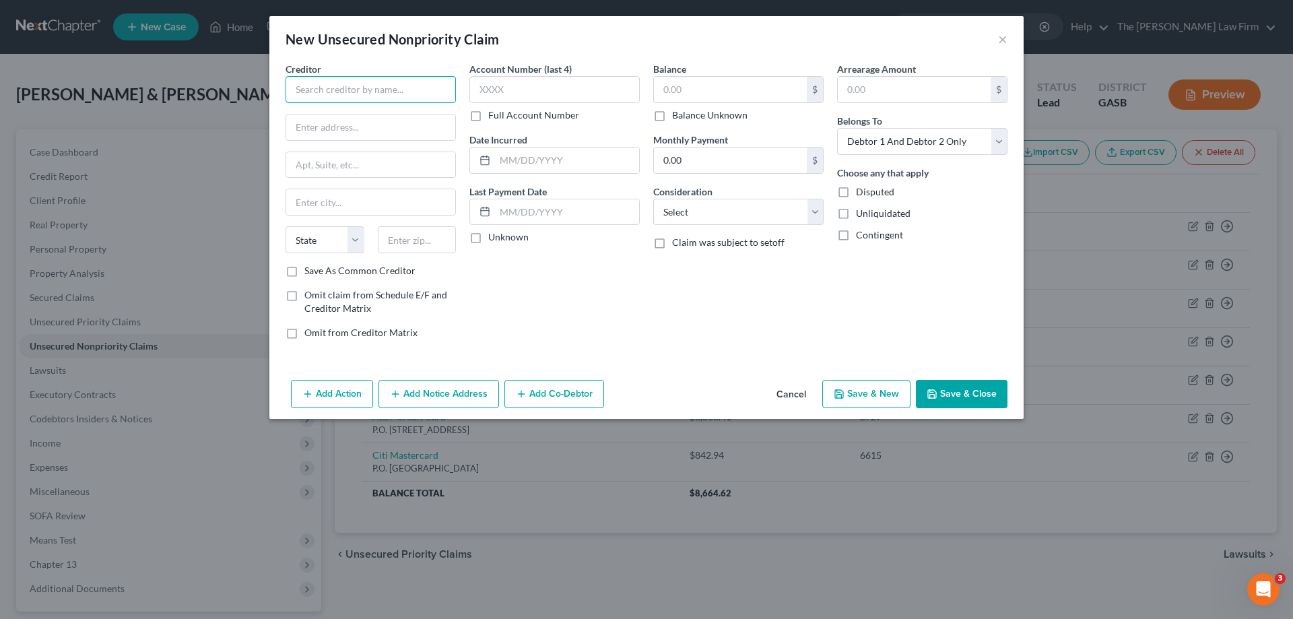
click at [397, 77] on input "text" at bounding box center [370, 89] width 170 height 27
type input "d"
click at [397, 77] on input "Discover It" at bounding box center [370, 89] width 170 height 27
type input "Discover IT"
type input "P.O. Box 71242"
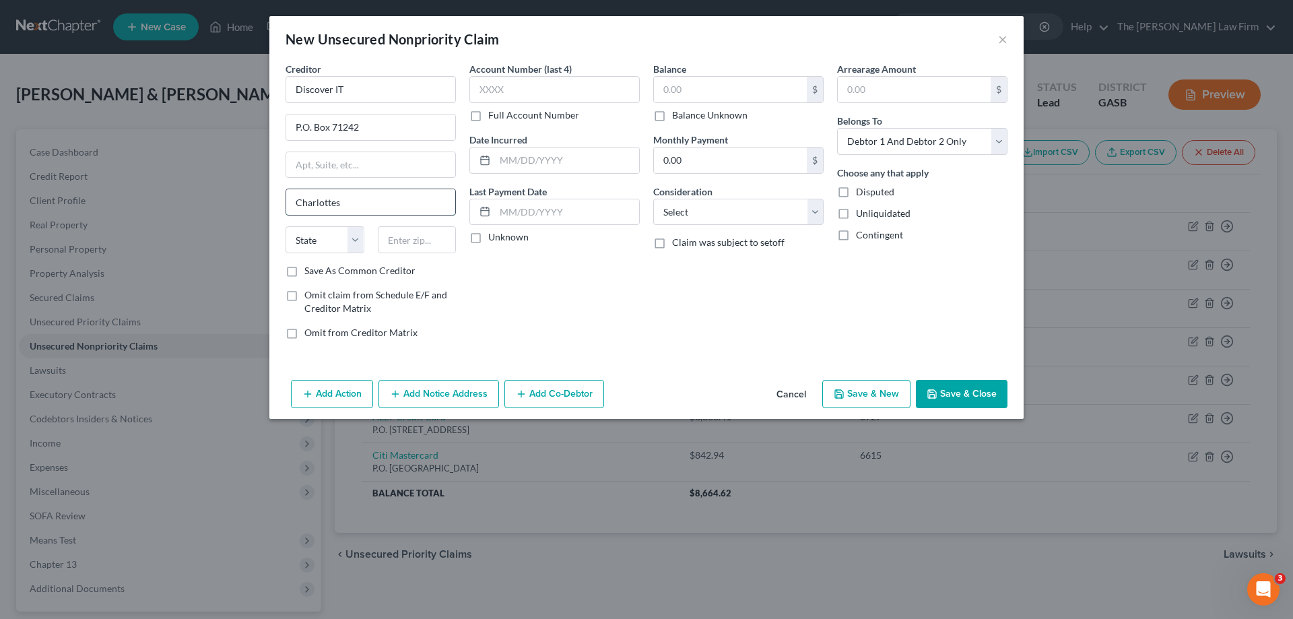
click at [405, 199] on input "Charlottes" at bounding box center [370, 202] width 169 height 26
type input "Charlotte"
select select "28"
type input "28272-1242"
click at [593, 109] on div "Full Account Number" at bounding box center [554, 114] width 170 height 13
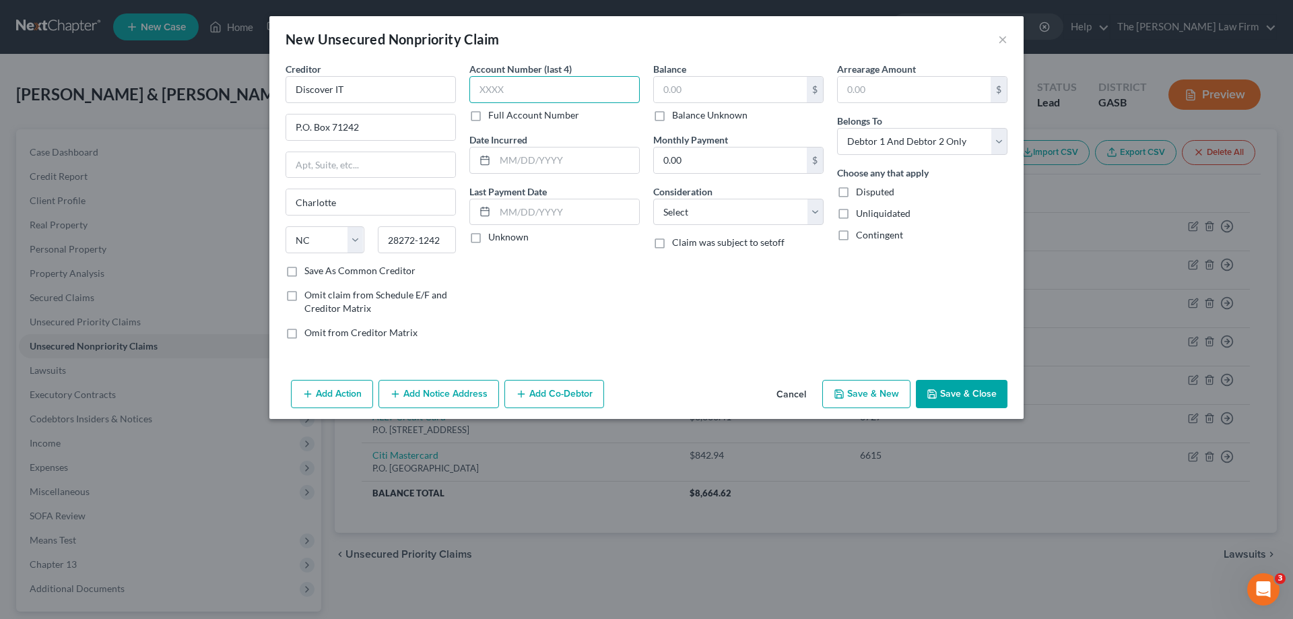
click at [589, 94] on input "text" at bounding box center [554, 89] width 170 height 27
type input "1323"
click at [737, 89] on input "text" at bounding box center [730, 90] width 153 height 26
type input "1,543.33"
type input "170.00"
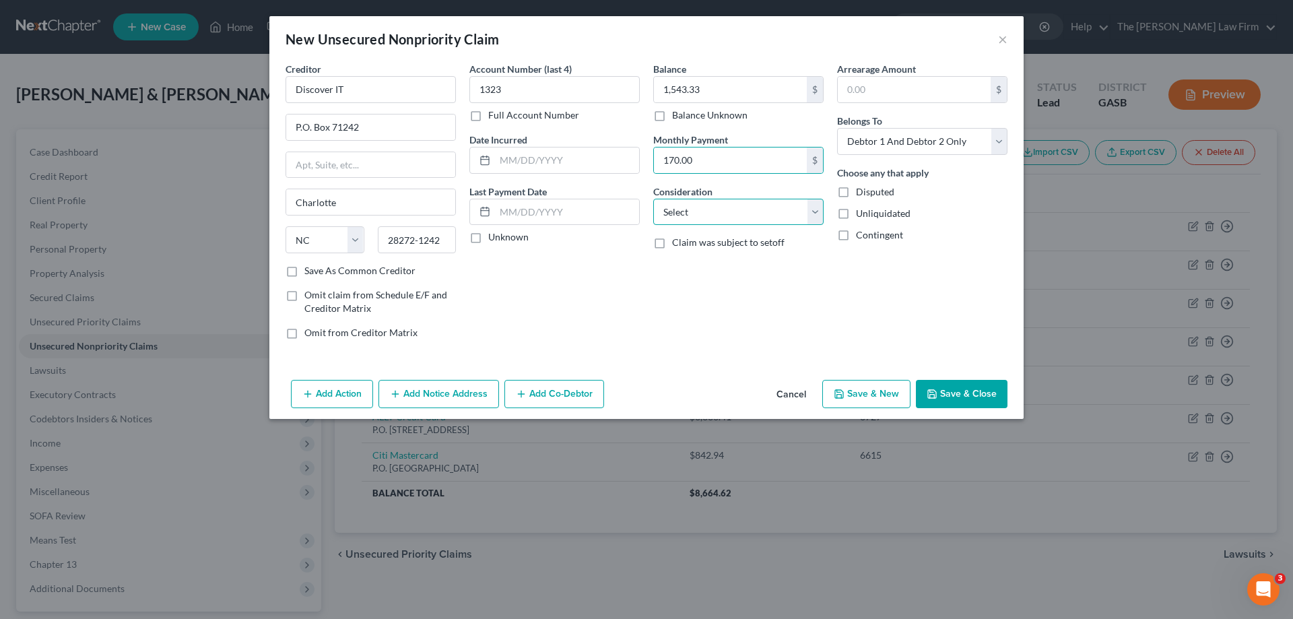
click at [759, 202] on select "Select Cable / Satellite Services Collection Agency Credit Card Debt Debt Couns…" at bounding box center [738, 212] width 170 height 27
select select "2"
click at [653, 199] on select "Select Cable / Satellite Services Collection Agency Credit Card Debt Debt Couns…" at bounding box center [738, 212] width 170 height 27
click at [979, 323] on div "Arrearage Amount $ Belongs To * Select Debtor 1 Only Debtor 2 Only Debtor 1 And…" at bounding box center [922, 206] width 184 height 288
click at [997, 401] on button "Save & Close" at bounding box center [962, 394] width 92 height 28
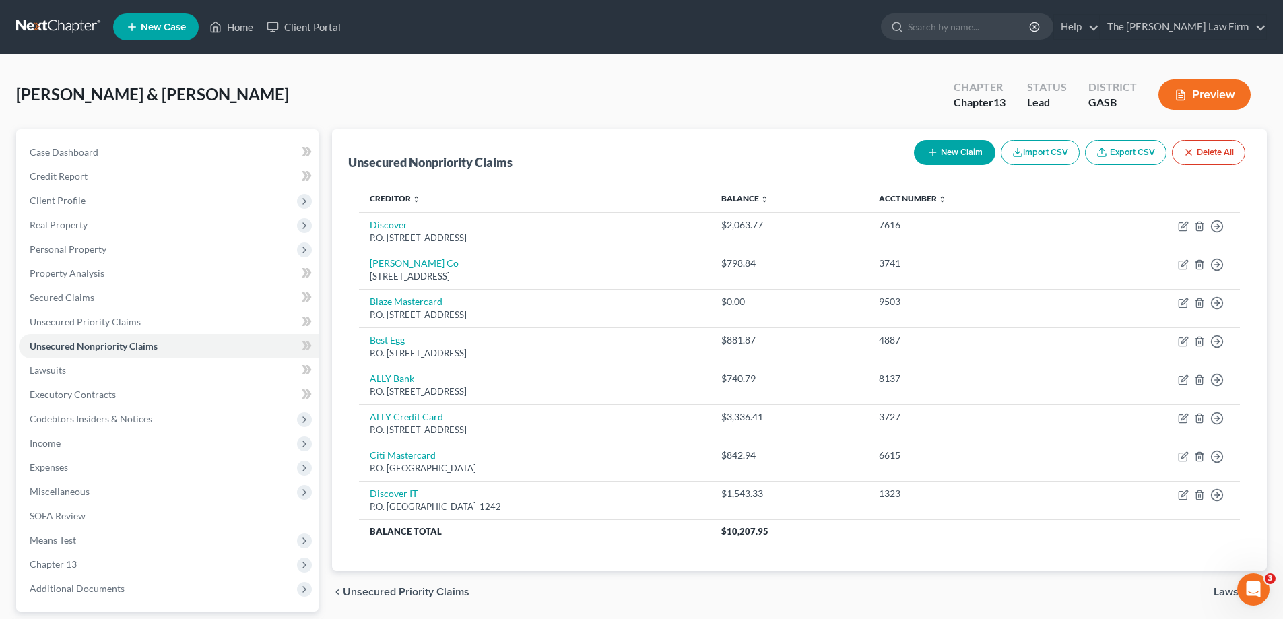
click at [937, 154] on button "New Claim" at bounding box center [954, 152] width 81 height 25
select select "2"
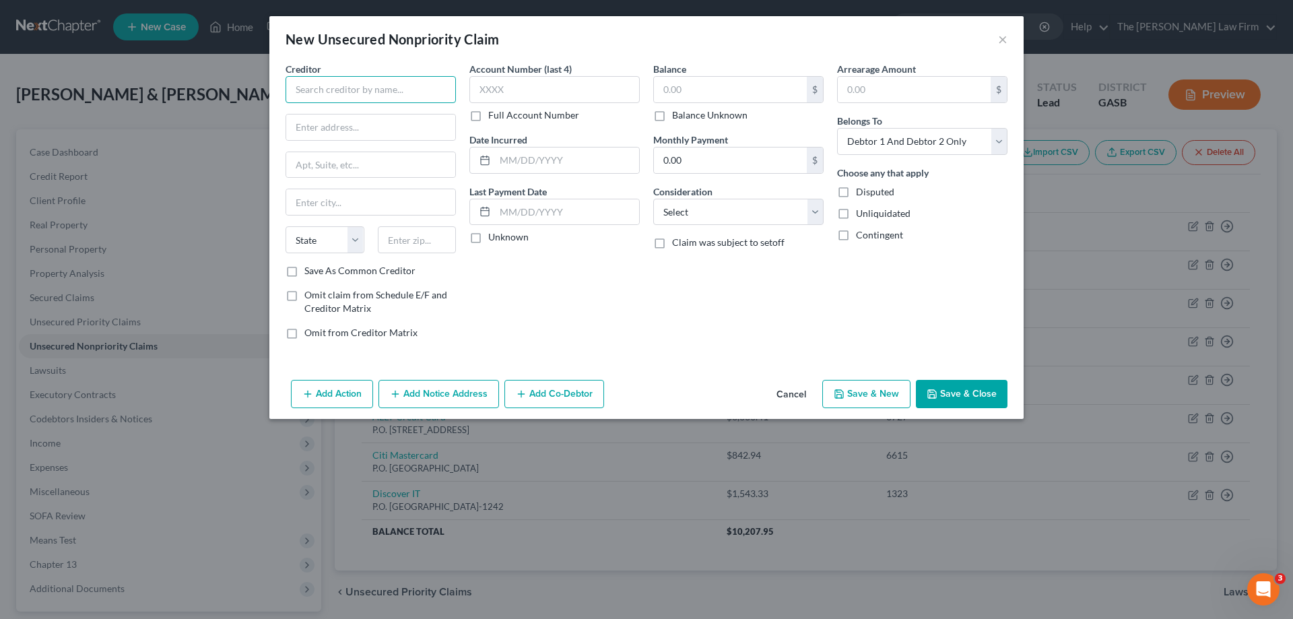
click at [327, 99] on input "text" at bounding box center [370, 89] width 170 height 27
click at [438, 91] on input "[PERSON_NAME] & [PERSON_NAME], Pllc" at bounding box center [370, 89] width 170 height 27
type input "[PERSON_NAME] & [PERSON_NAME], PLLC"
type input "[STREET_ADDRESS][PERSON_NAME]"
type input "[PERSON_NAME]"
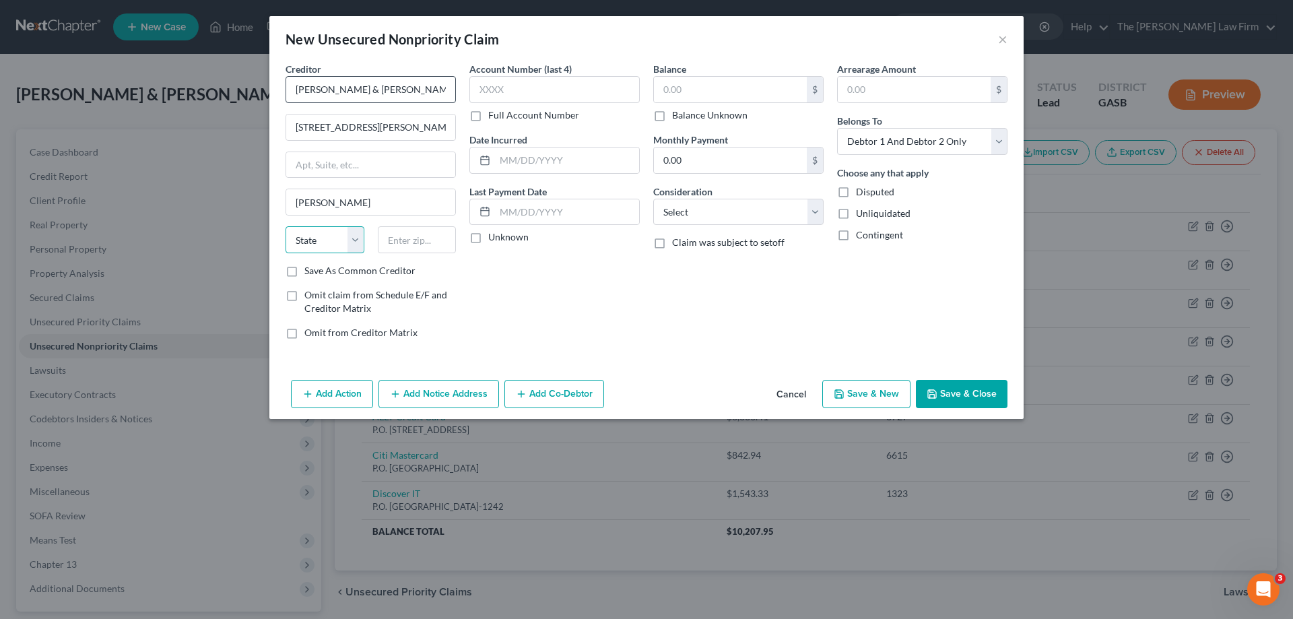
select select "28"
type input "27103"
click at [525, 75] on label "Account Number (last 4)" at bounding box center [520, 69] width 102 height 14
click at [527, 93] on input "text" at bounding box center [554, 89] width 170 height 27
type input "1323"
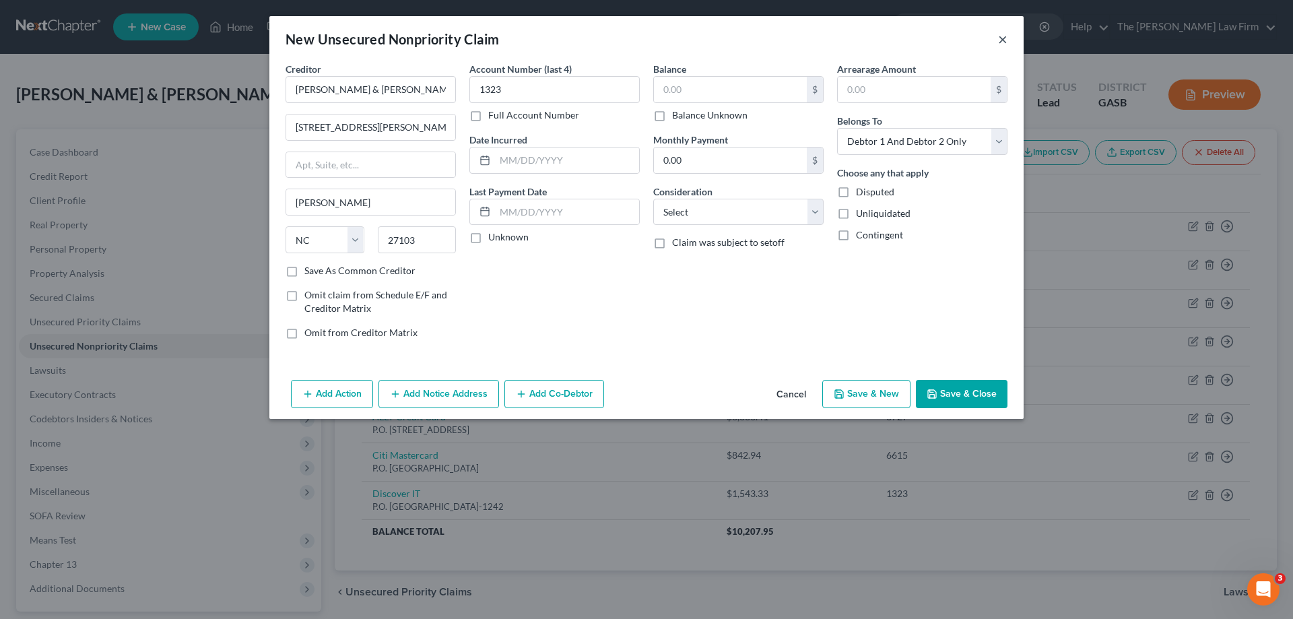
click at [1000, 39] on button "×" at bounding box center [1002, 39] width 9 height 16
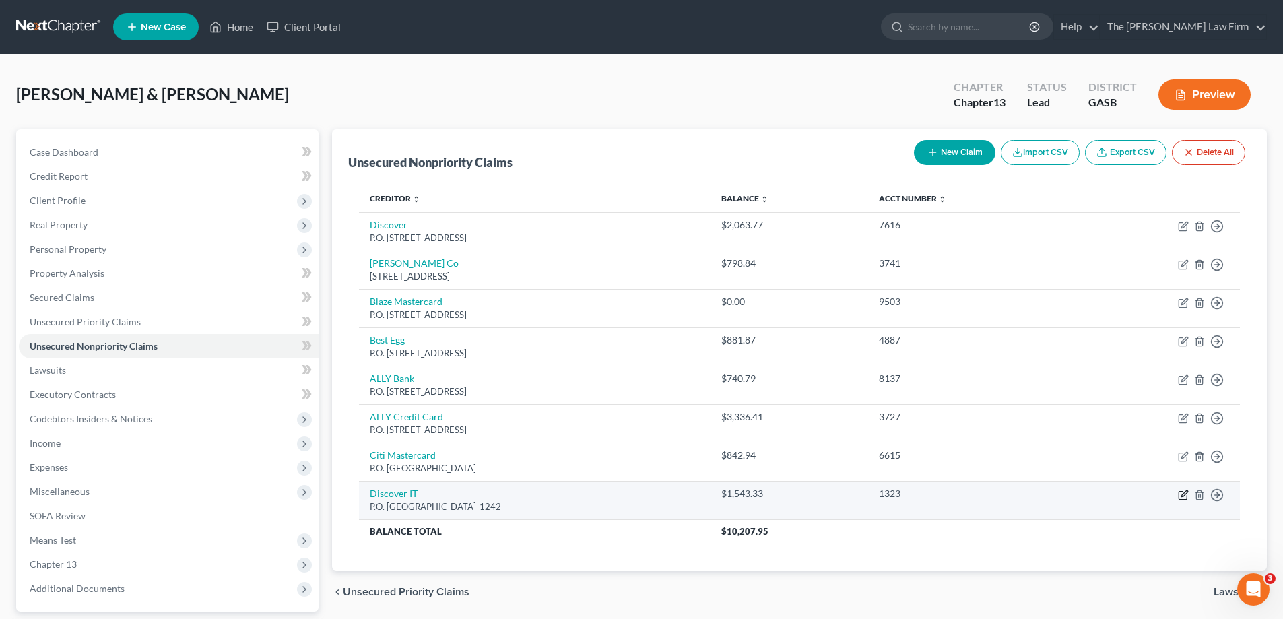
click at [1186, 490] on icon "button" at bounding box center [1184, 493] width 6 height 6
select select "28"
select select "2"
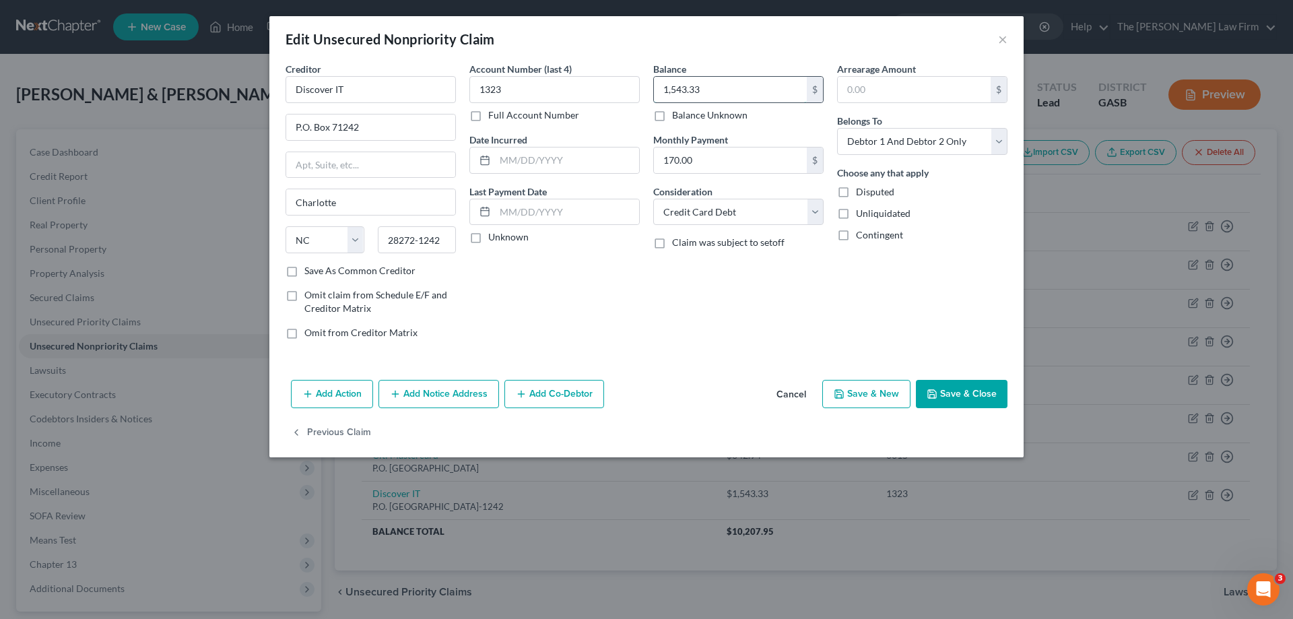
click at [702, 96] on input "1,543.33" at bounding box center [730, 90] width 153 height 26
type input "1,938.84"
click at [568, 288] on div "Account Number (last 4) 1323 Full Account Number Date Incurred Last Payment Dat…" at bounding box center [555, 206] width 184 height 288
click at [963, 387] on button "Save & Close" at bounding box center [962, 394] width 92 height 28
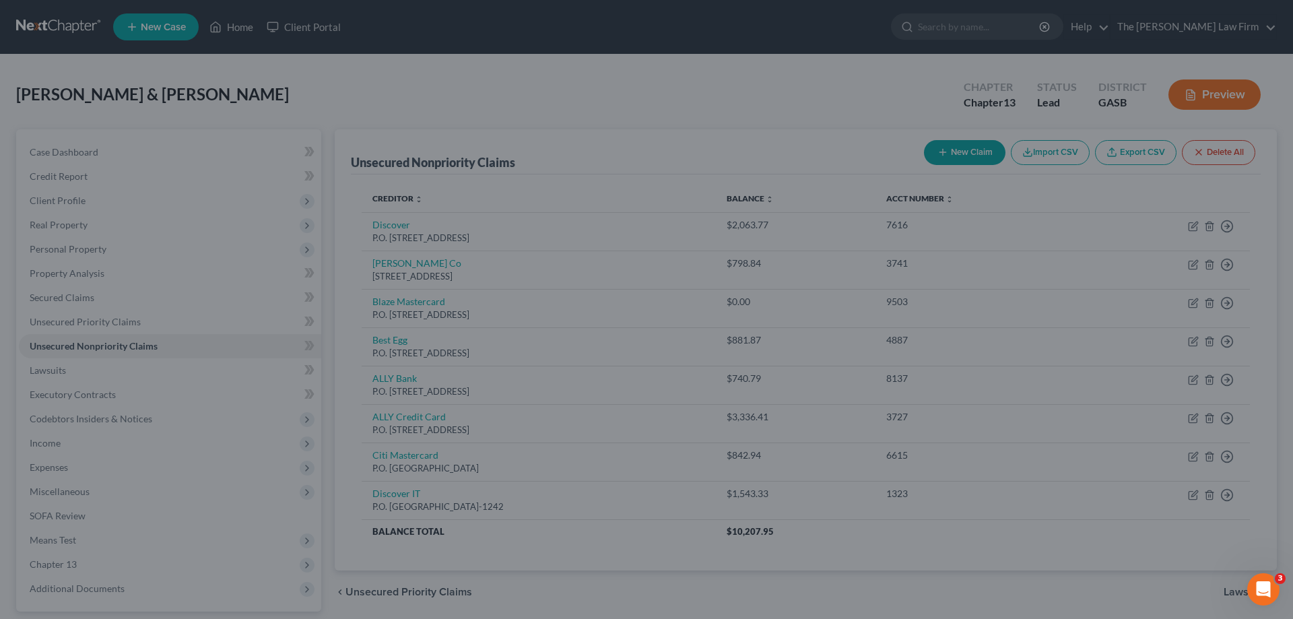
type input "0"
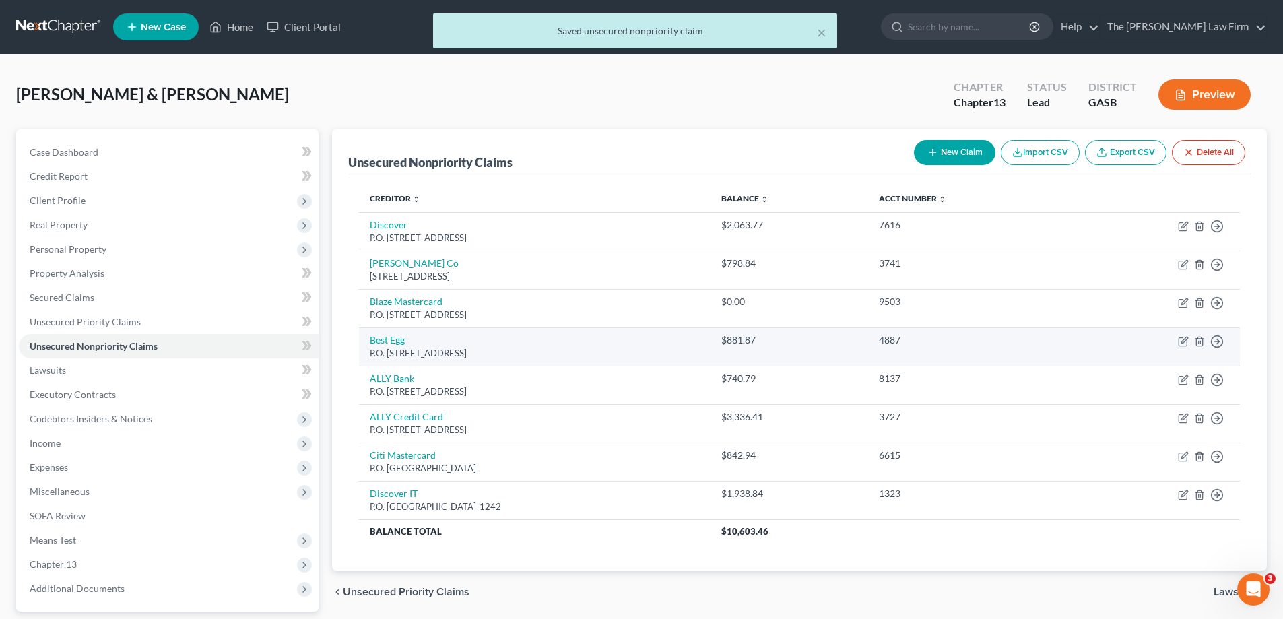
scroll to position [121, 0]
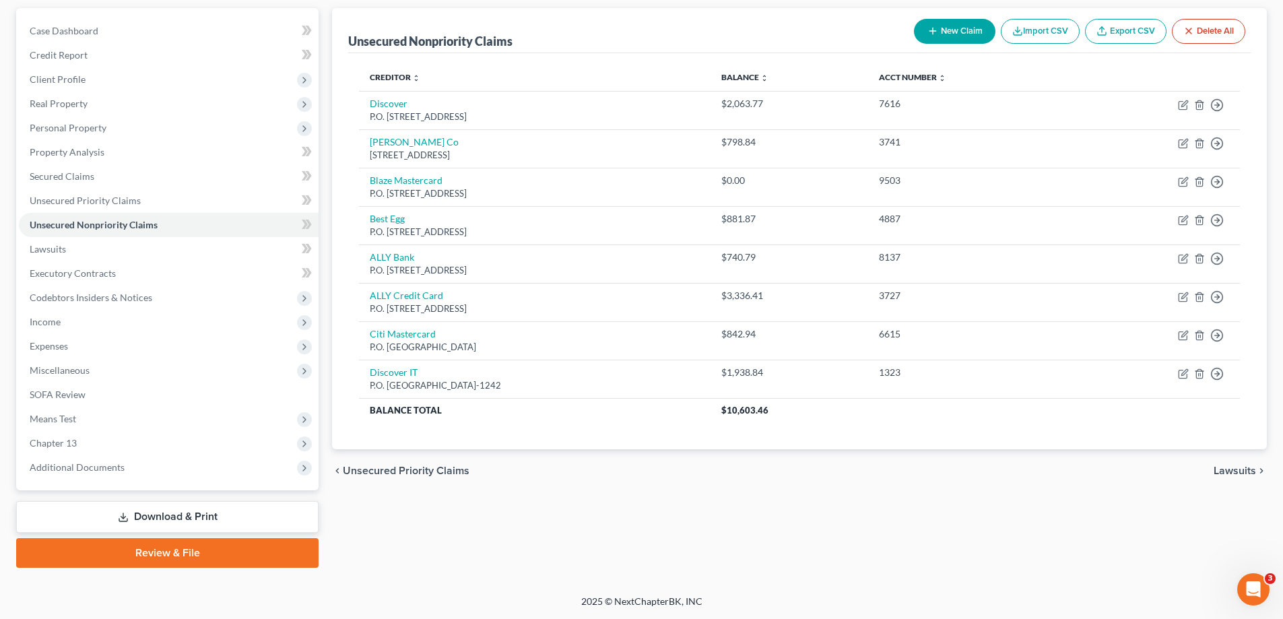
click at [926, 20] on button "New Claim" at bounding box center [954, 31] width 81 height 25
select select "2"
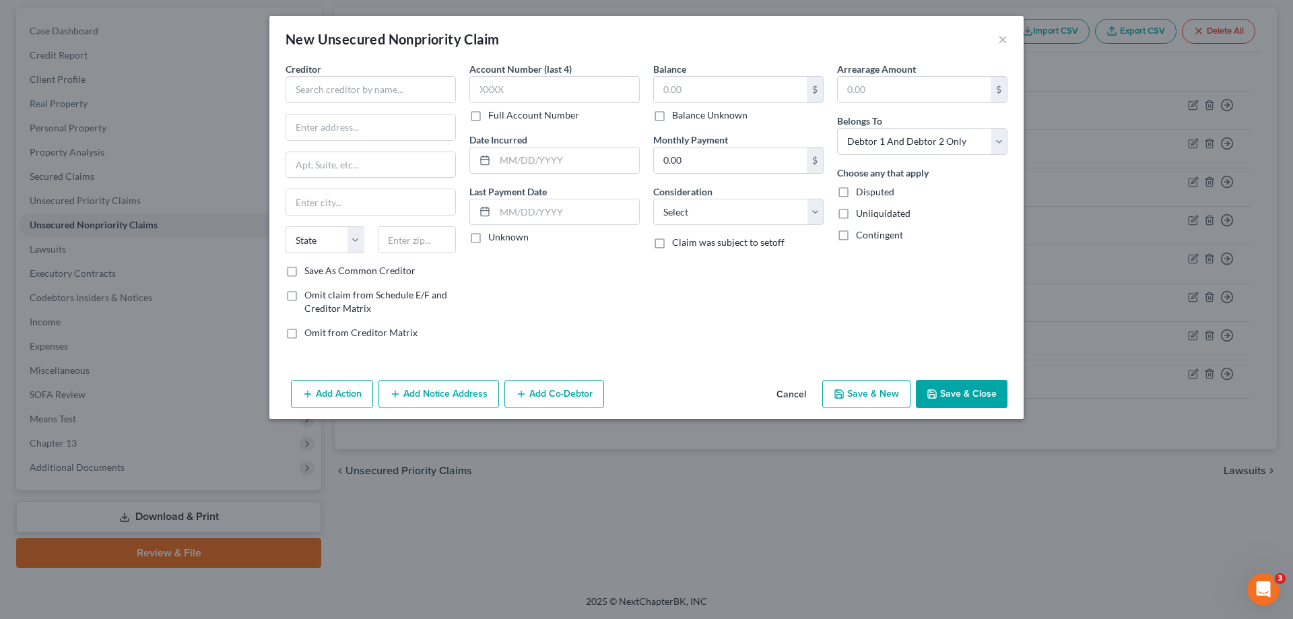
click at [419, 75] on div "Creditor *" at bounding box center [370, 82] width 170 height 41
click at [419, 79] on input "text" at bounding box center [370, 89] width 170 height 27
click at [331, 79] on input "Citi Bank" at bounding box center [370, 89] width 170 height 27
click at [341, 85] on input "Citi Bank" at bounding box center [370, 89] width 170 height 27
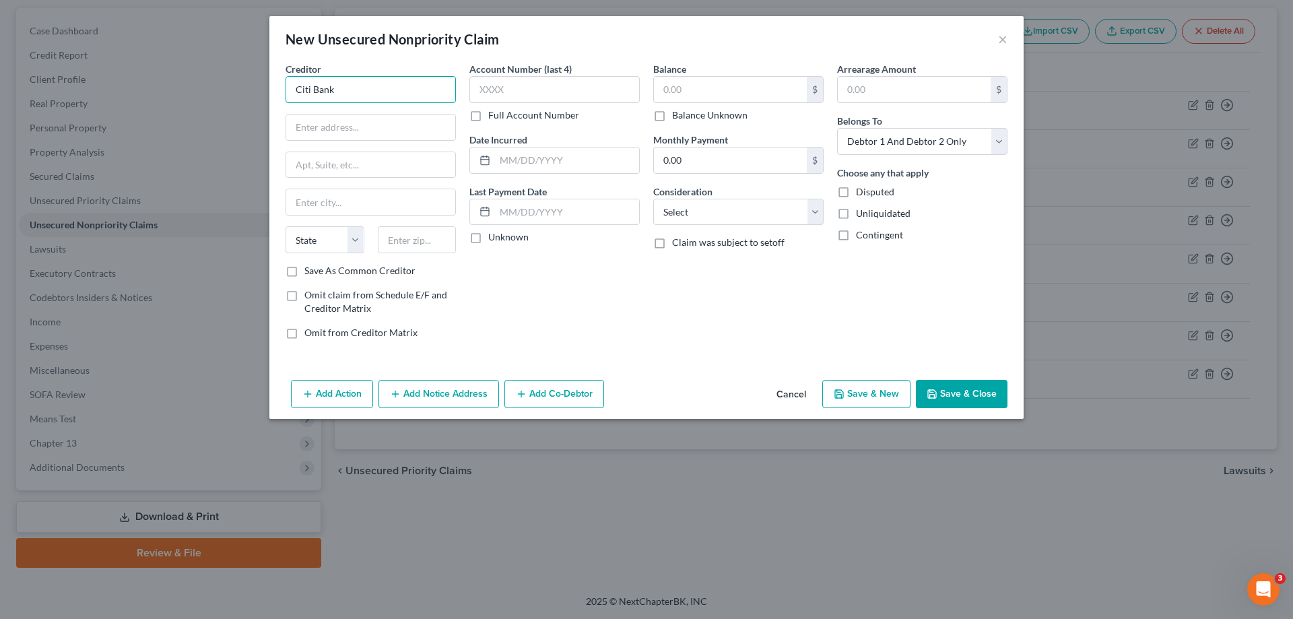
click at [341, 85] on input "Citi Bank" at bounding box center [370, 89] width 170 height 27
type input "RAS LaCrar, LLC"
click at [803, 223] on select "Select Cable / Satellite Services Collection Agency Credit Card Debt Debt Couns…" at bounding box center [738, 212] width 170 height 27
select select "1"
click at [653, 199] on select "Select Cable / Satellite Services Collection Agency Credit Card Debt Debt Couns…" at bounding box center [738, 212] width 170 height 27
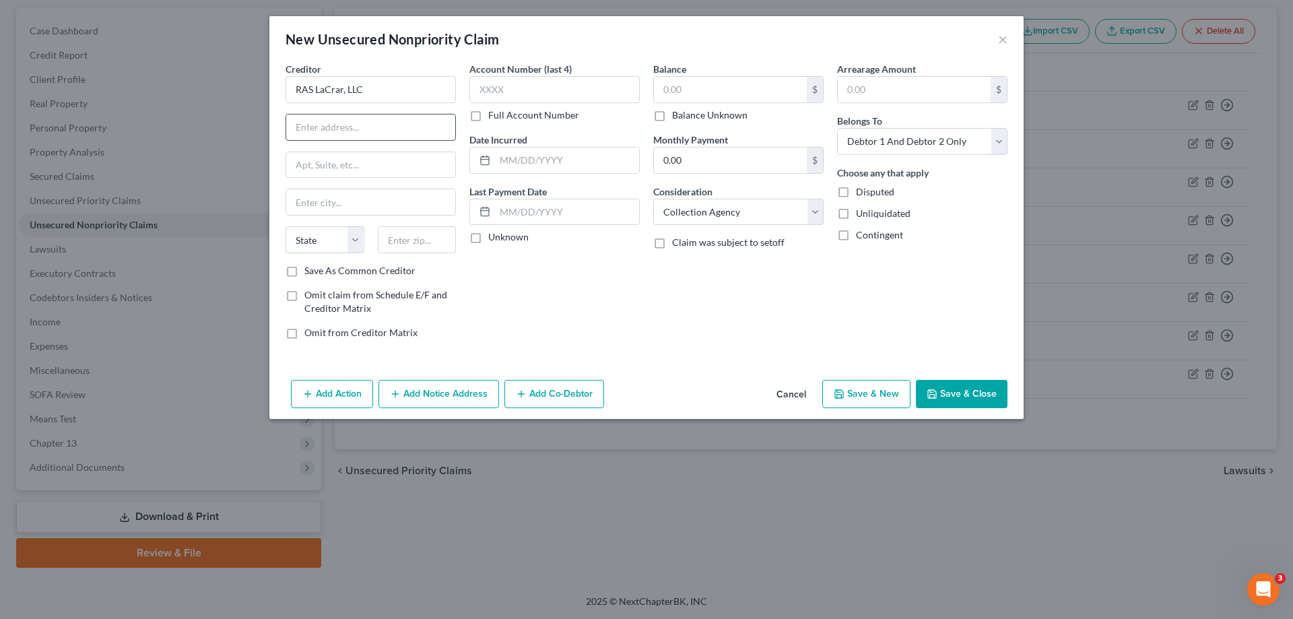
click at [374, 137] on input "text" at bounding box center [370, 127] width 169 height 26
type input "[STREET_ADDRESS]"
type input "2nd Floor"
type input "Plantation"
select select "9"
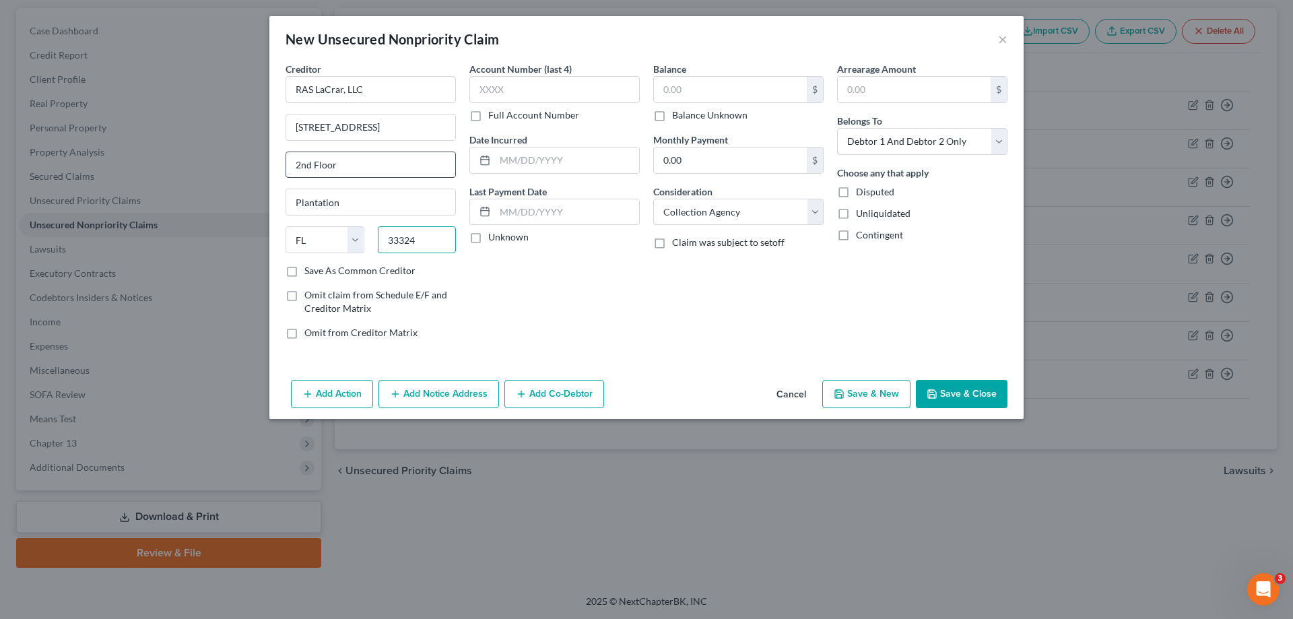
type input "33324"
type input "[GEOGRAPHIC_DATA]"
click at [568, 90] on input "text" at bounding box center [554, 89] width 170 height 27
type input "2356"
click at [754, 89] on input "text" at bounding box center [730, 90] width 153 height 26
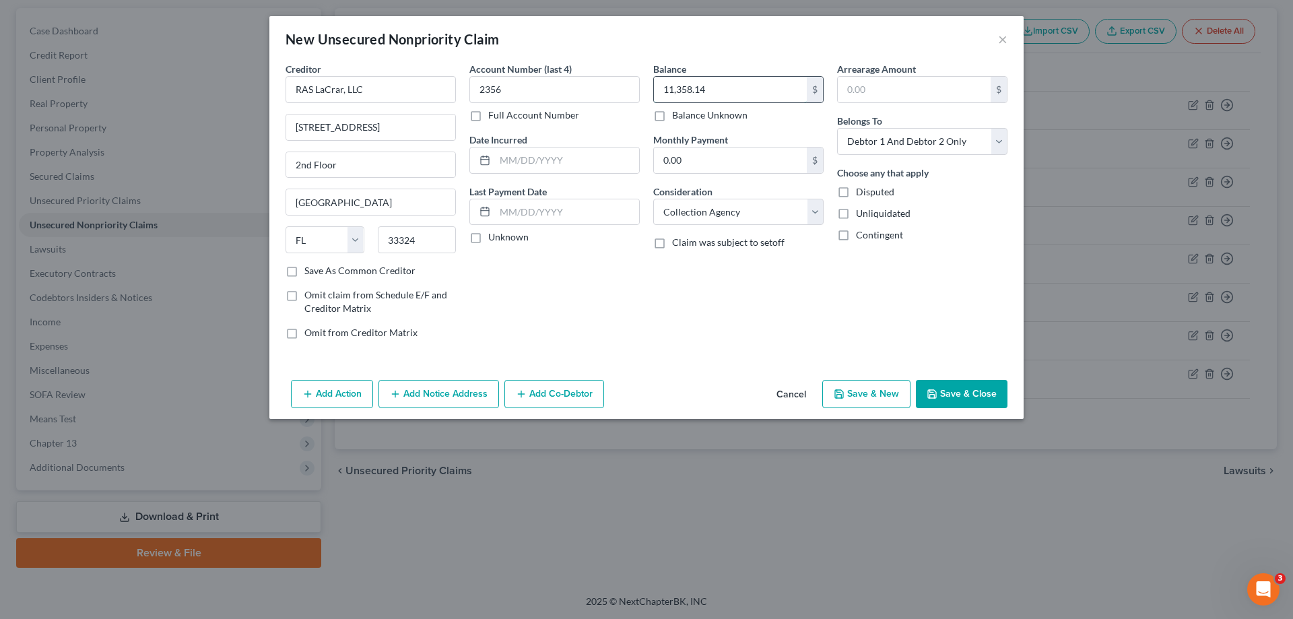
type input "11,358.14"
click at [918, 94] on input "text" at bounding box center [914, 90] width 153 height 26
type input "11,358.14"
click at [613, 342] on div "Account Number (last 4) 2356 Full Account Number Date Incurred Last Payment Dat…" at bounding box center [555, 206] width 184 height 288
click at [979, 401] on button "Save & Close" at bounding box center [962, 394] width 92 height 28
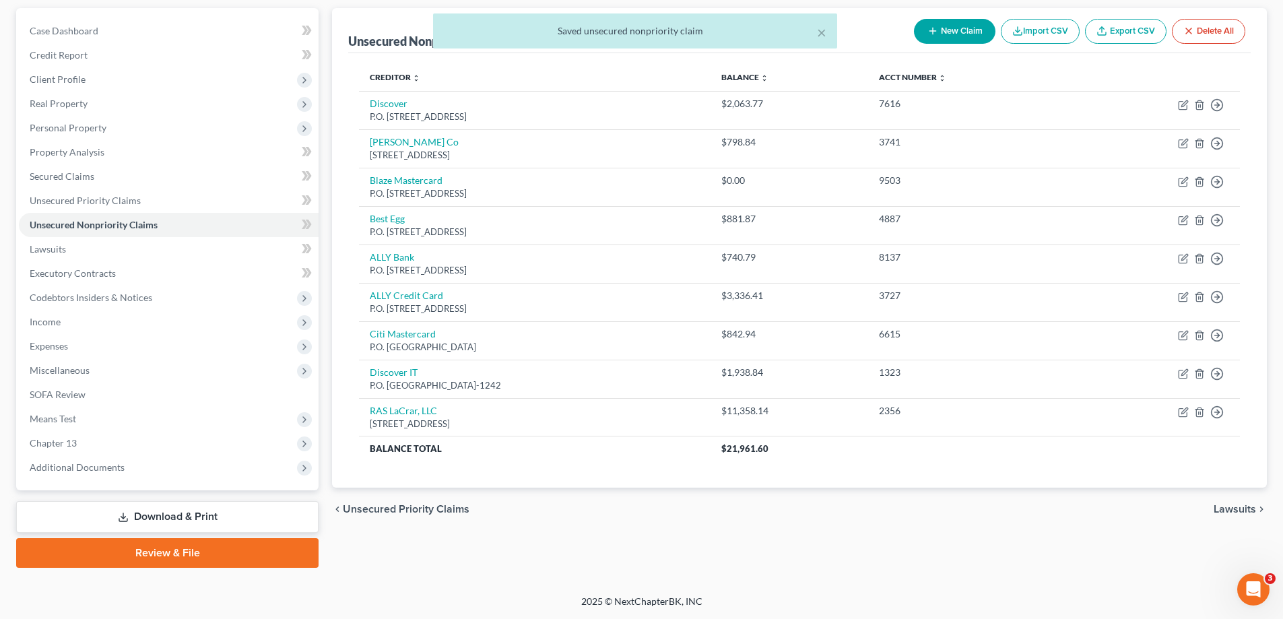
click at [1244, 509] on span "Lawsuits" at bounding box center [1234, 509] width 42 height 11
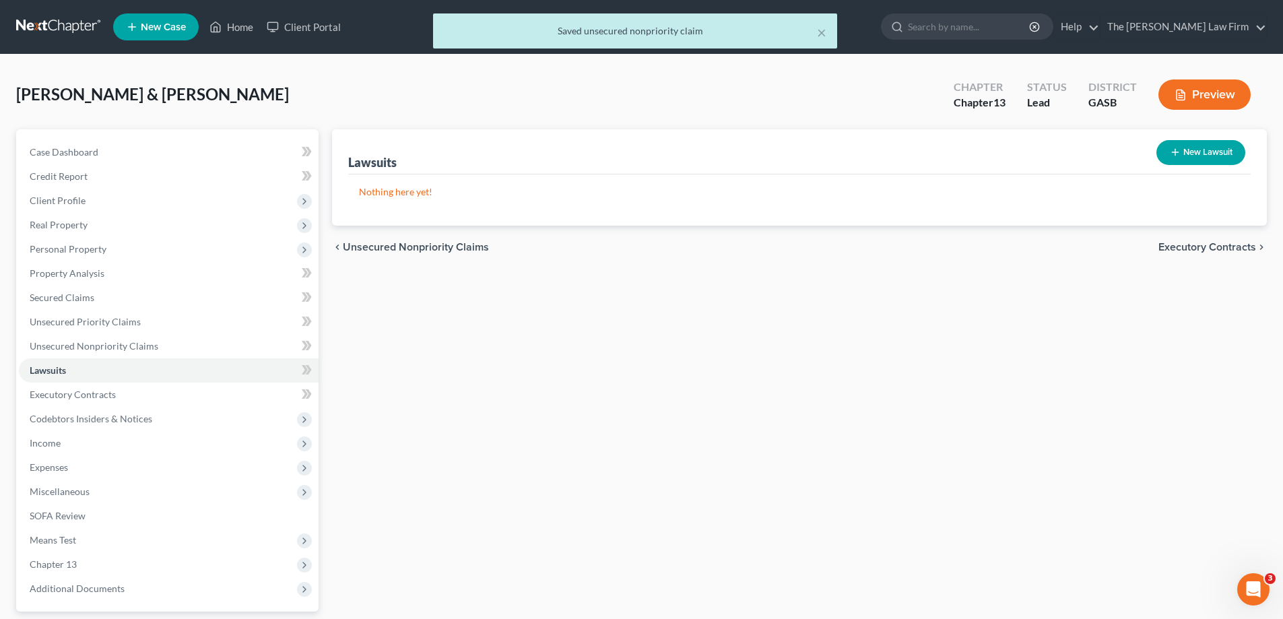
click at [1220, 148] on button "New Lawsuit" at bounding box center [1200, 152] width 89 height 25
select select "0"
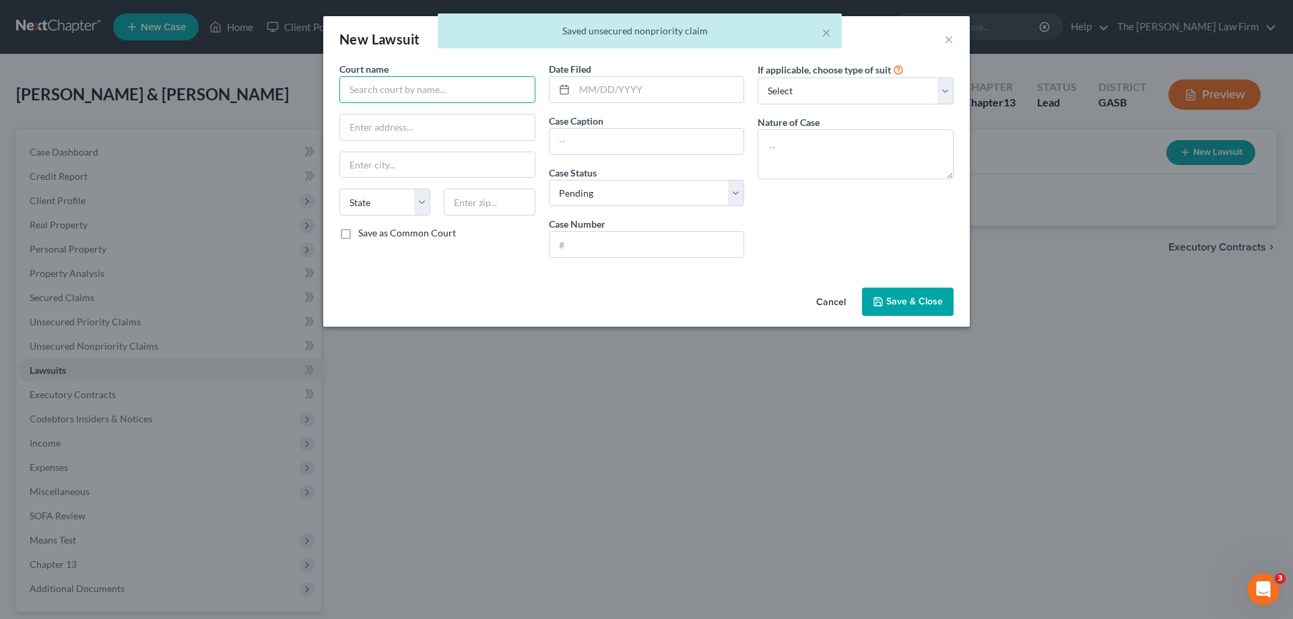
click at [420, 98] on input "text" at bounding box center [437, 89] width 196 height 27
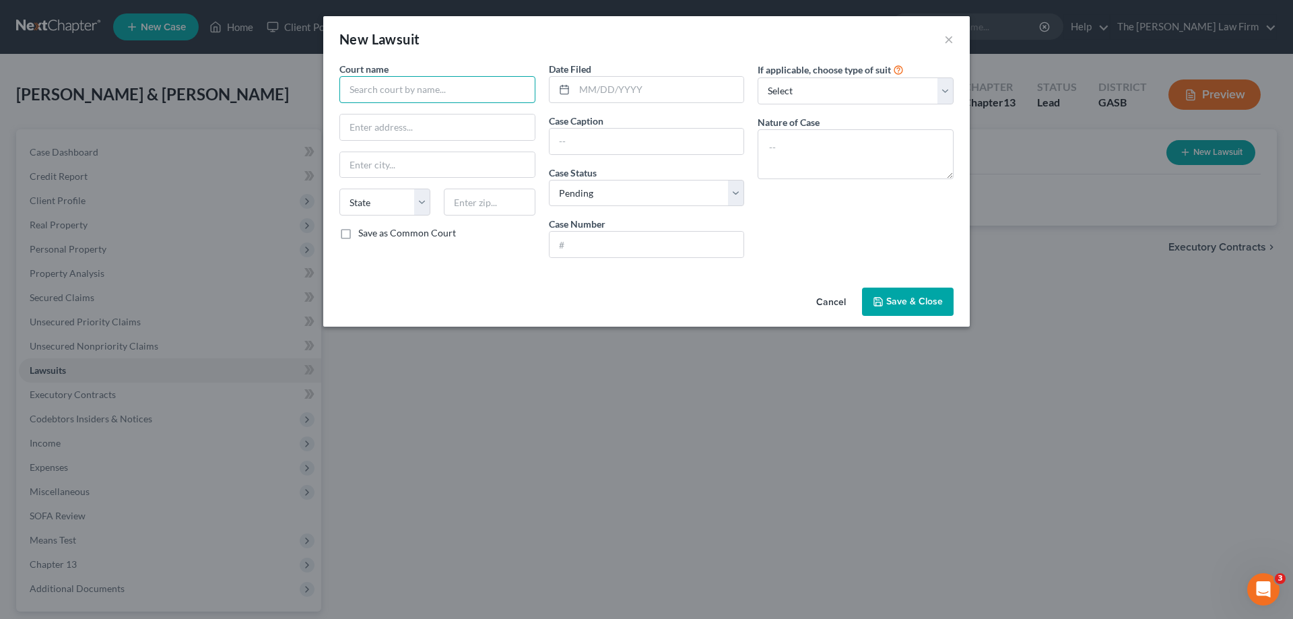
type input "E"
type input "State Court of [GEOGRAPHIC_DATA]"
click at [446, 170] on input "text" at bounding box center [437, 165] width 195 height 26
type input "[GEOGRAPHIC_DATA]"
select select "10"
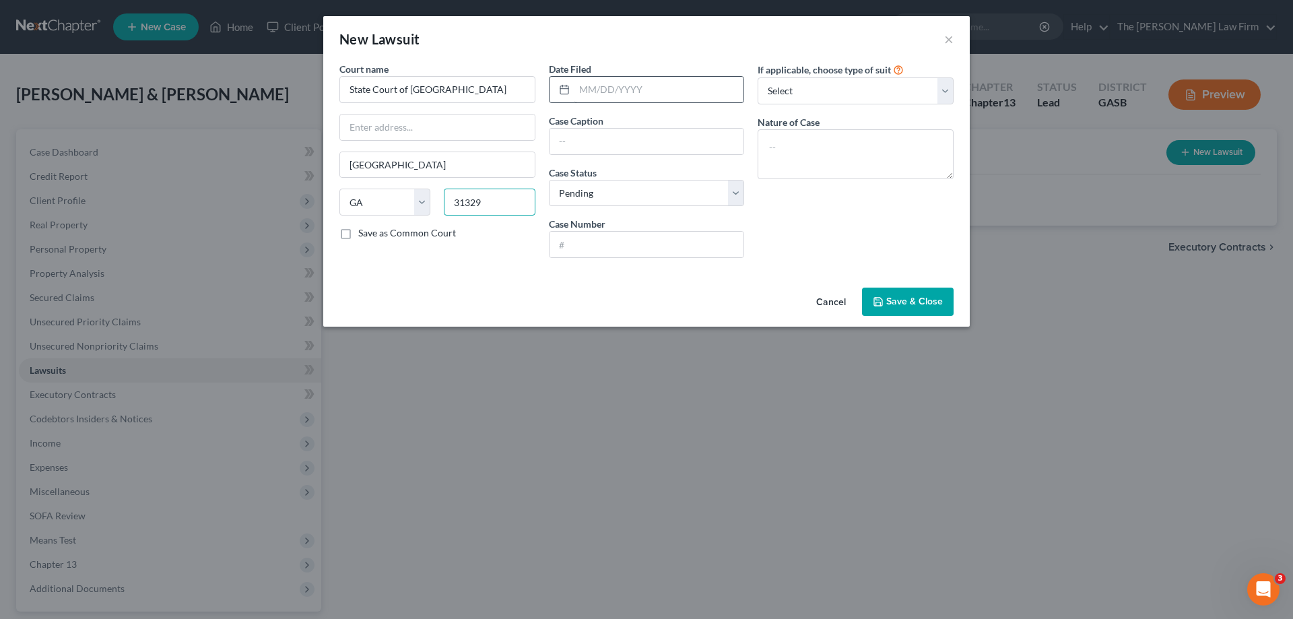
type input "31329"
click at [615, 92] on input "text" at bounding box center [659, 90] width 170 height 26
type input "[DATE]"
click at [689, 241] on input "text" at bounding box center [646, 245] width 195 height 26
type input "STCV2025000402"
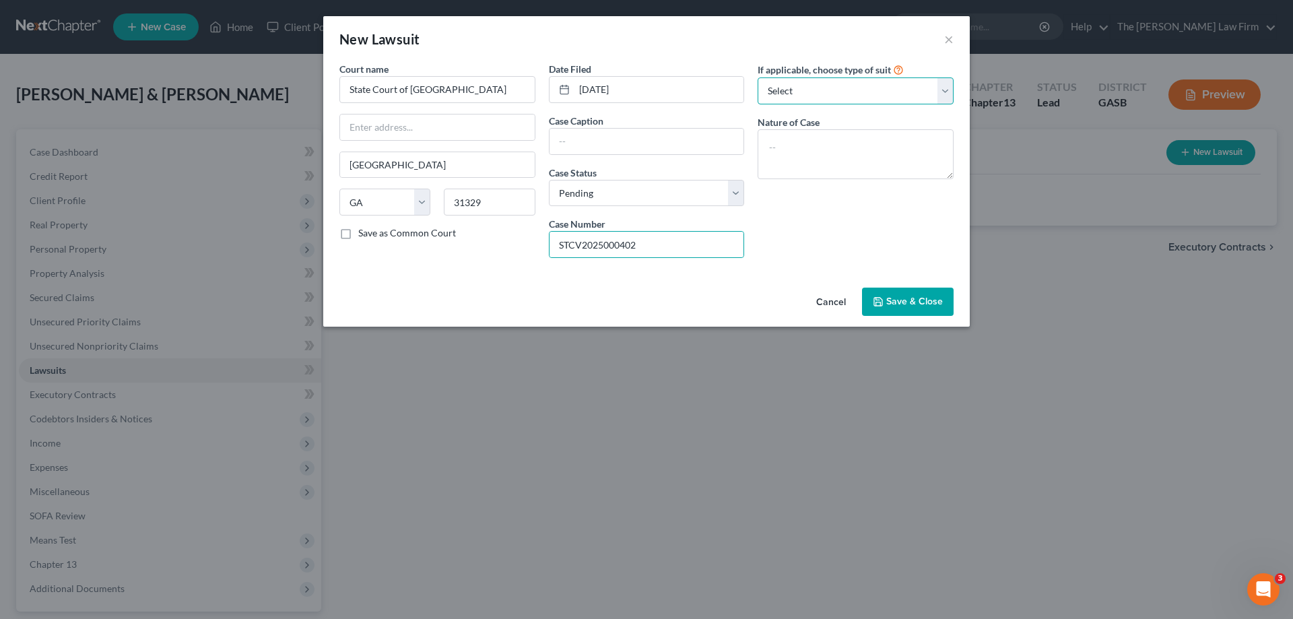
click at [894, 90] on select "Select Repossession Garnishment Foreclosure Attached, Seized, Or Levied Other" at bounding box center [856, 90] width 196 height 27
select select "4"
click at [758, 77] on select "Select Repossession Garnishment Foreclosure Attached, Seized, Or Levied Other" at bounding box center [856, 90] width 196 height 27
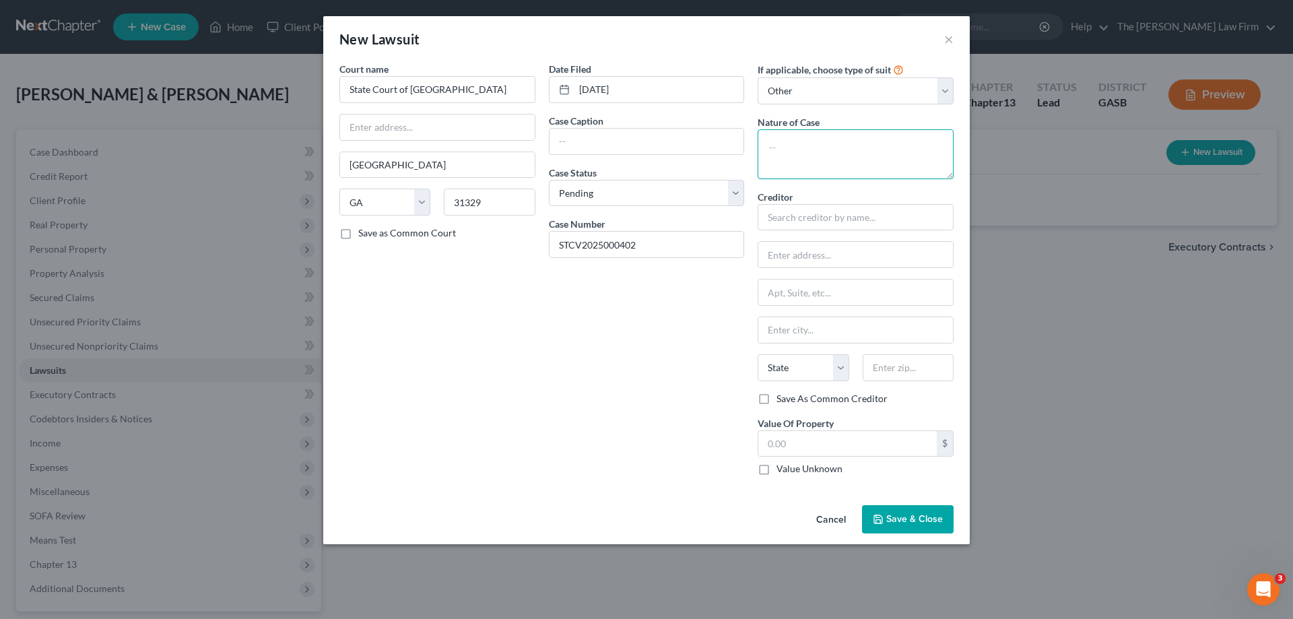
click at [850, 165] on textarea at bounding box center [856, 154] width 196 height 50
type textarea "c"
type textarea "Contract"
type input "CITIBANK"
type input "P.O. Box 9001037"
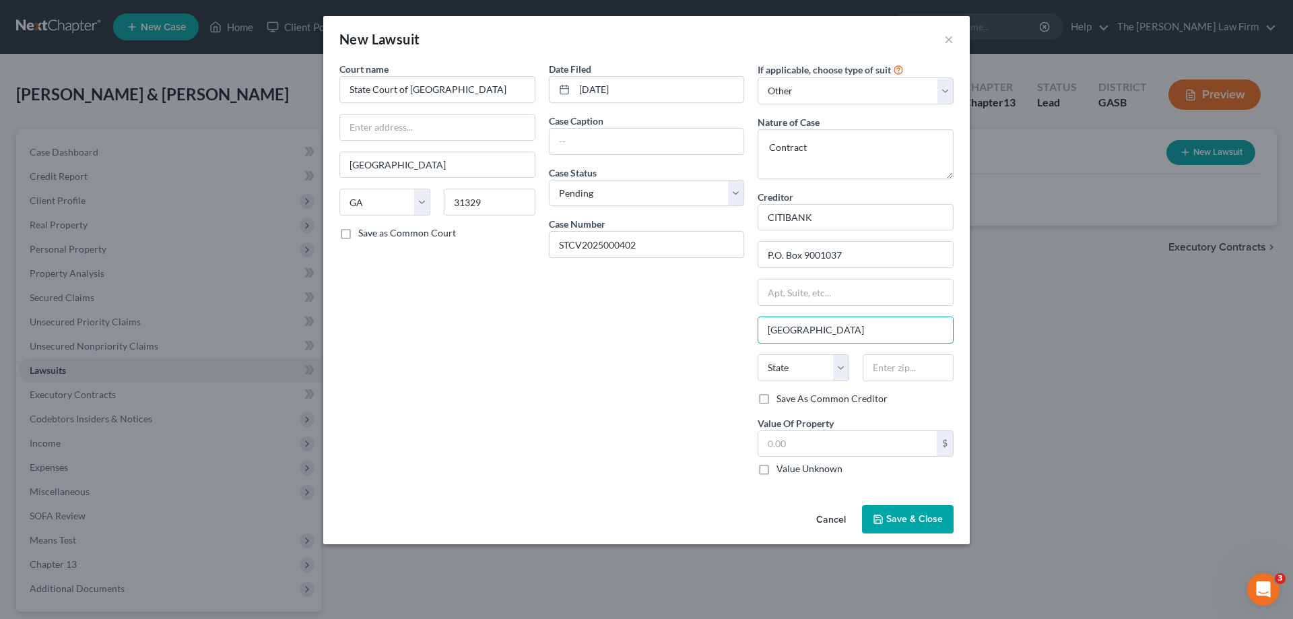
type input "[GEOGRAPHIC_DATA]"
select select "18"
type input "40290-1037"
click at [876, 473] on div "Value Unknown" at bounding box center [856, 468] width 196 height 13
click at [640, 392] on div "Date Filed [DATE] Case Caption Case Status * Select Pending On Appeal Concluded…" at bounding box center [646, 274] width 209 height 424
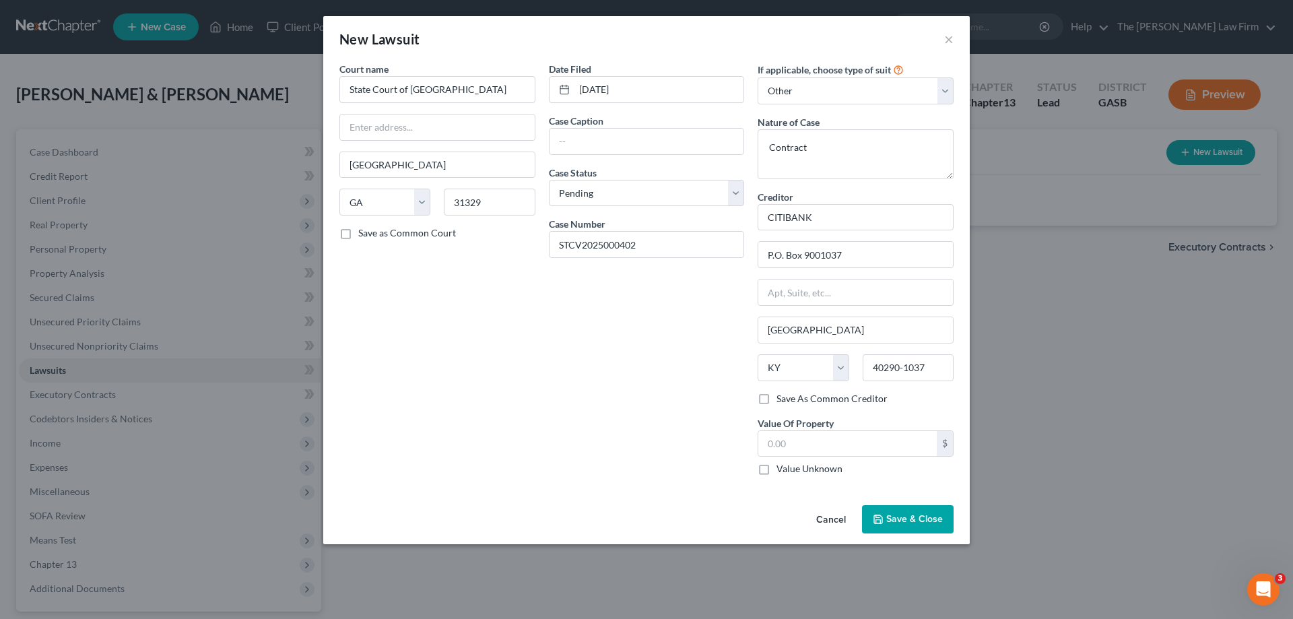
click at [933, 510] on button "Save & Close" at bounding box center [908, 519] width 92 height 28
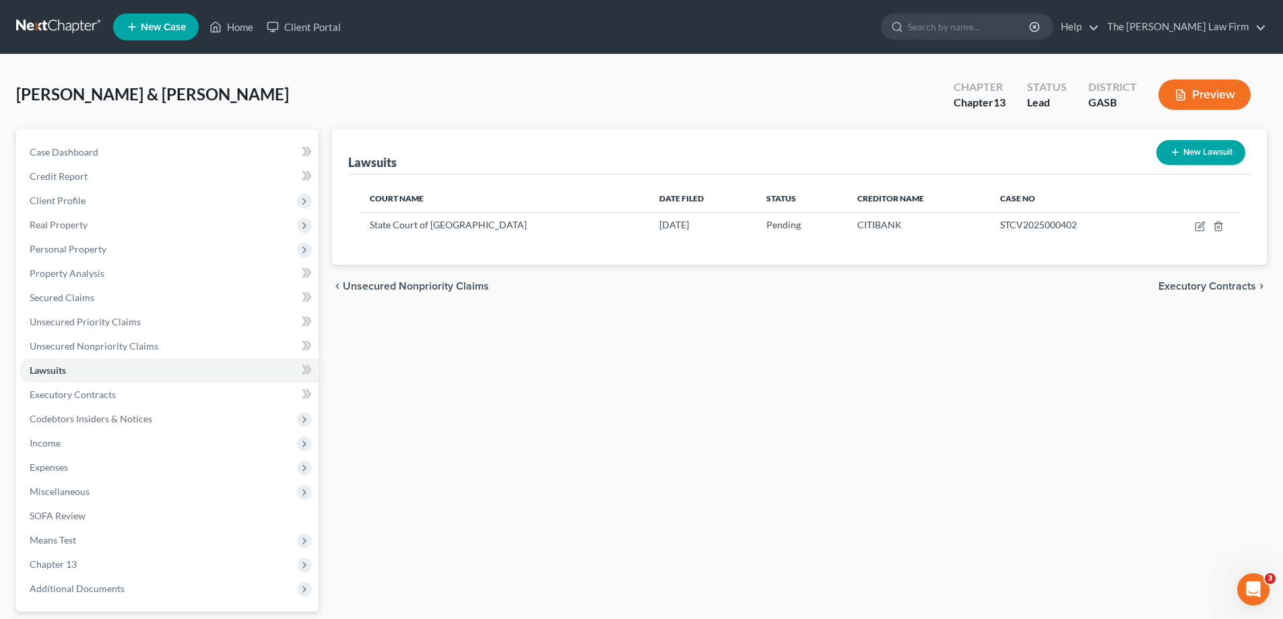
click at [1192, 147] on button "New Lawsuit" at bounding box center [1200, 152] width 89 height 25
select select "0"
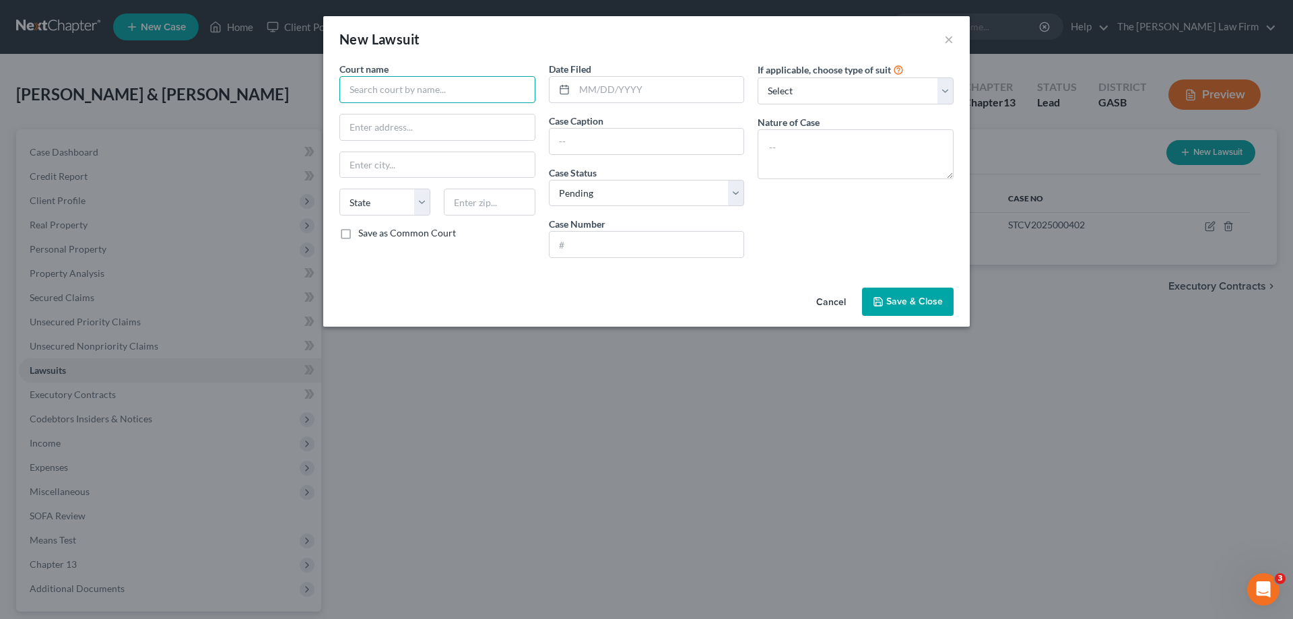
click at [427, 100] on input "text" at bounding box center [437, 89] width 196 height 27
type input "Magistrate Court of [GEOGRAPHIC_DATA]"
click at [438, 163] on input "text" at bounding box center [437, 165] width 195 height 26
type input "[GEOGRAPHIC_DATA]"
select select "10"
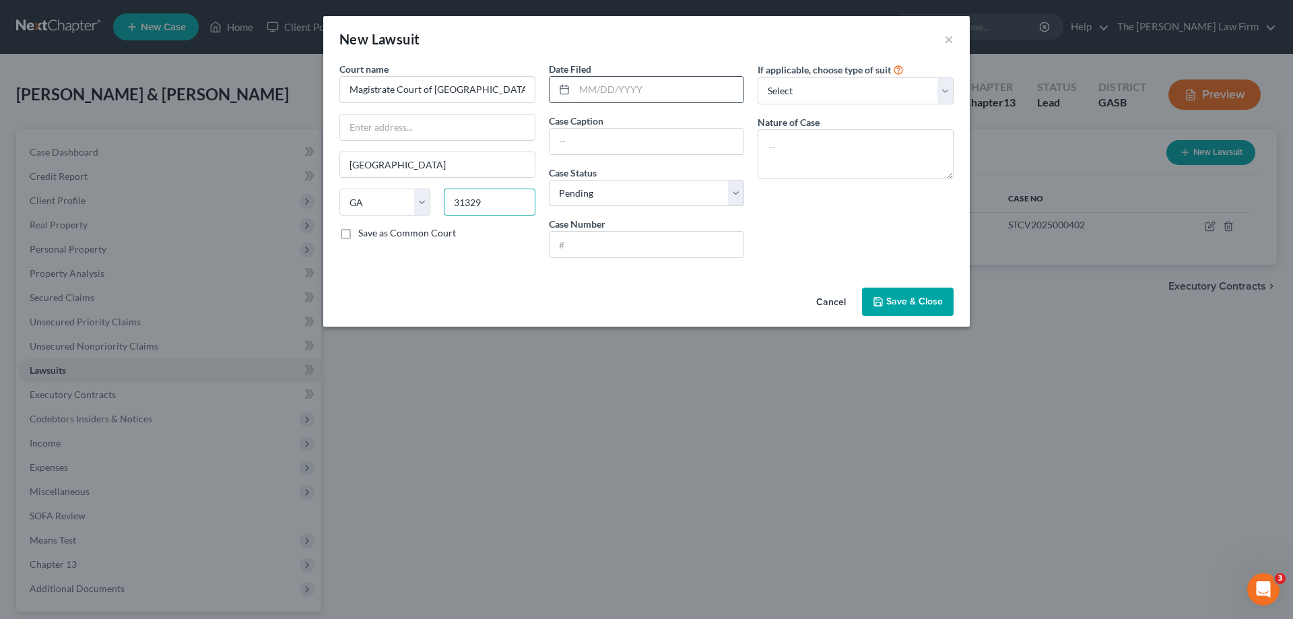
type input "31329"
click at [647, 87] on input "text" at bounding box center [659, 90] width 170 height 26
type input "[DATE]"
click at [644, 145] on input "text" at bounding box center [646, 142] width 195 height 26
click at [612, 198] on select "Select Pending On Appeal Concluded" at bounding box center [647, 193] width 196 height 27
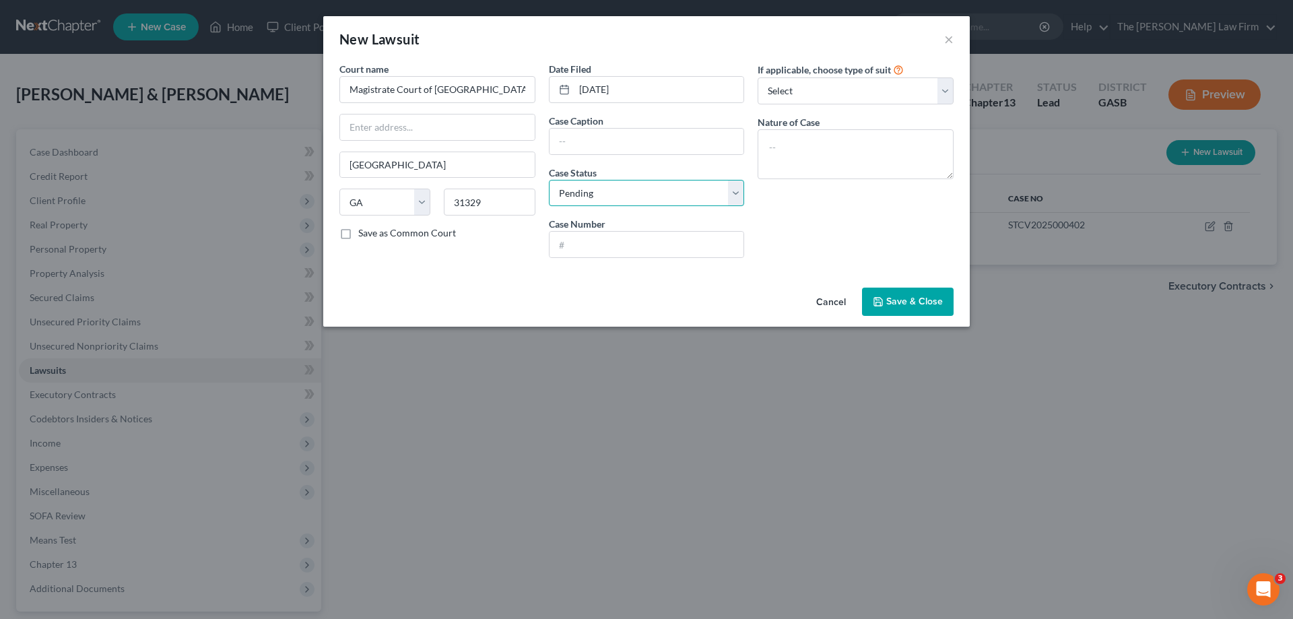
click at [549, 180] on select "Select Pending On Appeal Concluded" at bounding box center [647, 193] width 196 height 27
click at [666, 246] on input "text" at bounding box center [646, 245] width 195 height 26
type input "25-2306CS"
click at [881, 94] on select "Select Repossession Garnishment Foreclosure Attached, Seized, Or Levied Other" at bounding box center [856, 90] width 196 height 27
select select "4"
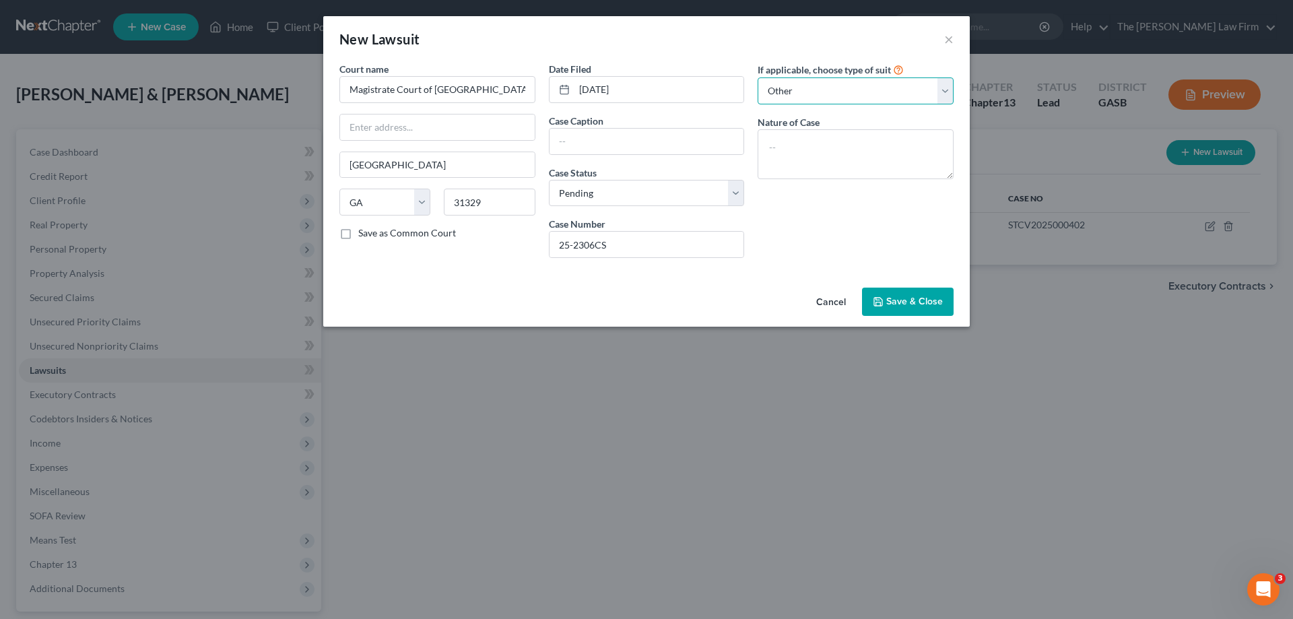
click at [758, 77] on select "Select Repossession Garnishment Foreclosure Attached, Seized, Or Levied Other" at bounding box center [856, 90] width 196 height 27
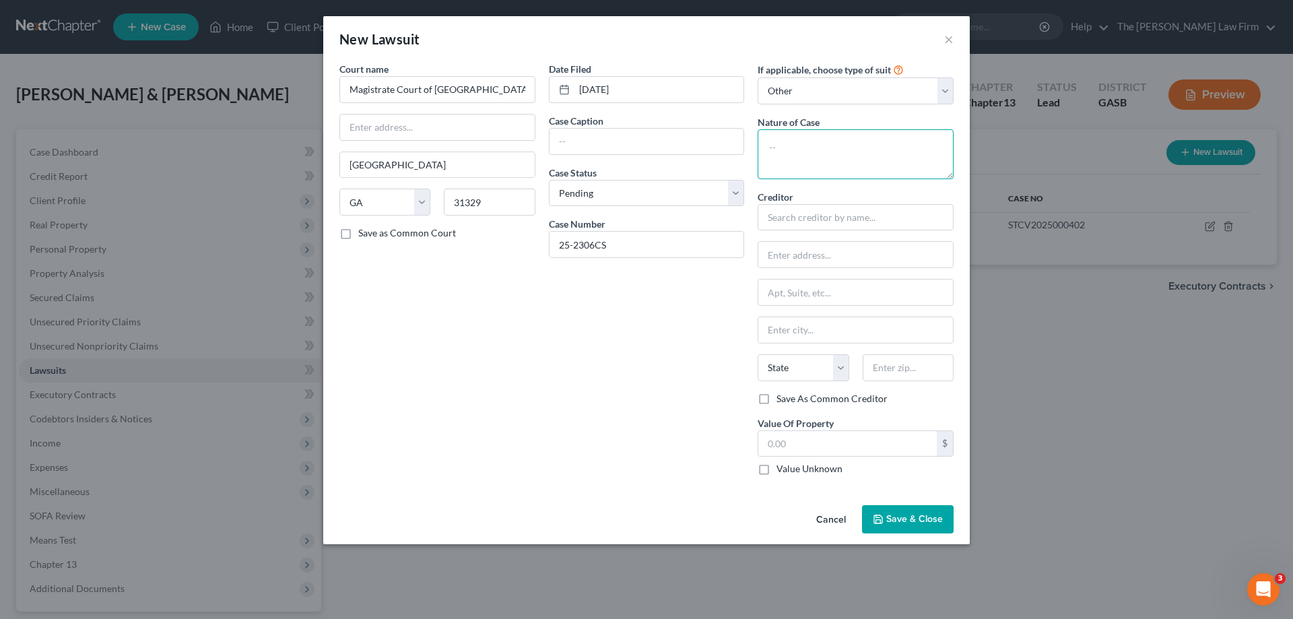
click at [849, 139] on textarea at bounding box center [856, 154] width 196 height 50
type textarea "j"
type textarea "K"
type textarea "Judgement"
type input "Republic Finance, LLC"
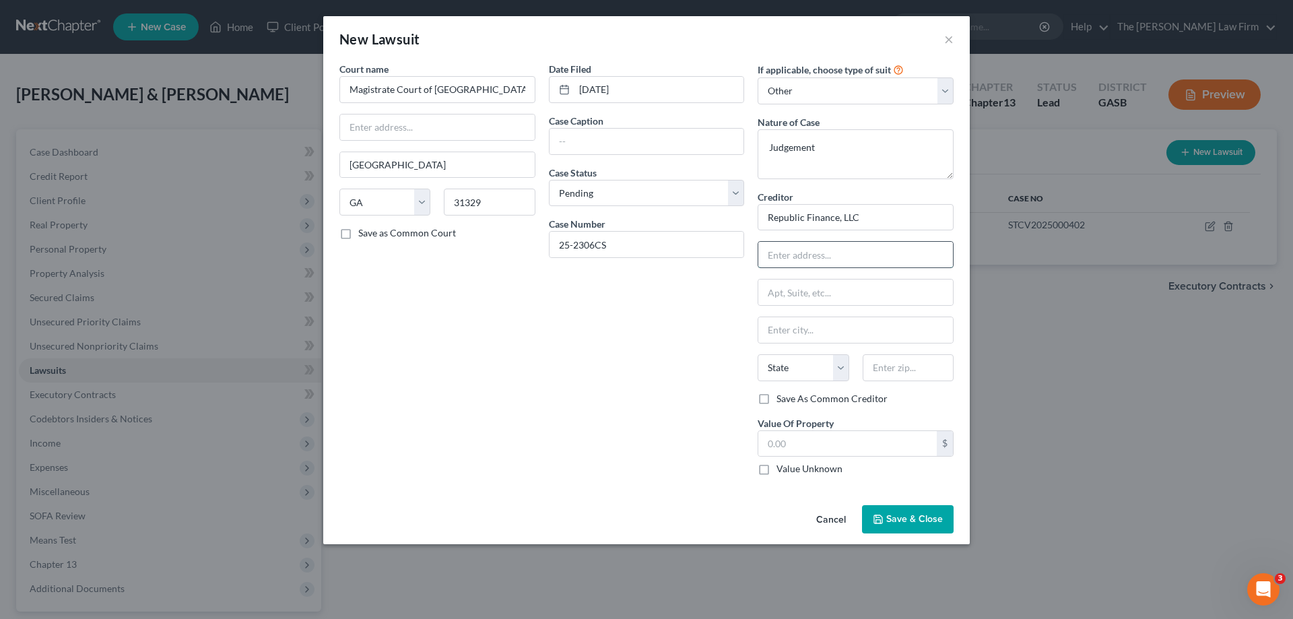
click at [889, 260] on input "text" at bounding box center [855, 255] width 195 height 26
type input "[STREET_ADDRESS]"
click at [772, 330] on input "Pnchatoula" at bounding box center [855, 330] width 195 height 26
click at [773, 333] on input "Pnchatoula" at bounding box center [855, 330] width 195 height 26
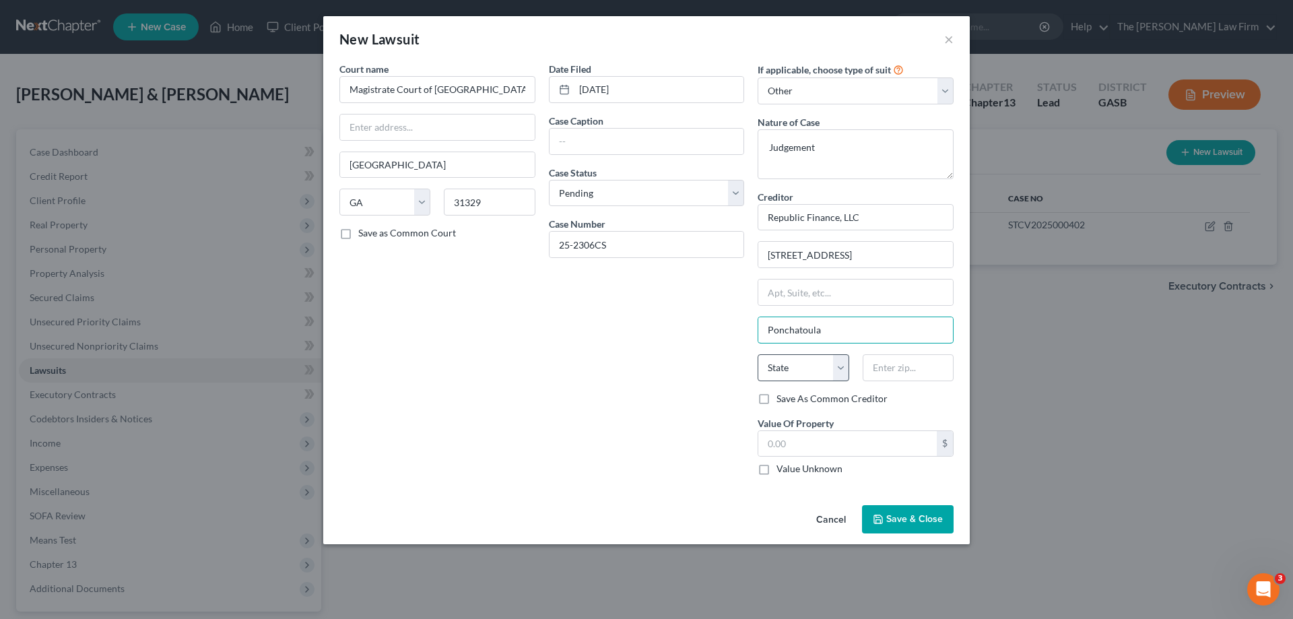
type input "Ponchatoula"
click at [845, 365] on select "State [US_STATE] AK AR AZ CA CO CT DE DC [GEOGRAPHIC_DATA] [GEOGRAPHIC_DATA] GU…" at bounding box center [803, 367] width 91 height 27
select select "19"
click at [758, 354] on select "State [US_STATE] AK AR AZ CA CO CT DE DC [GEOGRAPHIC_DATA] [GEOGRAPHIC_DATA] GU…" at bounding box center [803, 367] width 91 height 27
type input "70454"
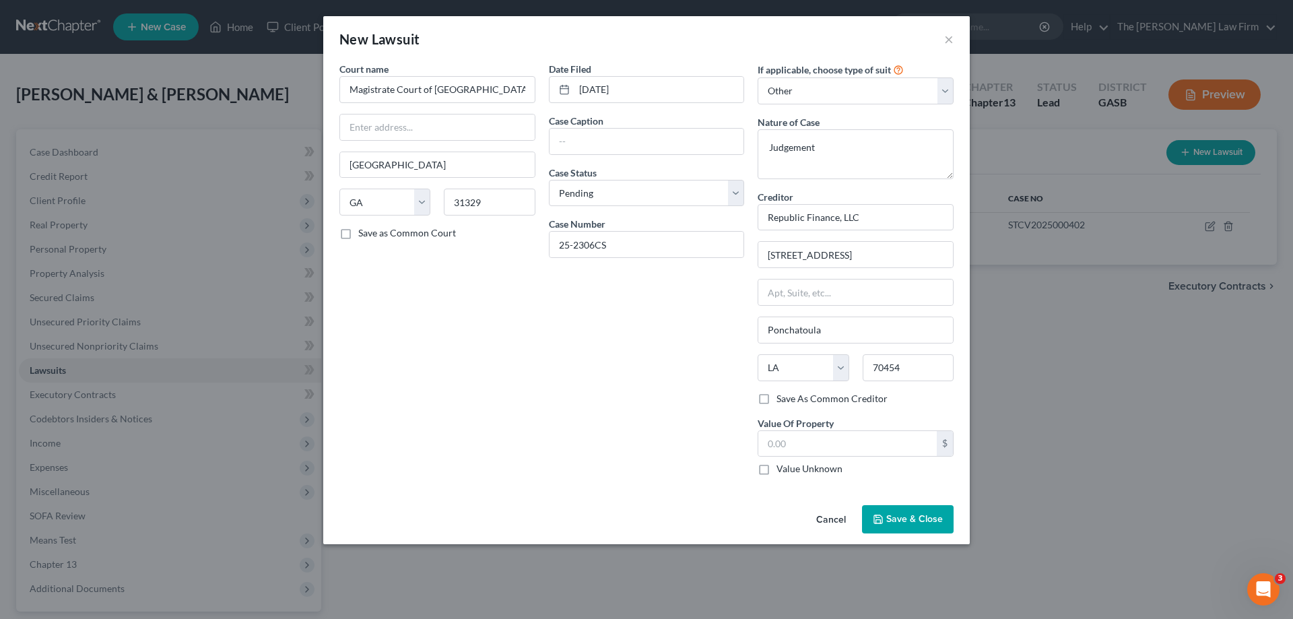
click at [742, 510] on div "Cancel Save & Close" at bounding box center [646, 522] width 646 height 44
click at [930, 524] on span "Save & Close" at bounding box center [914, 518] width 57 height 11
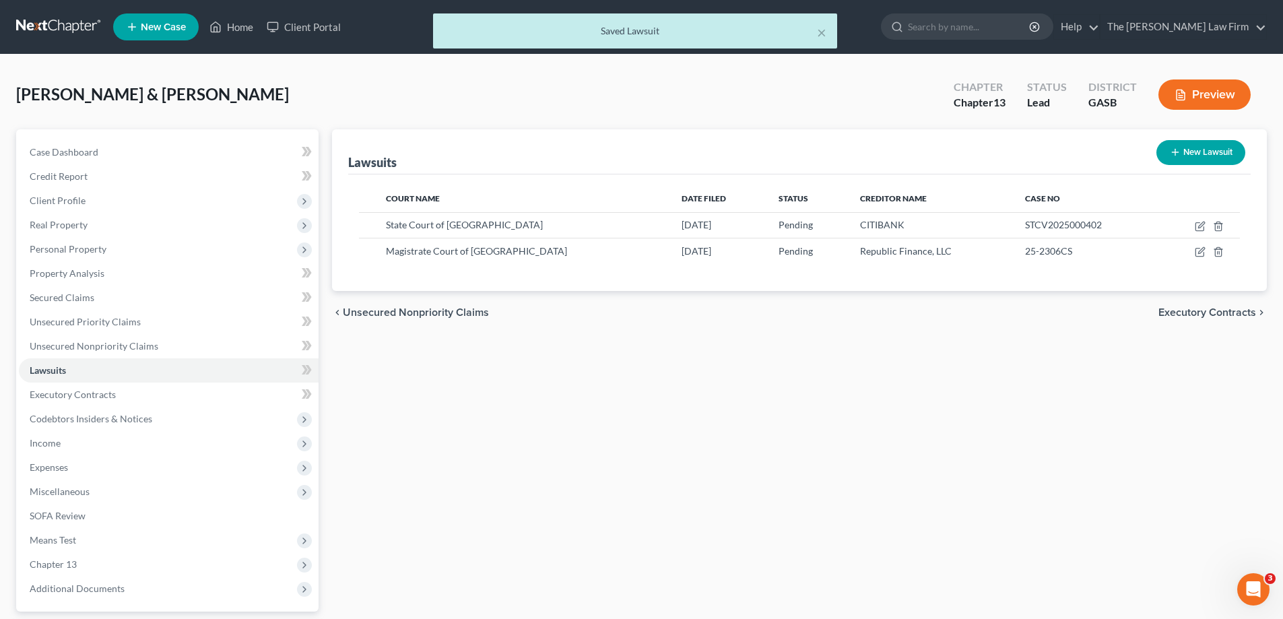
click at [686, 419] on div "Lawsuits New Lawsuit Court Name Date Filed Status Creditor Name Case No State C…" at bounding box center [799, 409] width 948 height 560
